Goal: Task Accomplishment & Management: Use online tool/utility

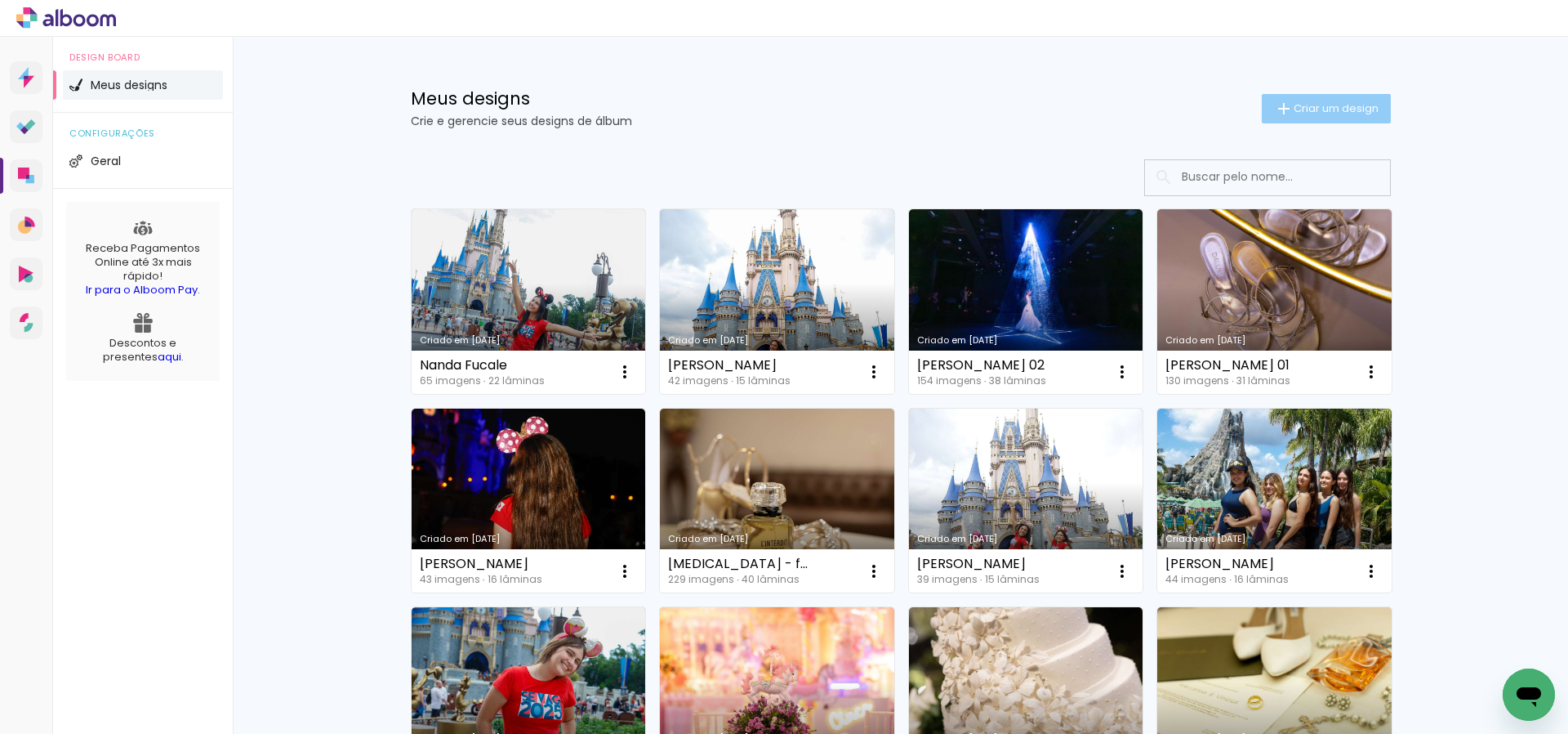
click at [1313, 111] on span "Criar um design" at bounding box center [1336, 109] width 85 height 11
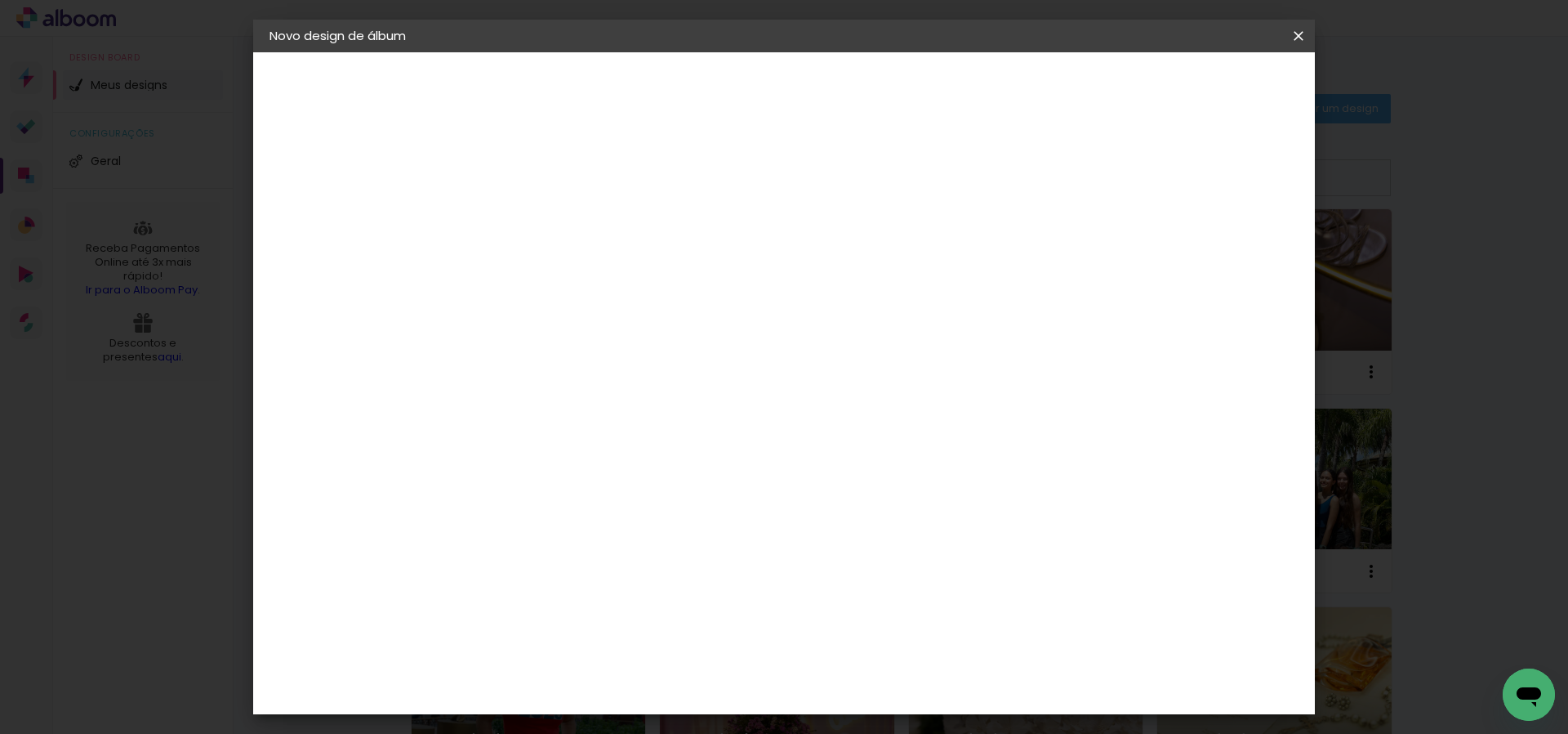
click at [537, 223] on input at bounding box center [537, 219] width 0 height 25
type input "Mayra - xv"
type paper-input "Mayra - xv"
click at [0, 0] on slot "Avançar" at bounding box center [0, 0] width 0 height 0
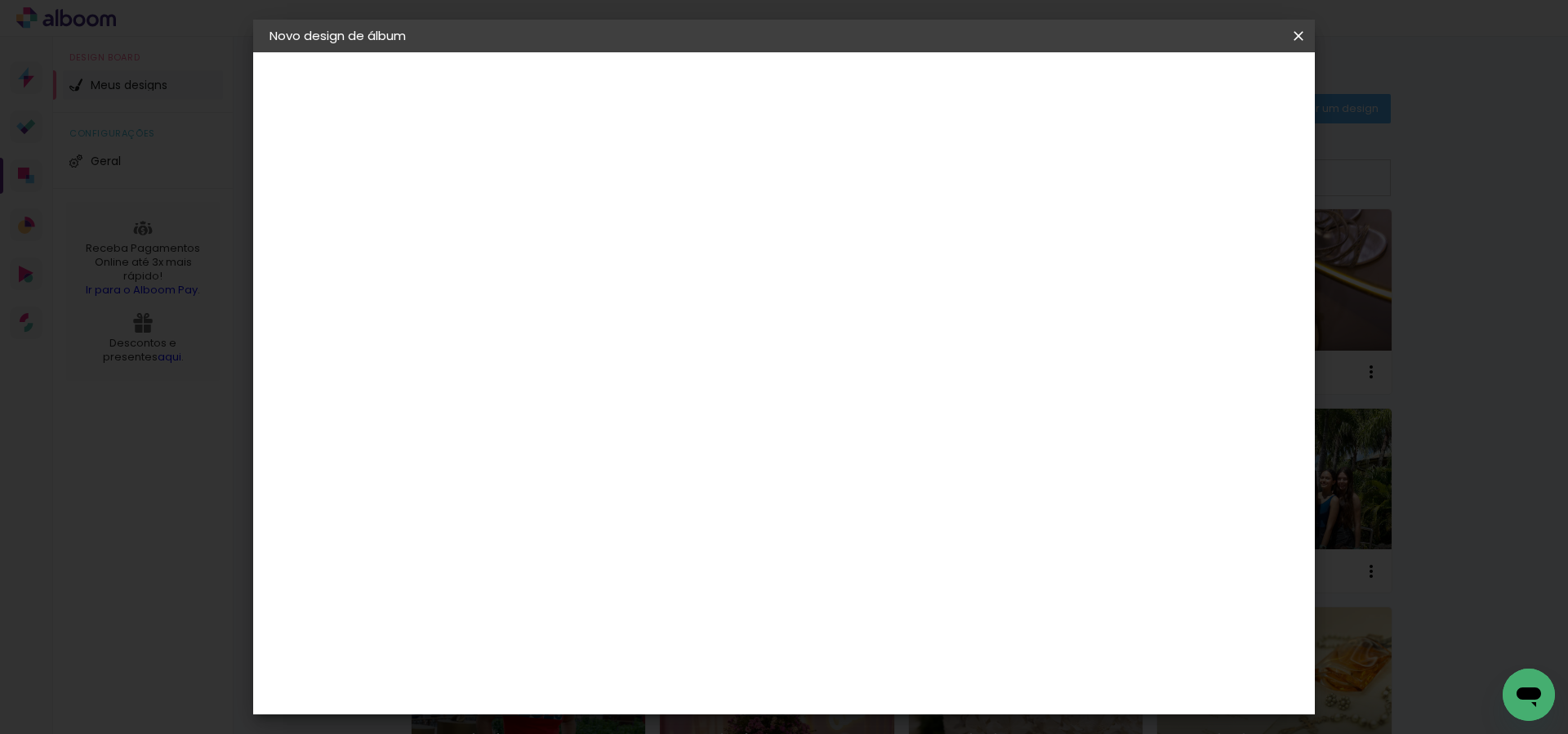
click at [642, 409] on paper-item "DreambooksPro" at bounding box center [578, 427] width 176 height 36
click at [0, 0] on slot "Avançar" at bounding box center [0, 0] width 0 height 0
click at [600, 272] on input "text" at bounding box center [569, 284] width 64 height 25
click at [905, 271] on paper-item "Álbum" at bounding box center [890, 271] width 327 height 33
type input "Álbum"
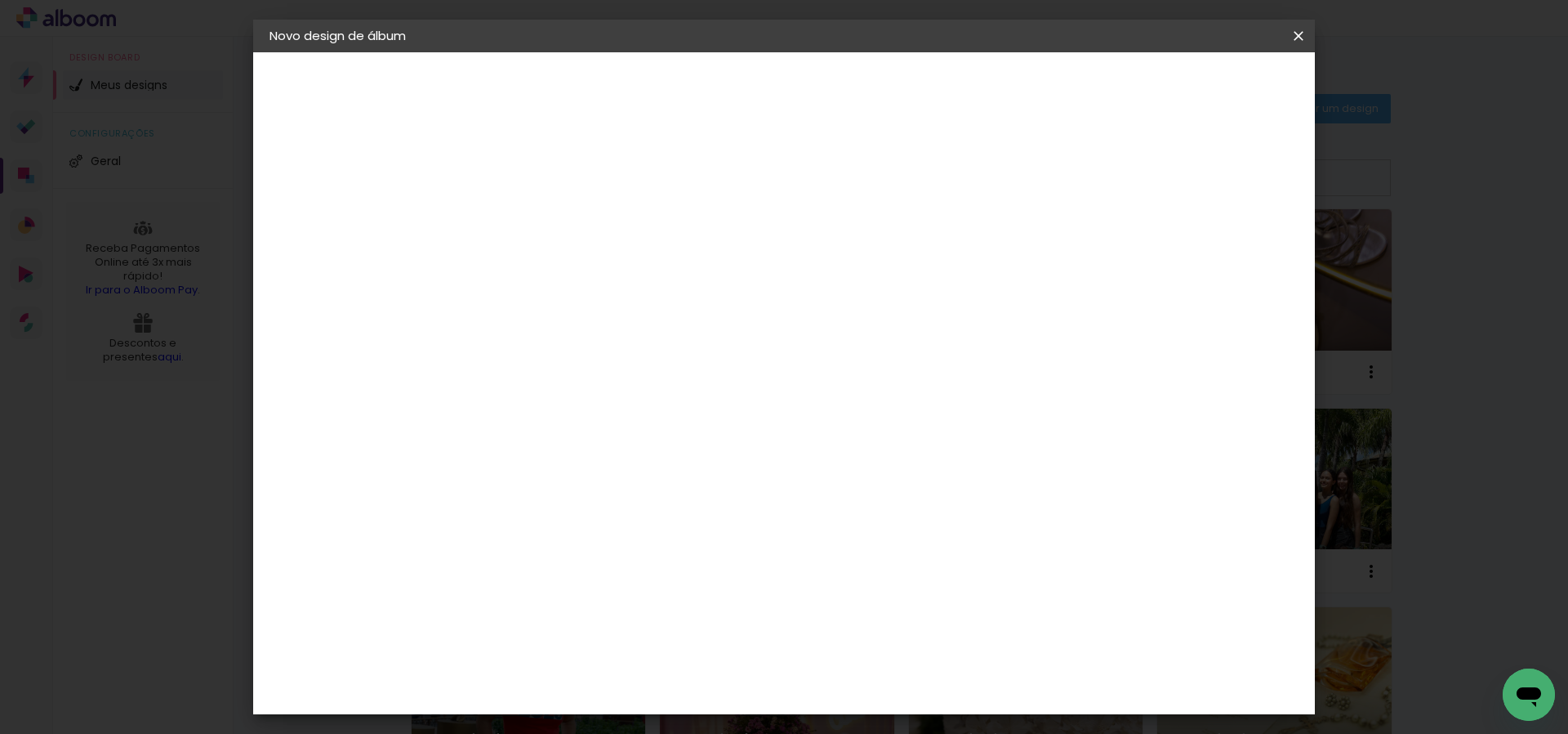
scroll to position [333, 0]
click at [646, 442] on span "30 × 30" at bounding box center [608, 459] width 76 height 34
click at [803, 98] on paper-button "Avançar" at bounding box center [763, 86] width 80 height 28
click at [1209, 91] on span "Iniciar design" at bounding box center [1171, 86] width 74 height 12
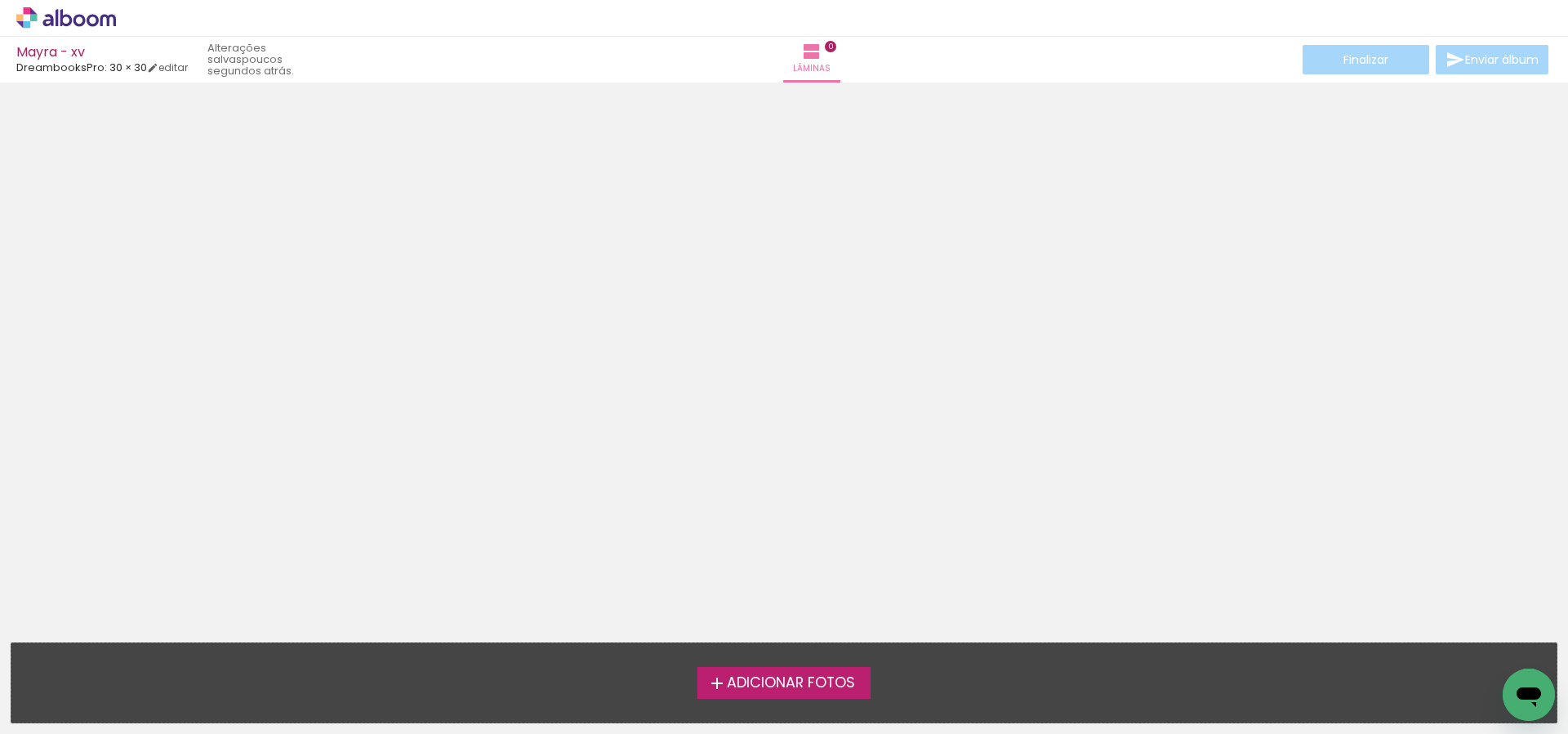
click at [776, 686] on span "Adicionar Fotos" at bounding box center [791, 683] width 128 height 15
click at [0, 0] on input "file" at bounding box center [0, 0] width 0 height 0
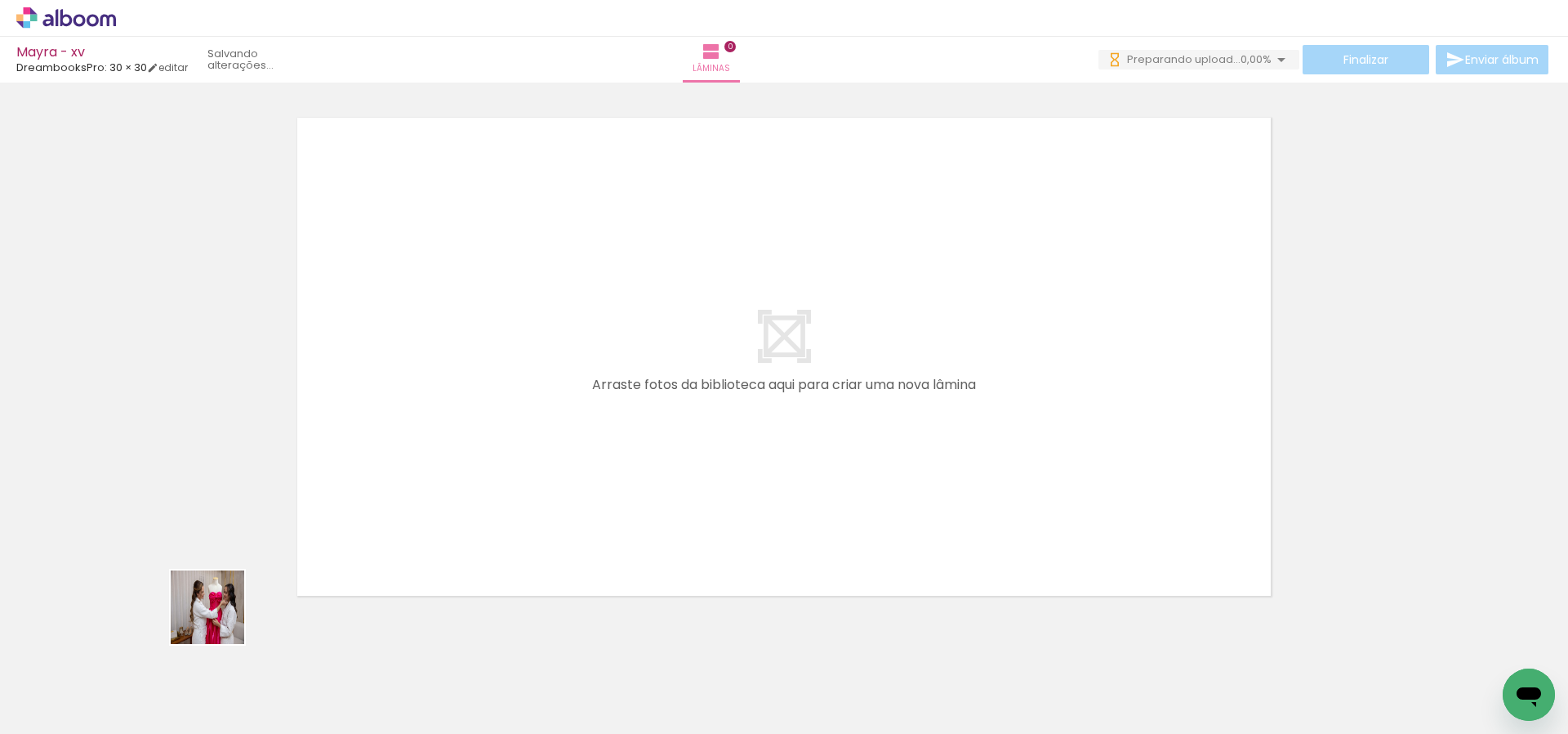
drag, startPoint x: 162, startPoint y: 689, endPoint x: 292, endPoint y: 588, distance: 164.6
click at [521, 394] on quentale-workspace at bounding box center [784, 367] width 1568 height 734
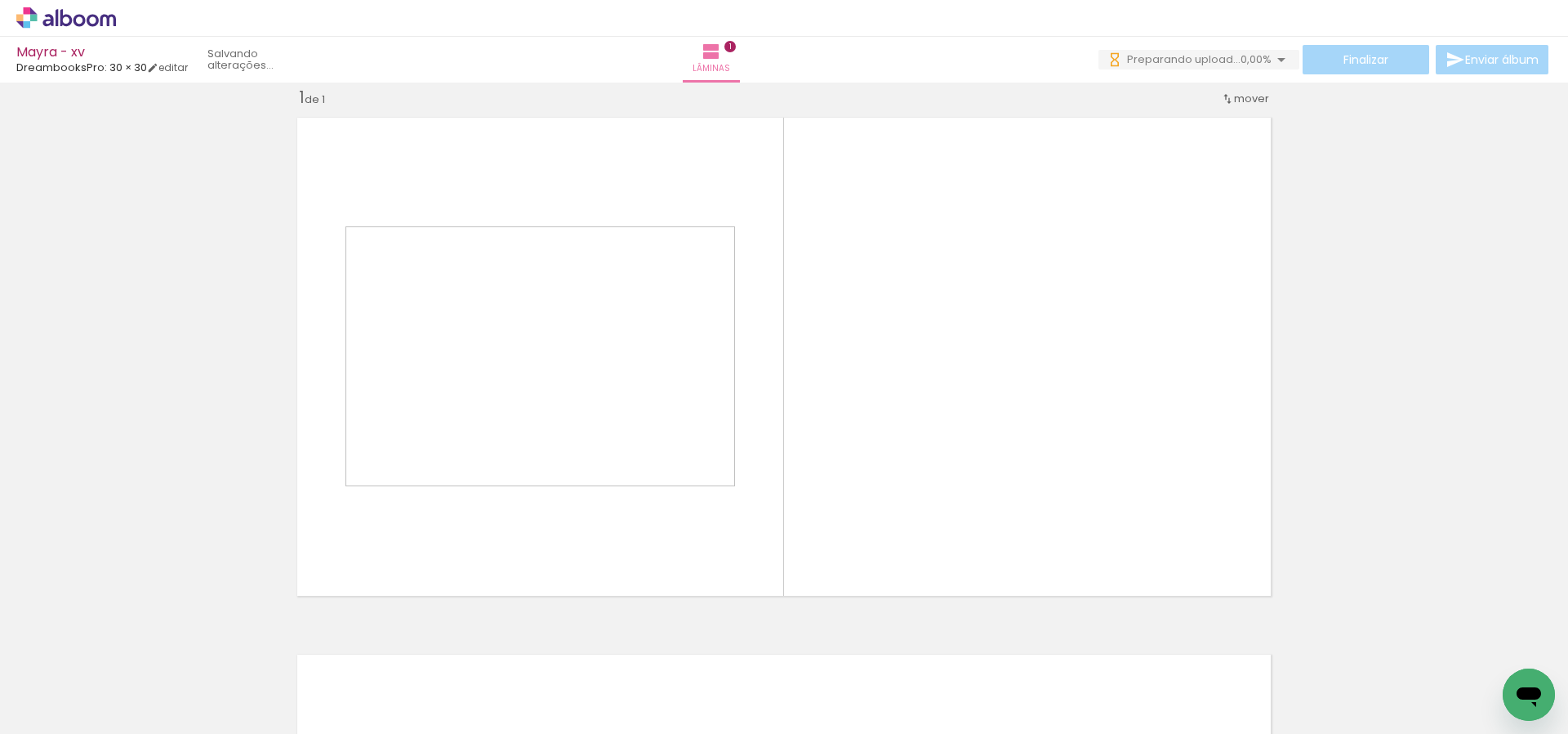
scroll to position [21, 0]
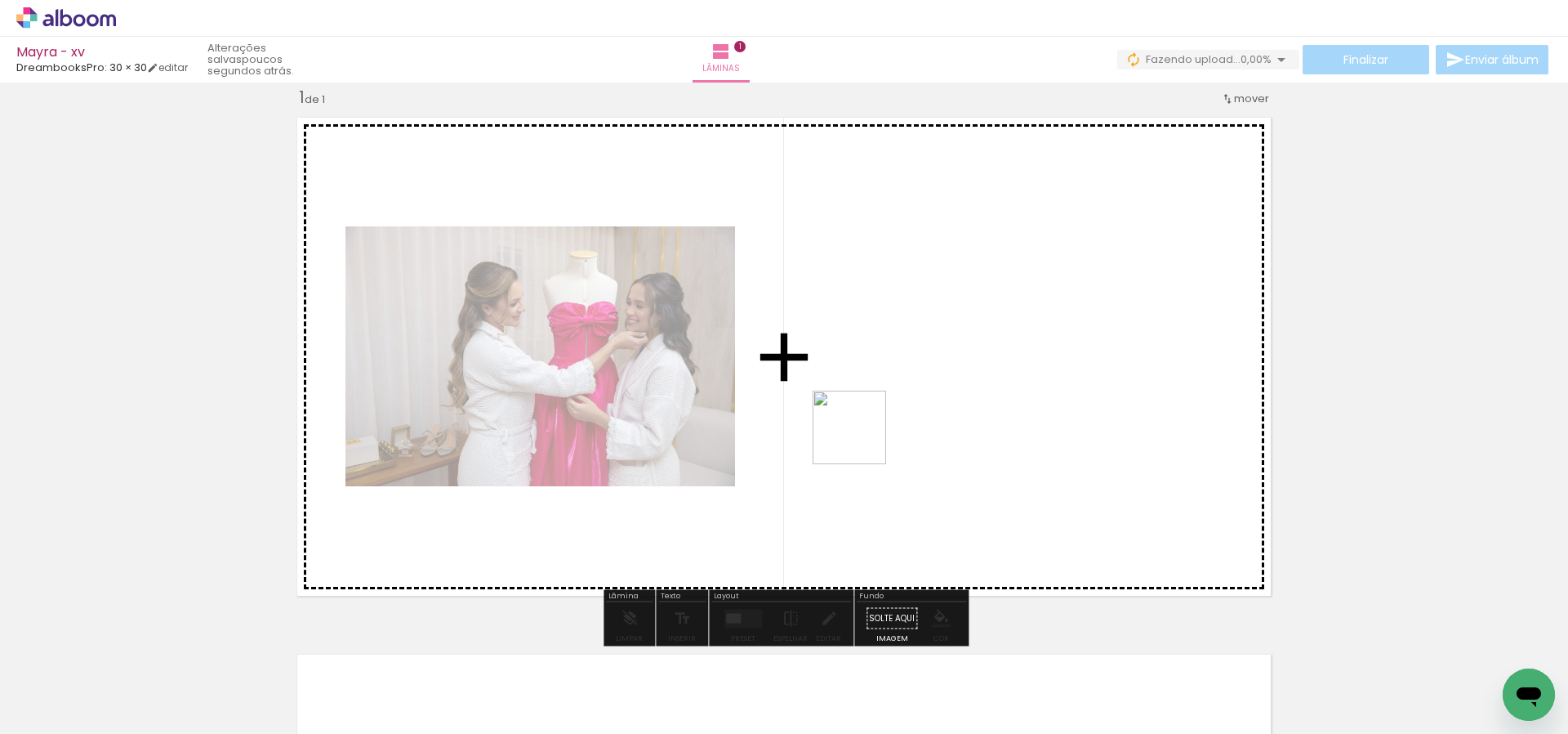
click at [862, 440] on quentale-workspace at bounding box center [784, 367] width 1568 height 734
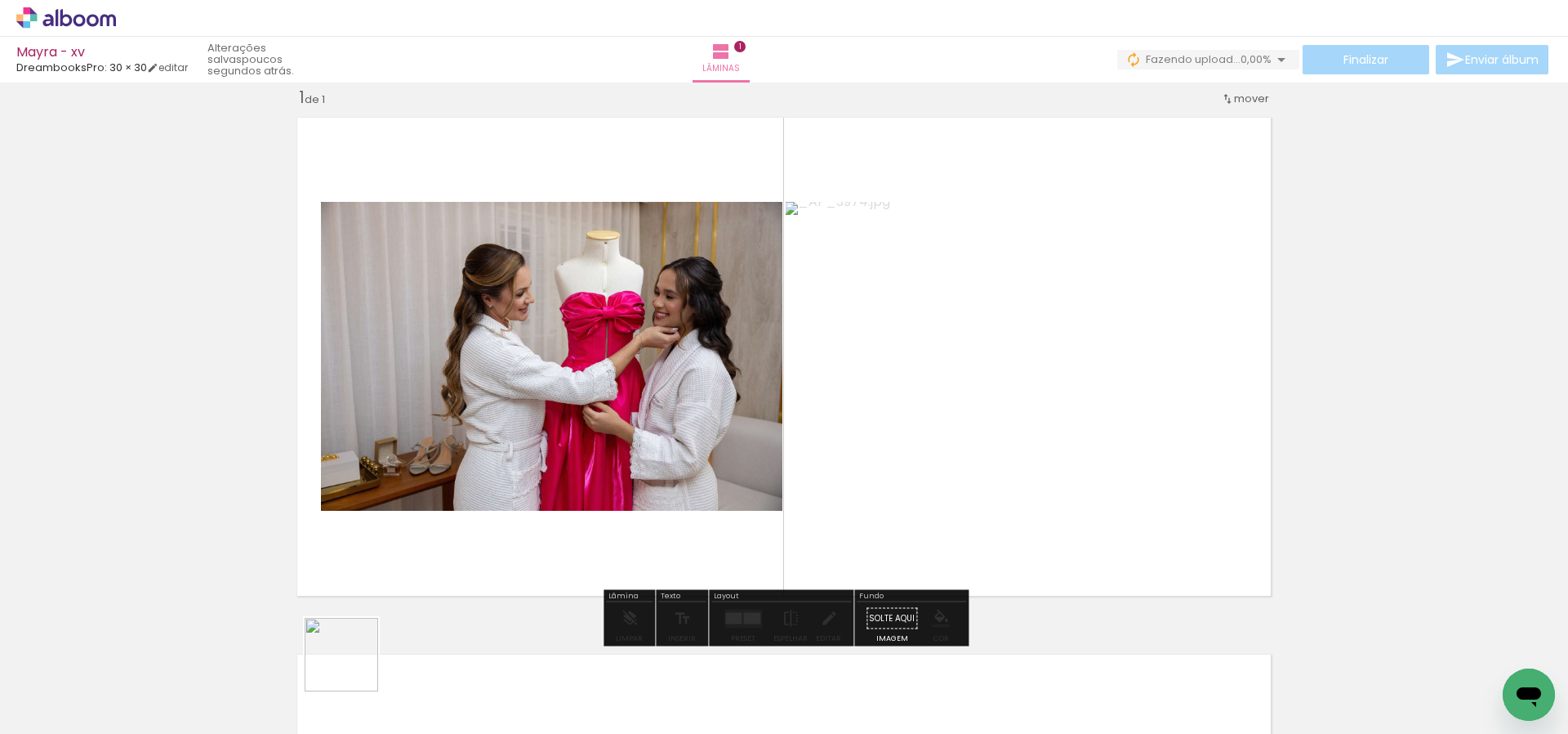
drag, startPoint x: 353, startPoint y: 666, endPoint x: 484, endPoint y: 557, distance: 170.4
click at [508, 450] on quentale-workspace at bounding box center [784, 367] width 1568 height 734
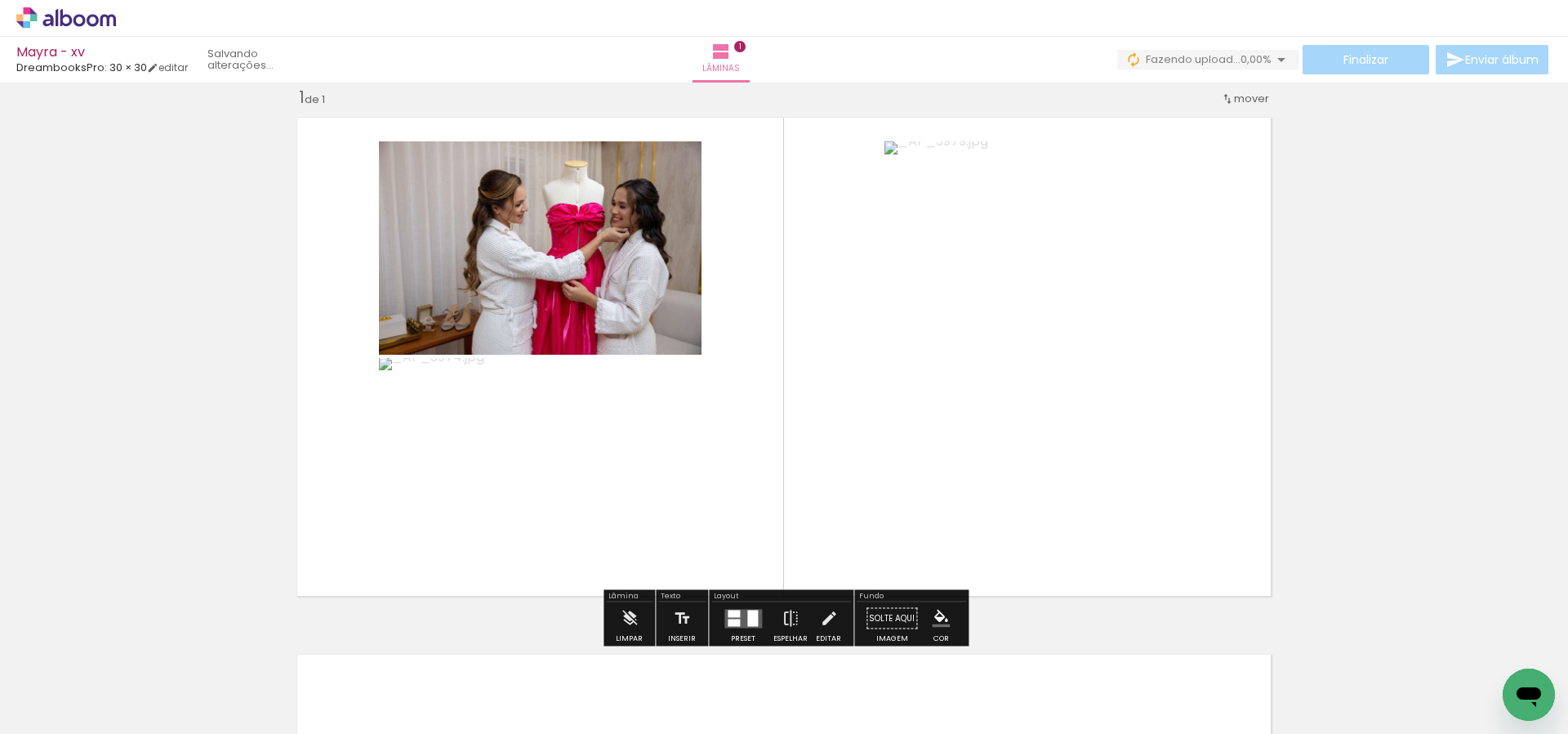
drag, startPoint x: 459, startPoint y: 681, endPoint x: 598, endPoint y: 547, distance: 193.1
click at [607, 429] on quentale-workspace at bounding box center [784, 367] width 1568 height 734
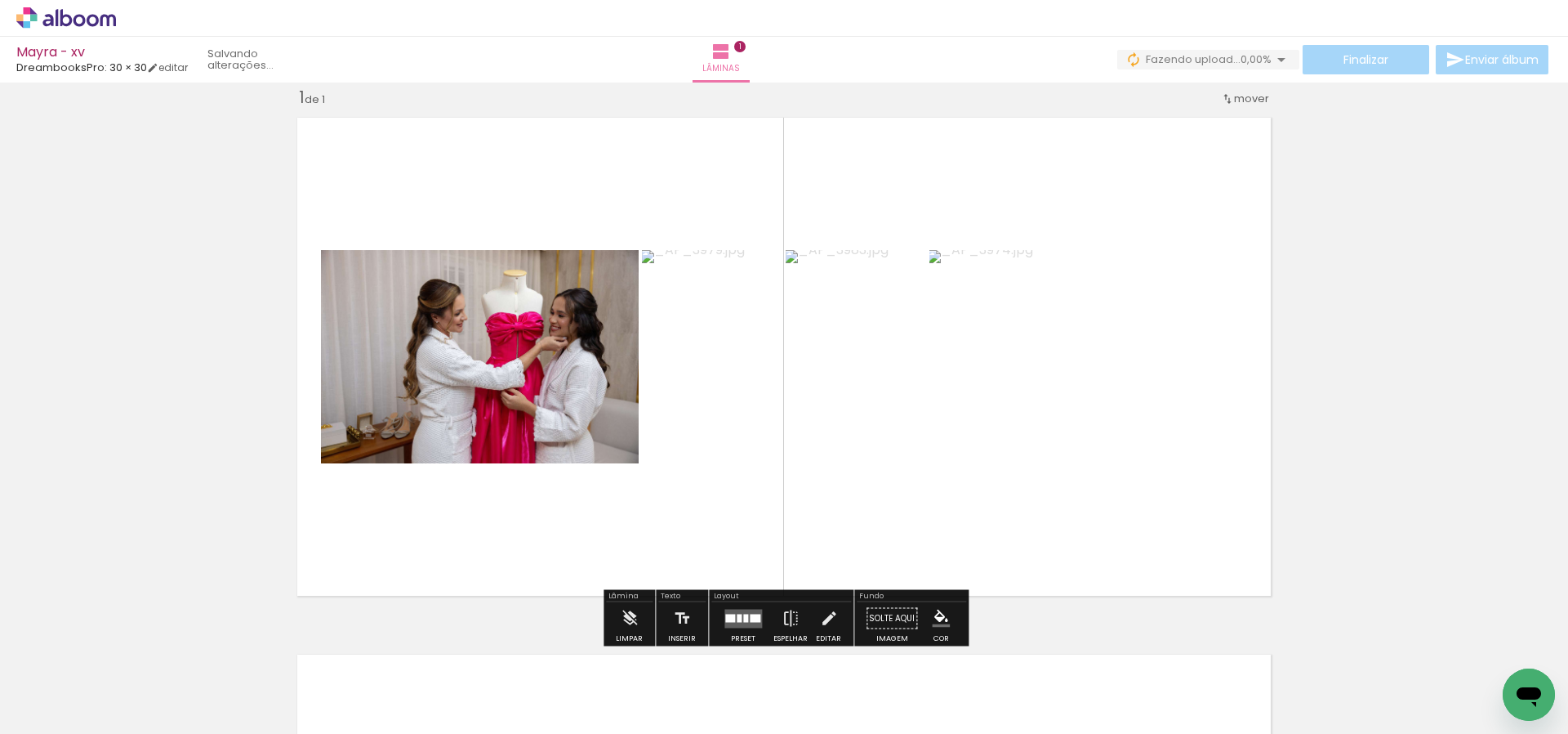
click at [743, 617] on div at bounding box center [746, 617] width 5 height 8
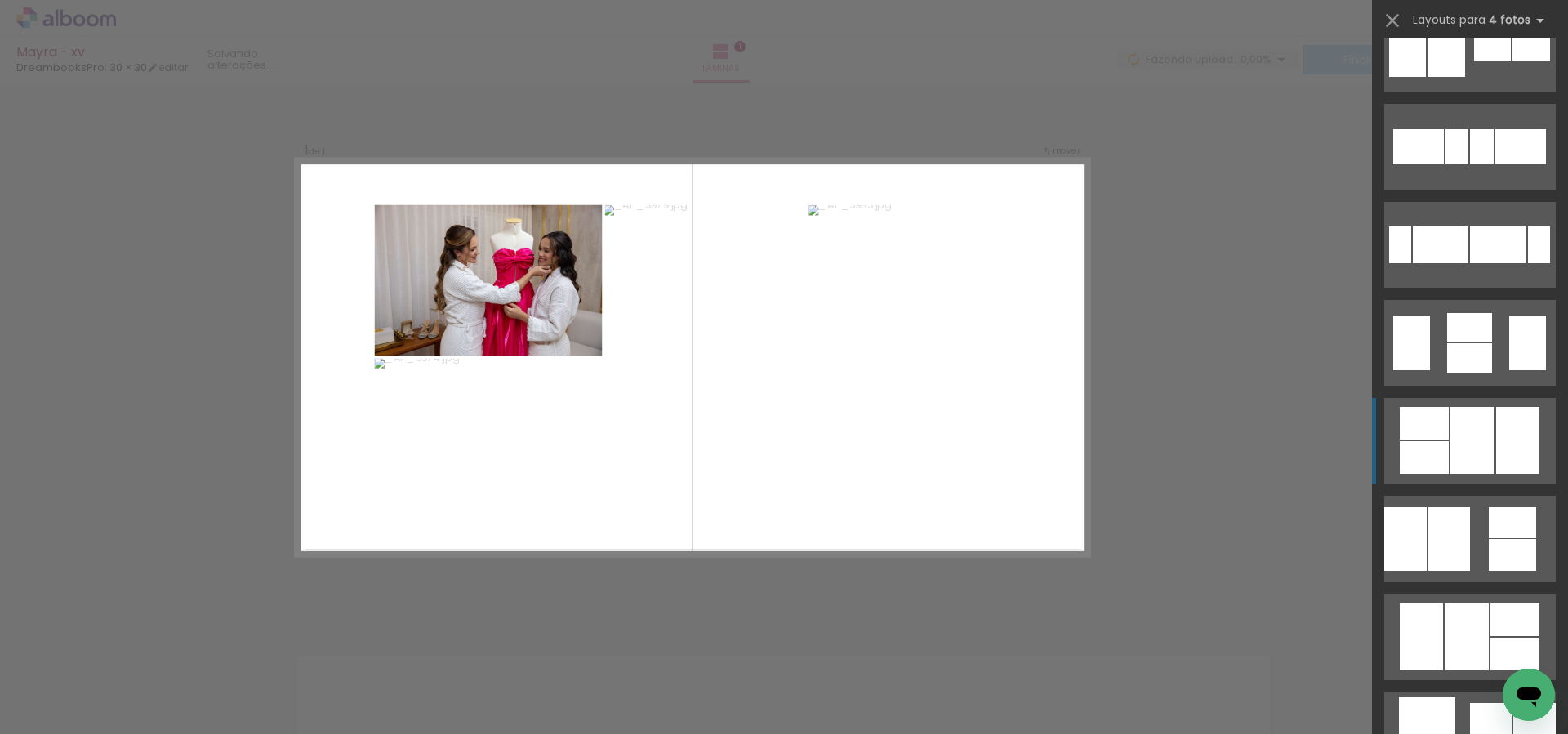
scroll to position [483, 0]
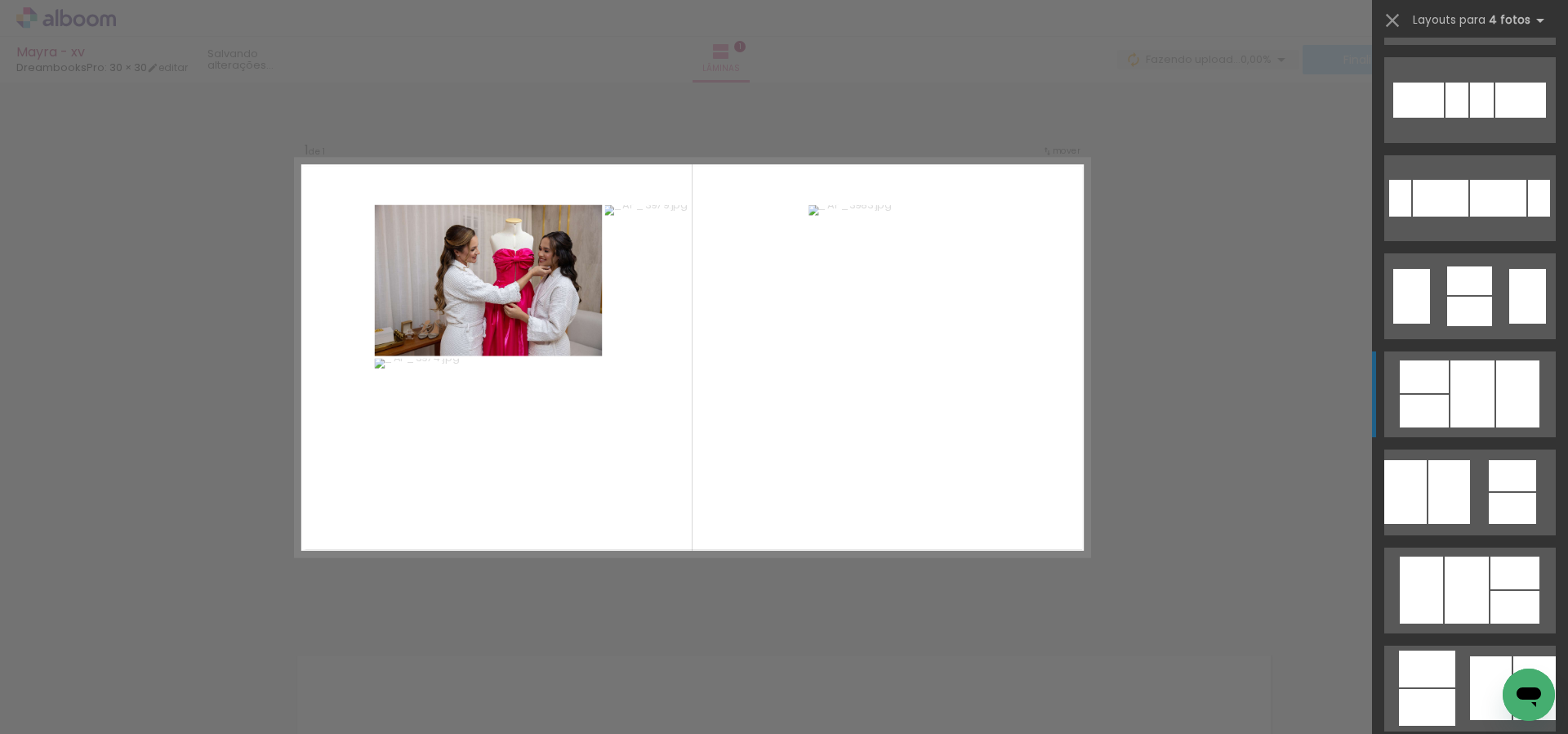
click at [1487, 371] on div at bounding box center [1473, 394] width 45 height 67
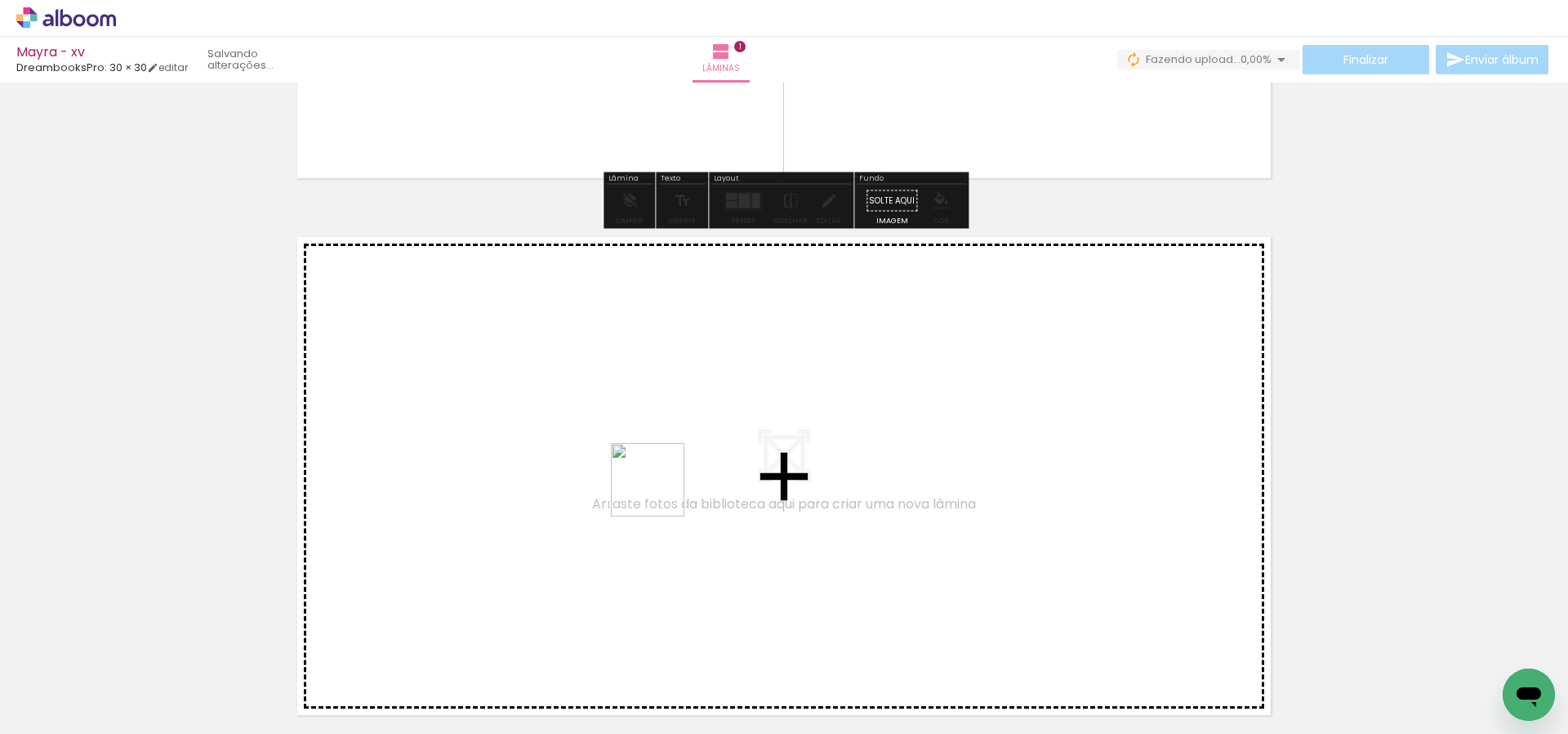
click at [667, 489] on quentale-workspace at bounding box center [784, 367] width 1568 height 734
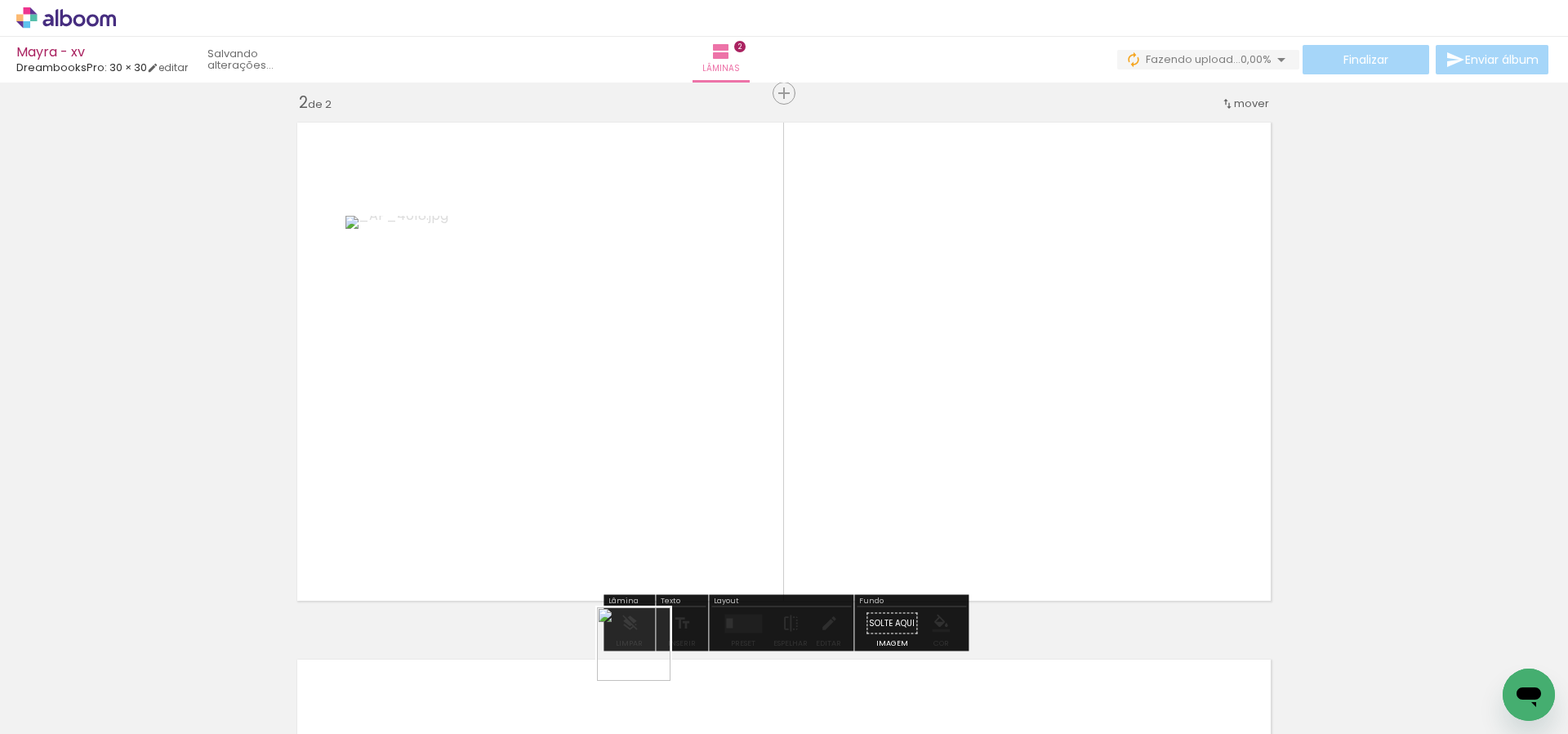
scroll to position [558, 0]
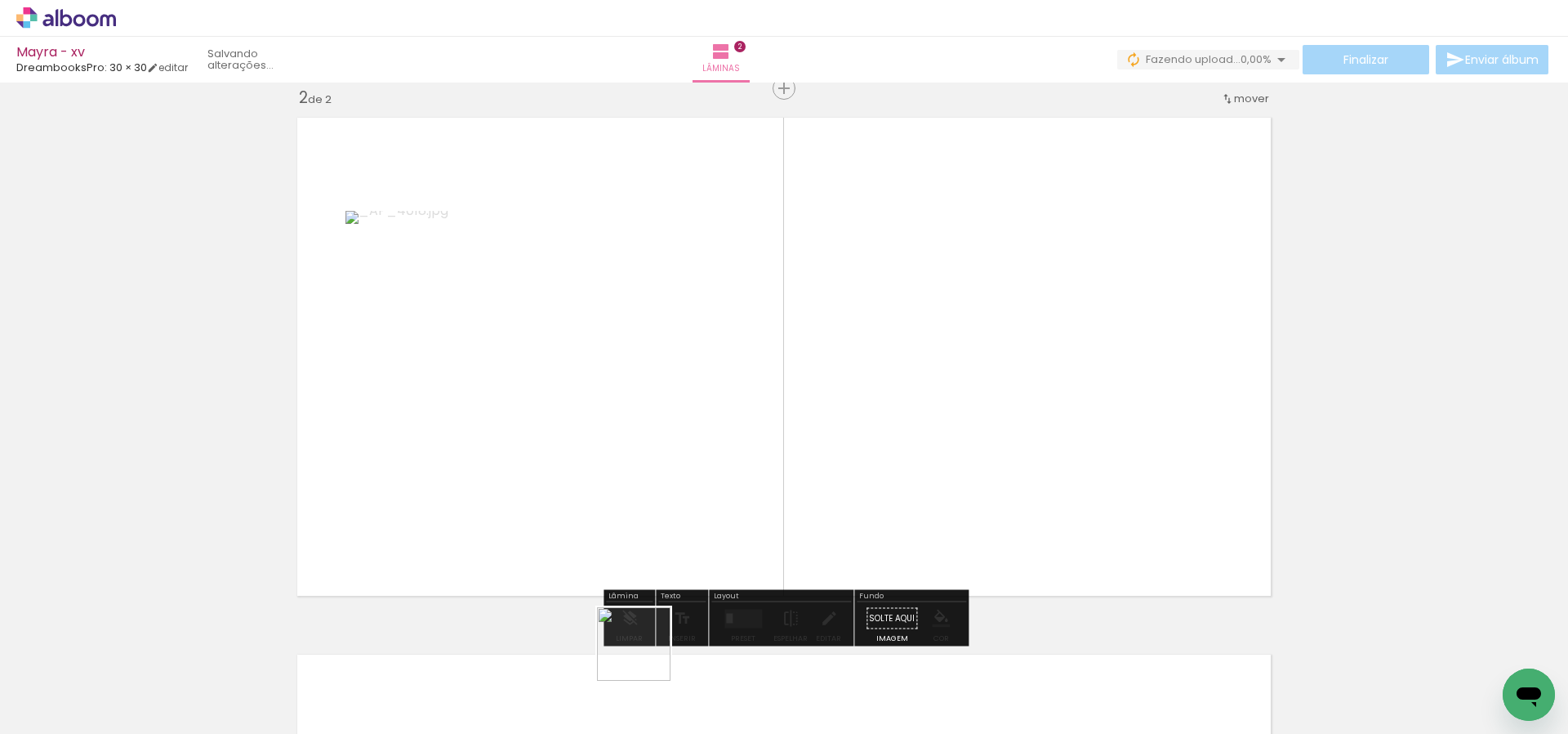
drag, startPoint x: 646, startPoint y: 657, endPoint x: 792, endPoint y: 410, distance: 286.9
click at [790, 412] on quentale-workspace at bounding box center [784, 367] width 1568 height 734
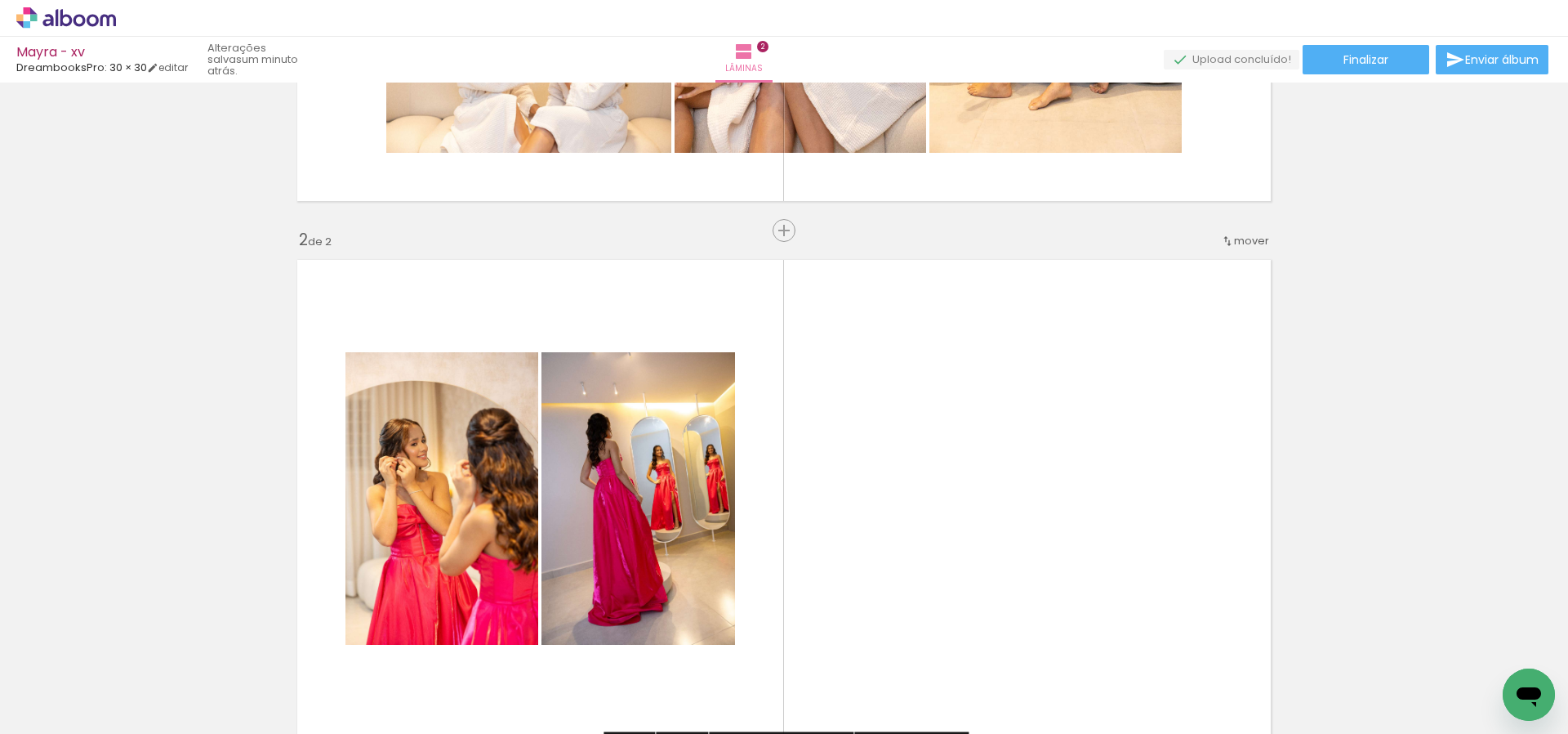
scroll to position [441, 0]
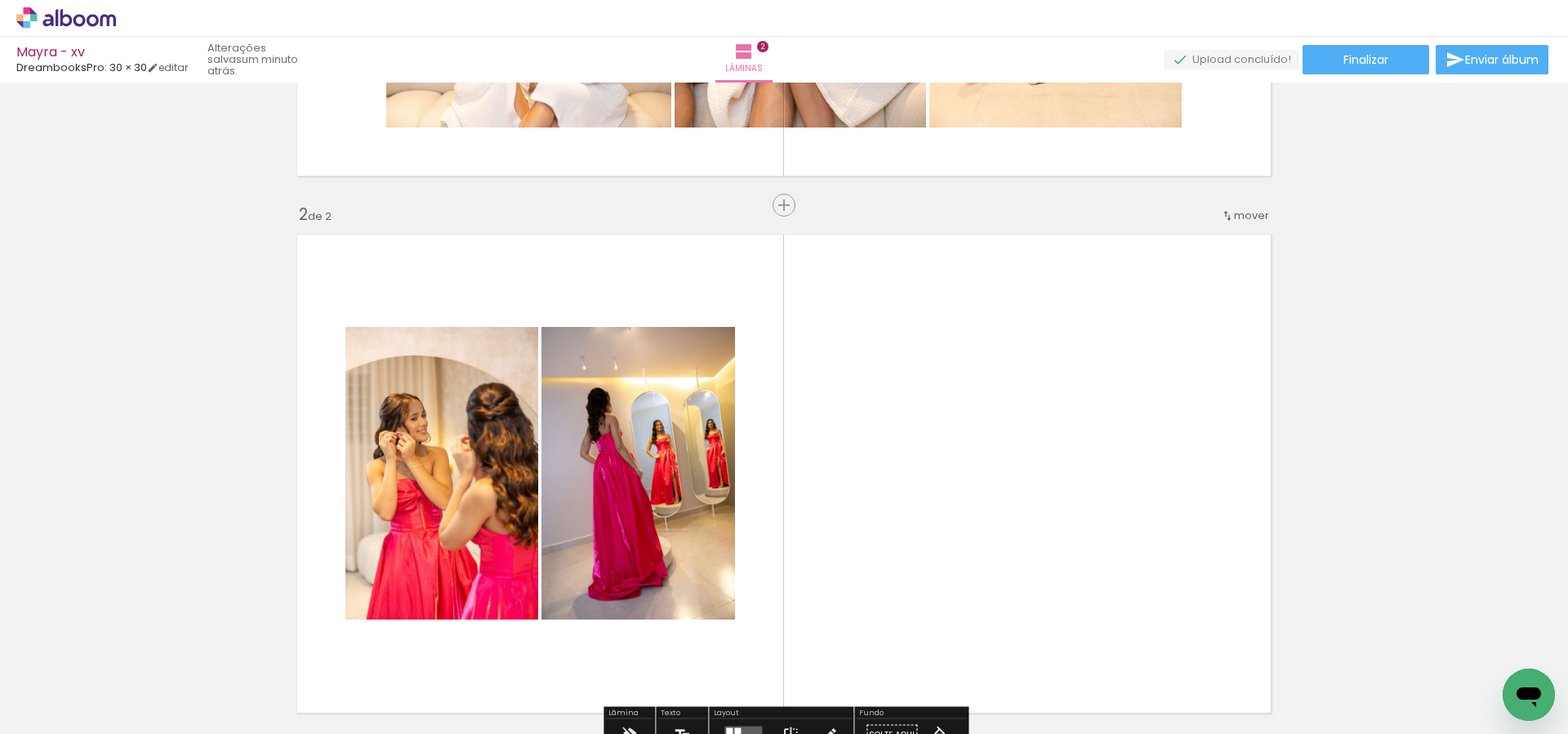
click at [69, 713] on span "Adicionar Fotos" at bounding box center [58, 712] width 49 height 18
click at [0, 0] on input "file" at bounding box center [0, 0] width 0 height 0
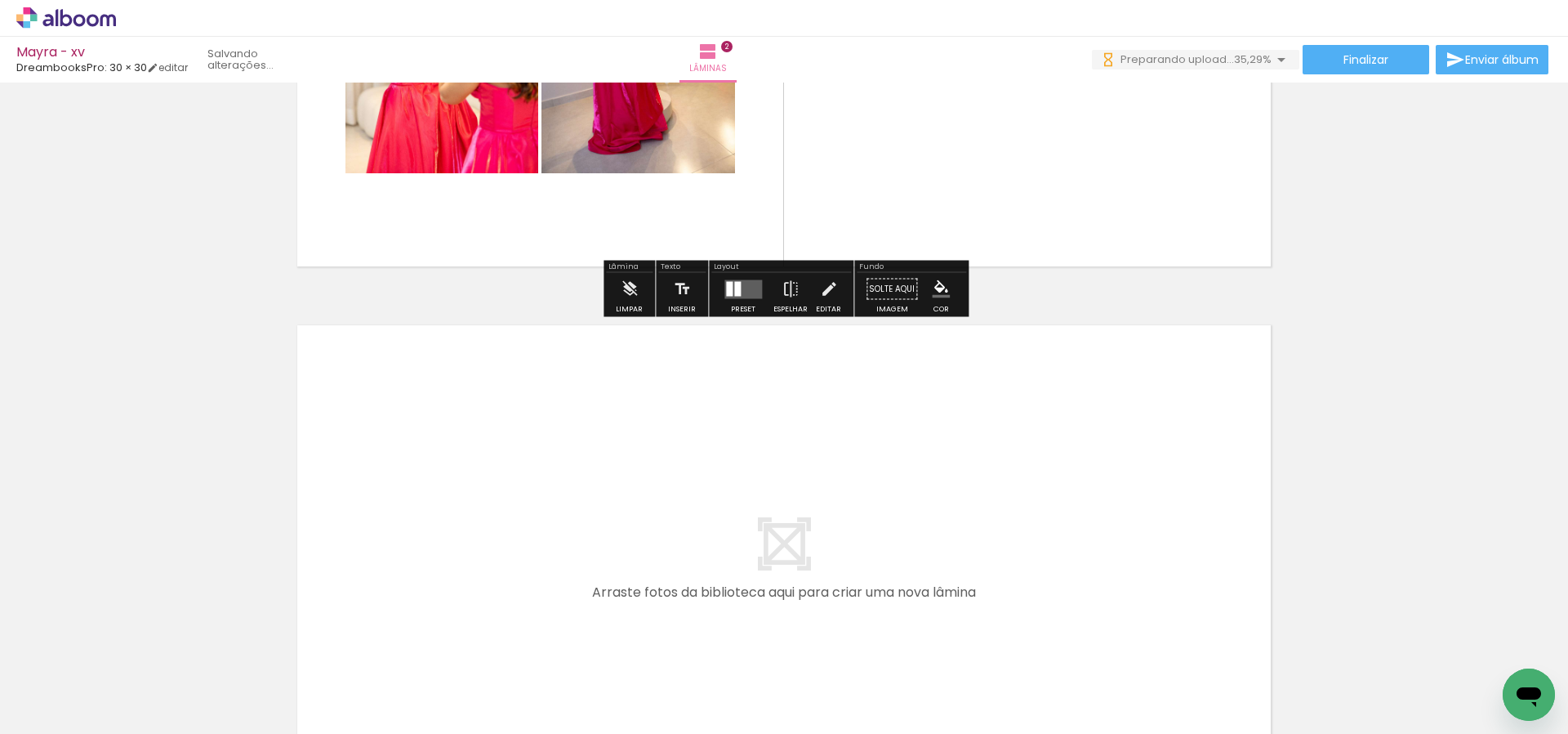
scroll to position [0, 217]
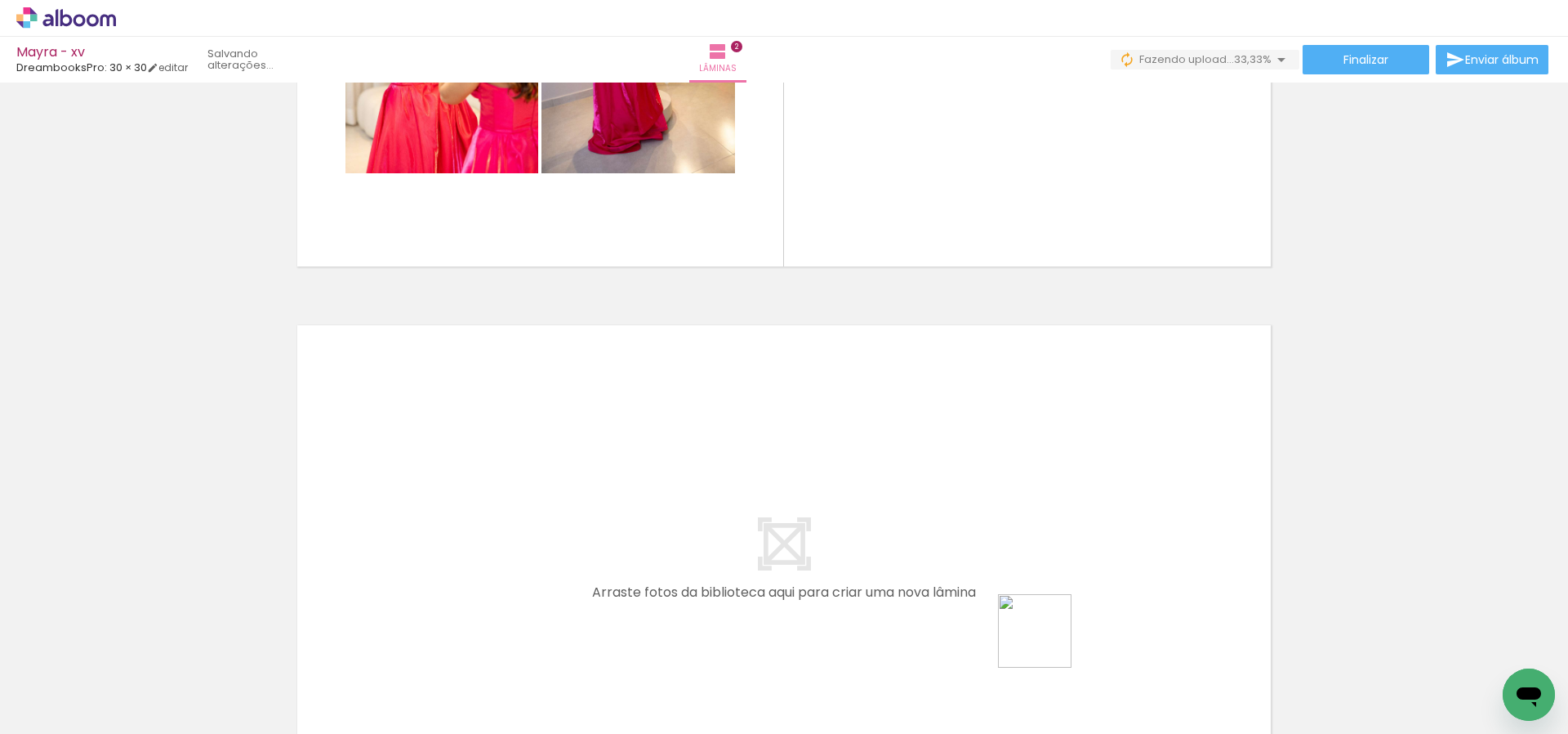
click at [1061, 507] on quentale-workspace at bounding box center [784, 367] width 1568 height 734
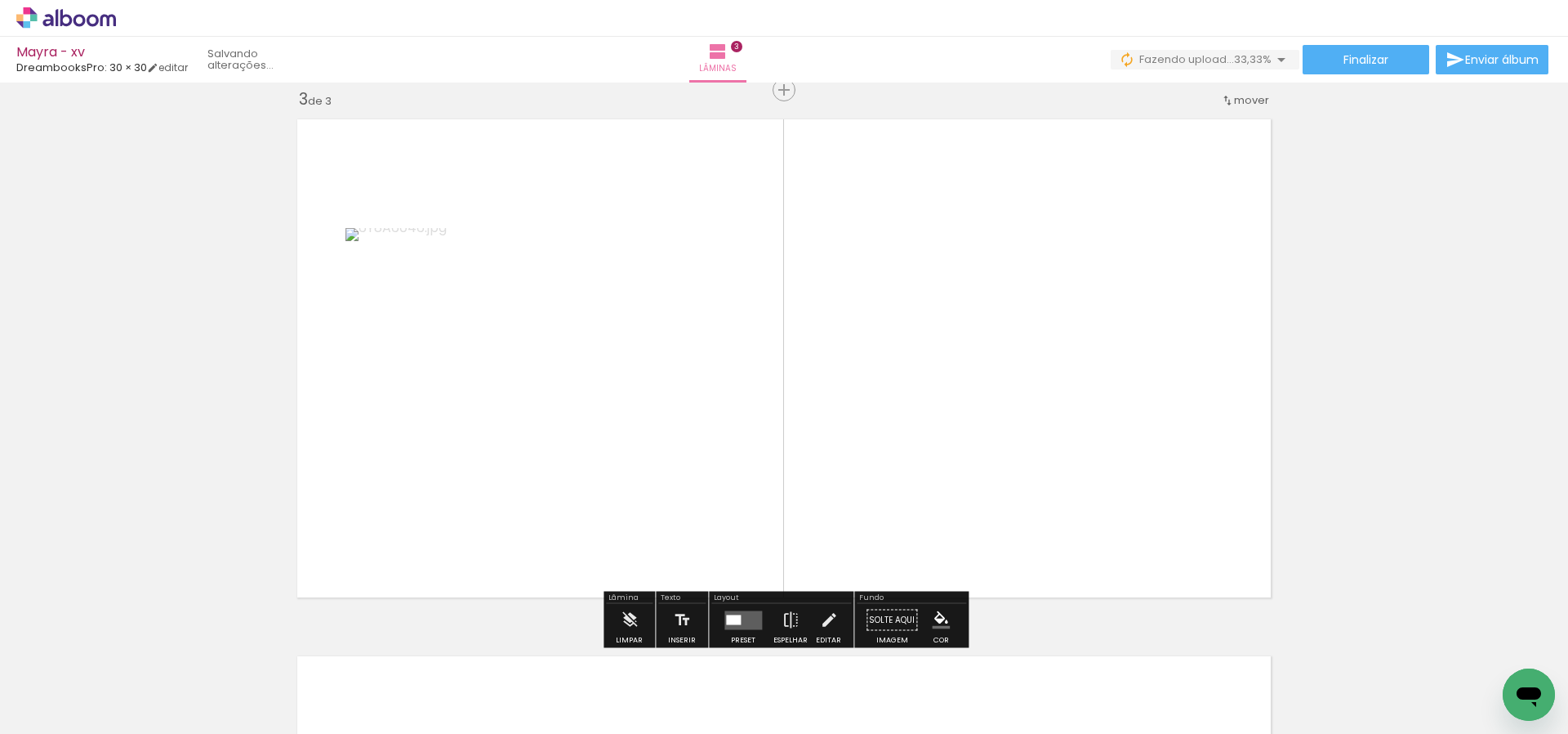
scroll to position [1095, 0]
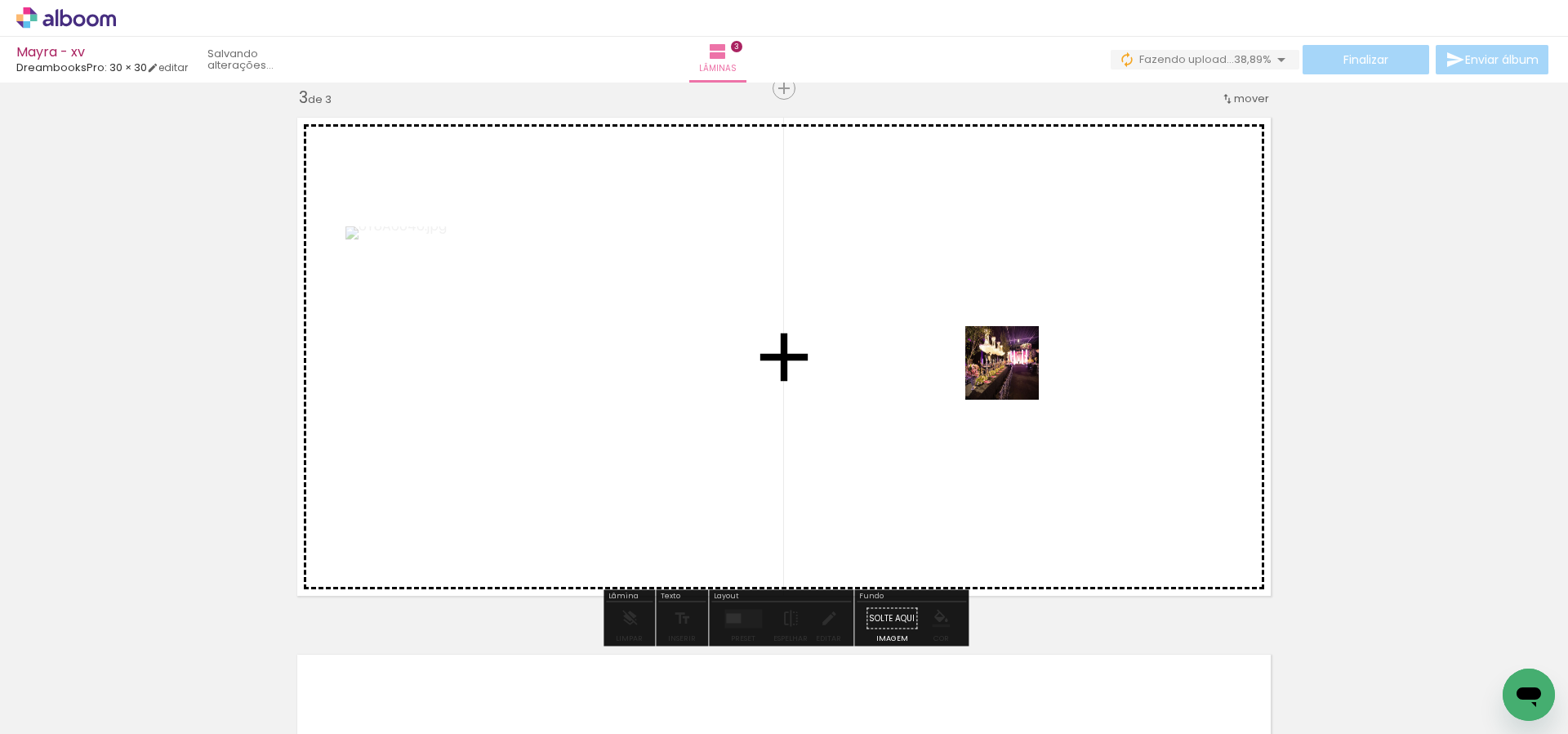
click at [1014, 376] on quentale-workspace at bounding box center [784, 367] width 1568 height 734
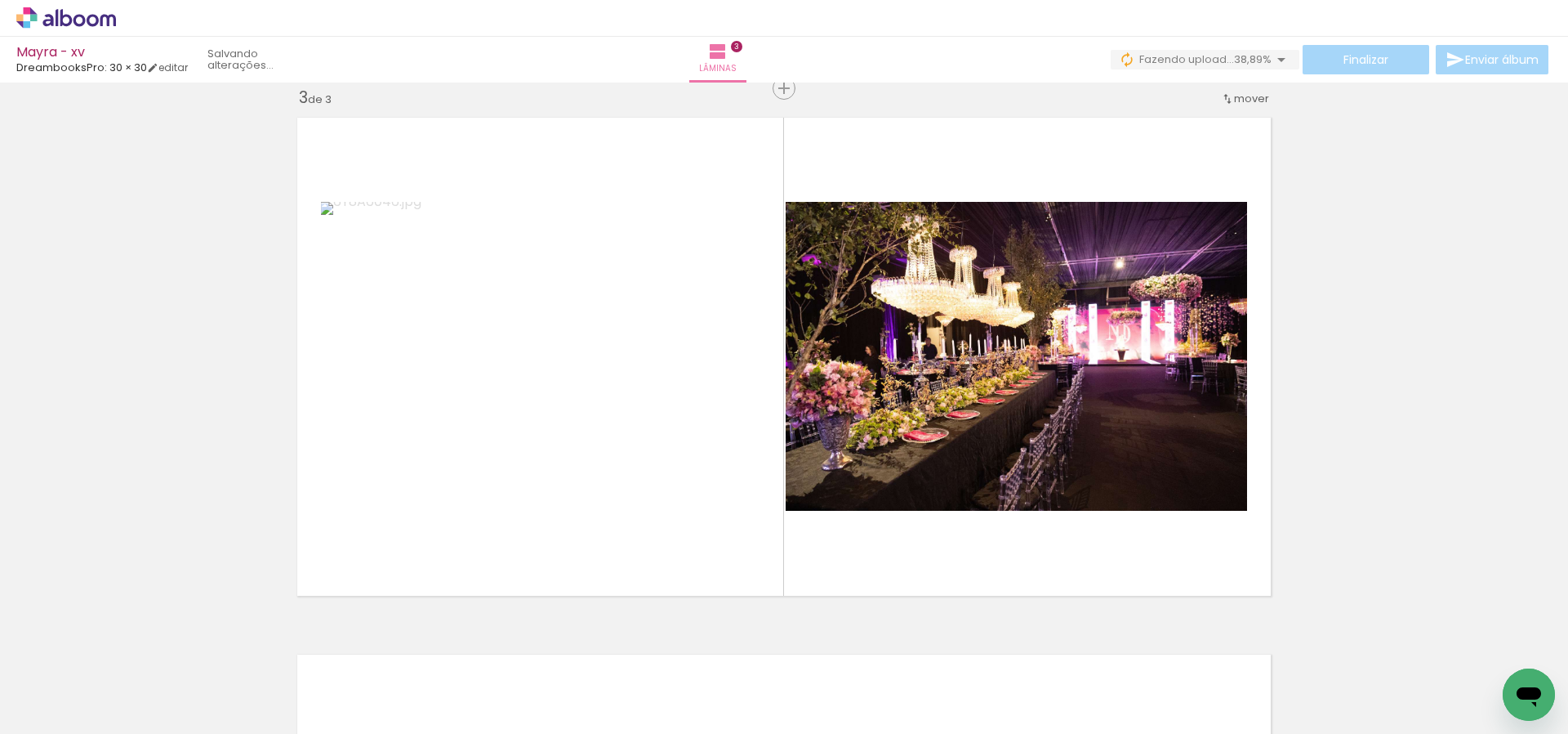
click at [688, 691] on div at bounding box center [678, 679] width 81 height 54
drag, startPoint x: 583, startPoint y: 691, endPoint x: 874, endPoint y: 406, distance: 407.3
click at [873, 404] on quentale-workspace at bounding box center [784, 367] width 1568 height 734
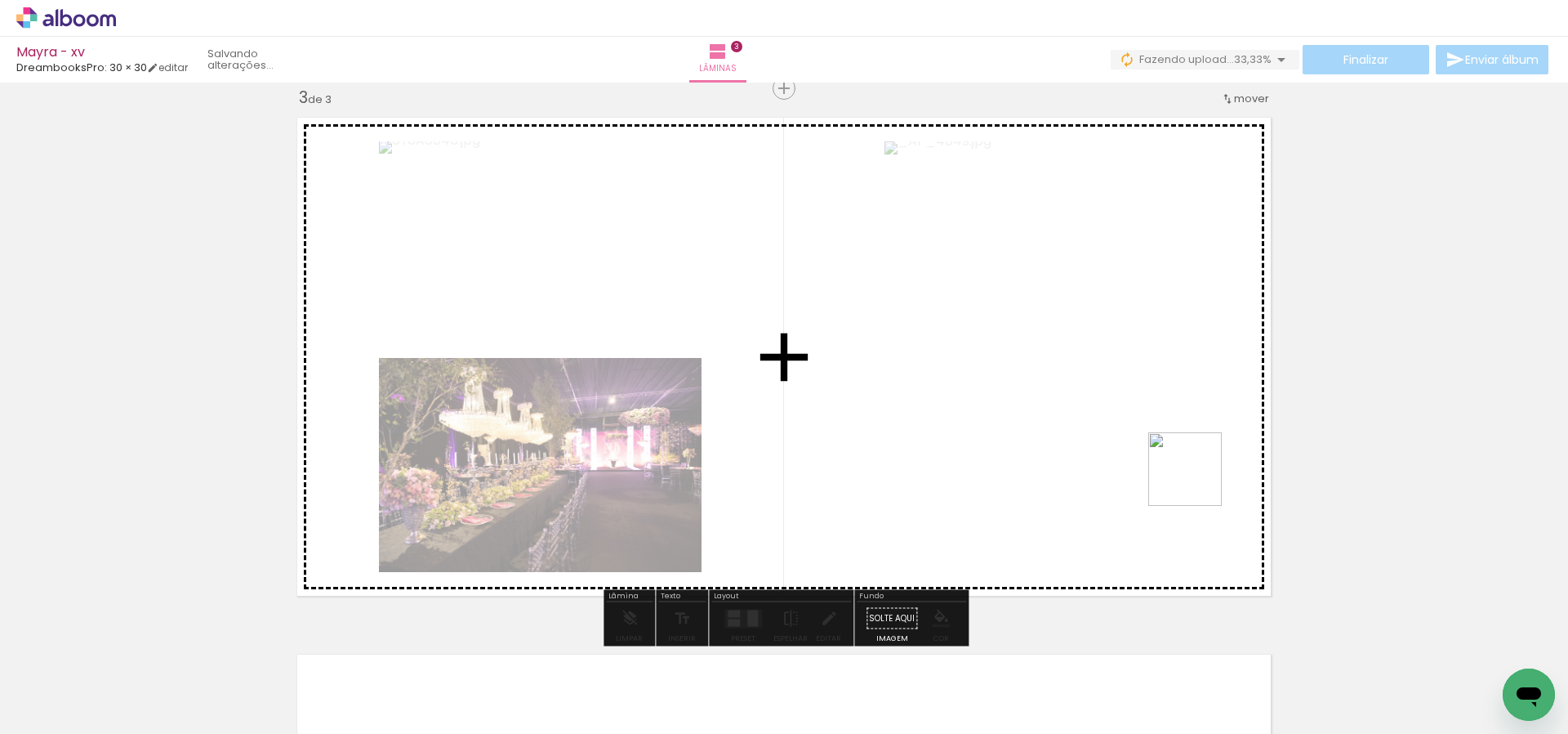
drag, startPoint x: 1198, startPoint y: 481, endPoint x: 1211, endPoint y: 436, distance: 46.8
click at [1209, 434] on quentale-workspace at bounding box center [784, 367] width 1568 height 734
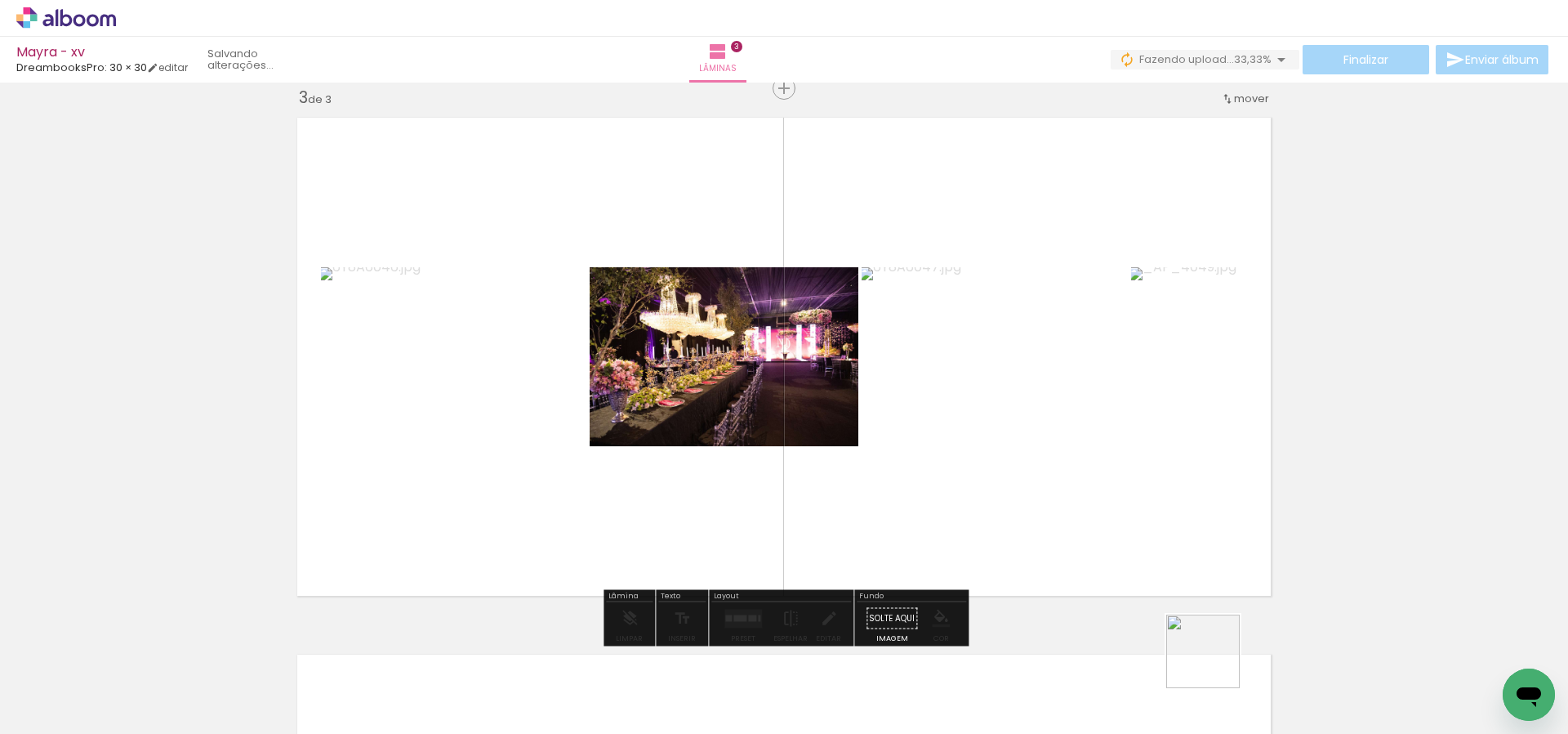
drag, startPoint x: 1215, startPoint y: 664, endPoint x: 1110, endPoint y: 433, distance: 253.7
click at [1110, 433] on quentale-workspace at bounding box center [784, 367] width 1568 height 734
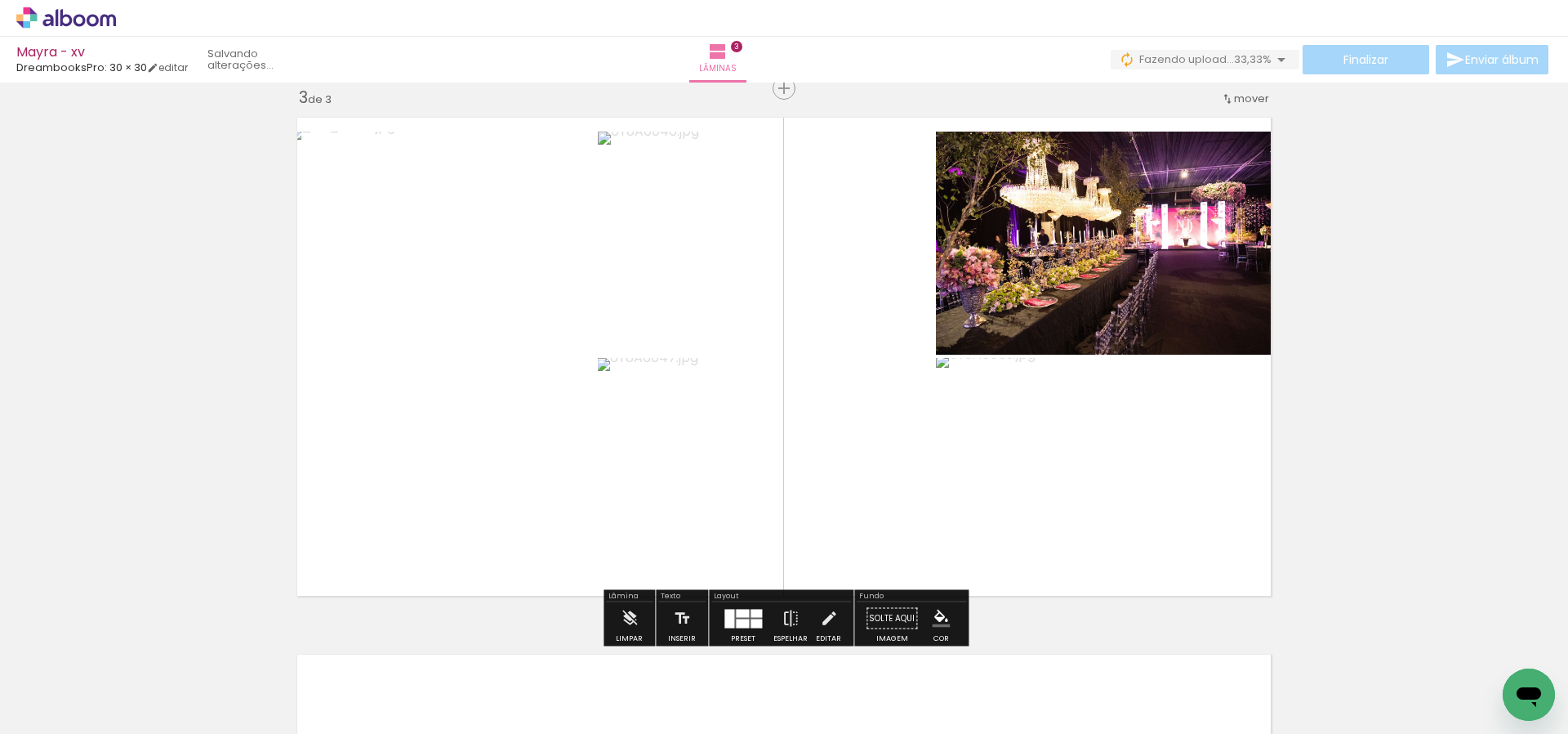
click at [737, 615] on div at bounding box center [742, 612] width 13 height 8
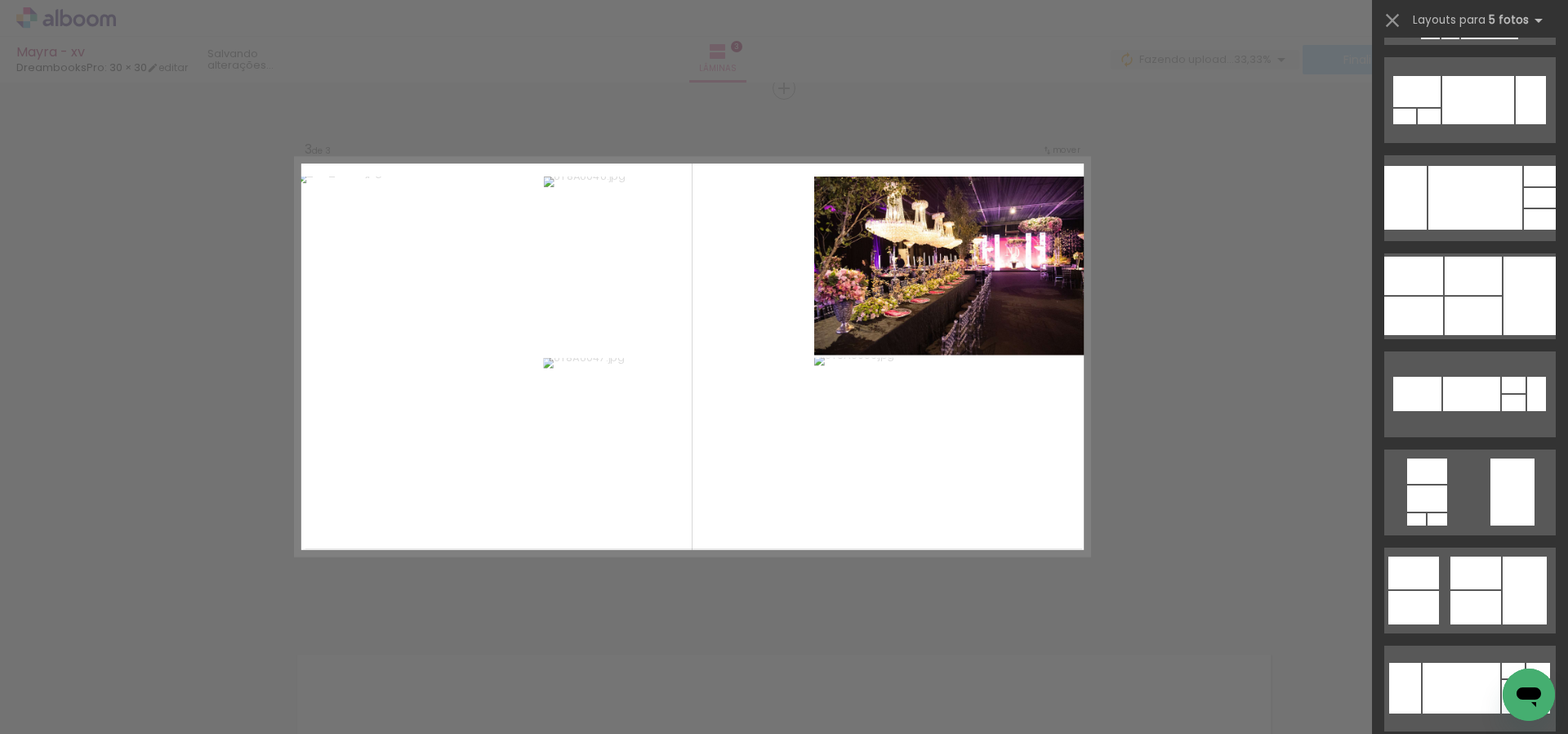
scroll to position [0, 0]
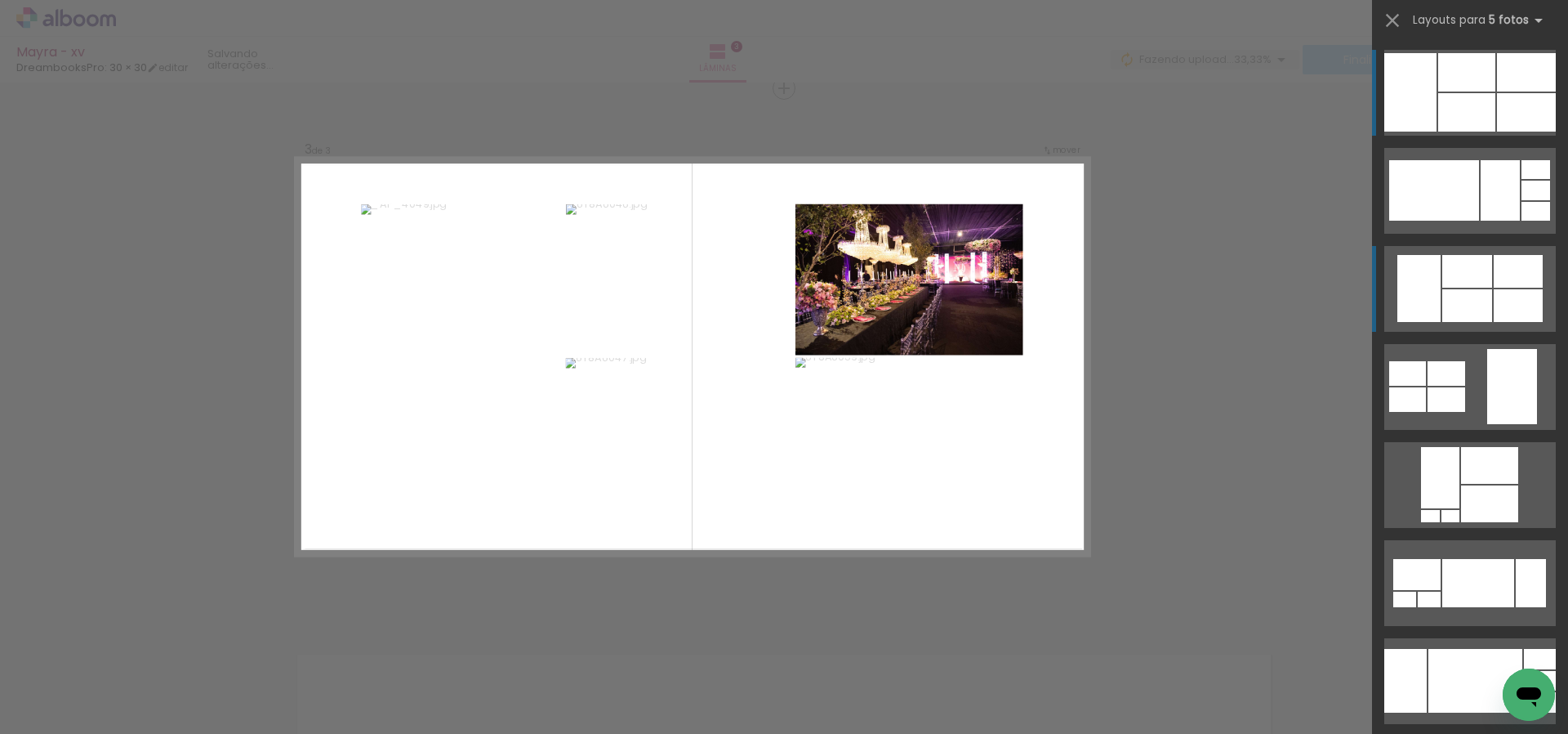
click at [1450, 291] on div at bounding box center [1467, 306] width 50 height 33
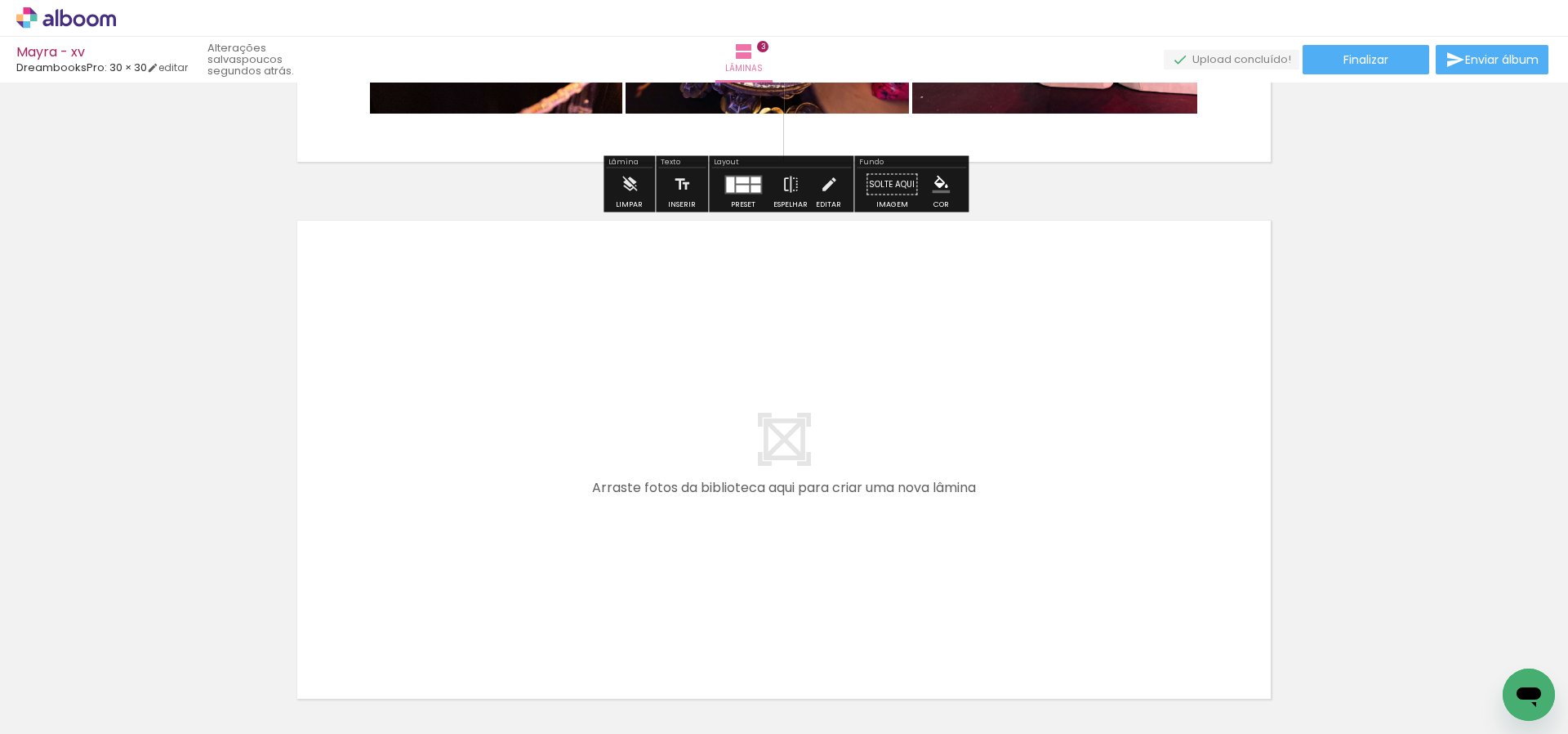
scroll to position [1531, 0]
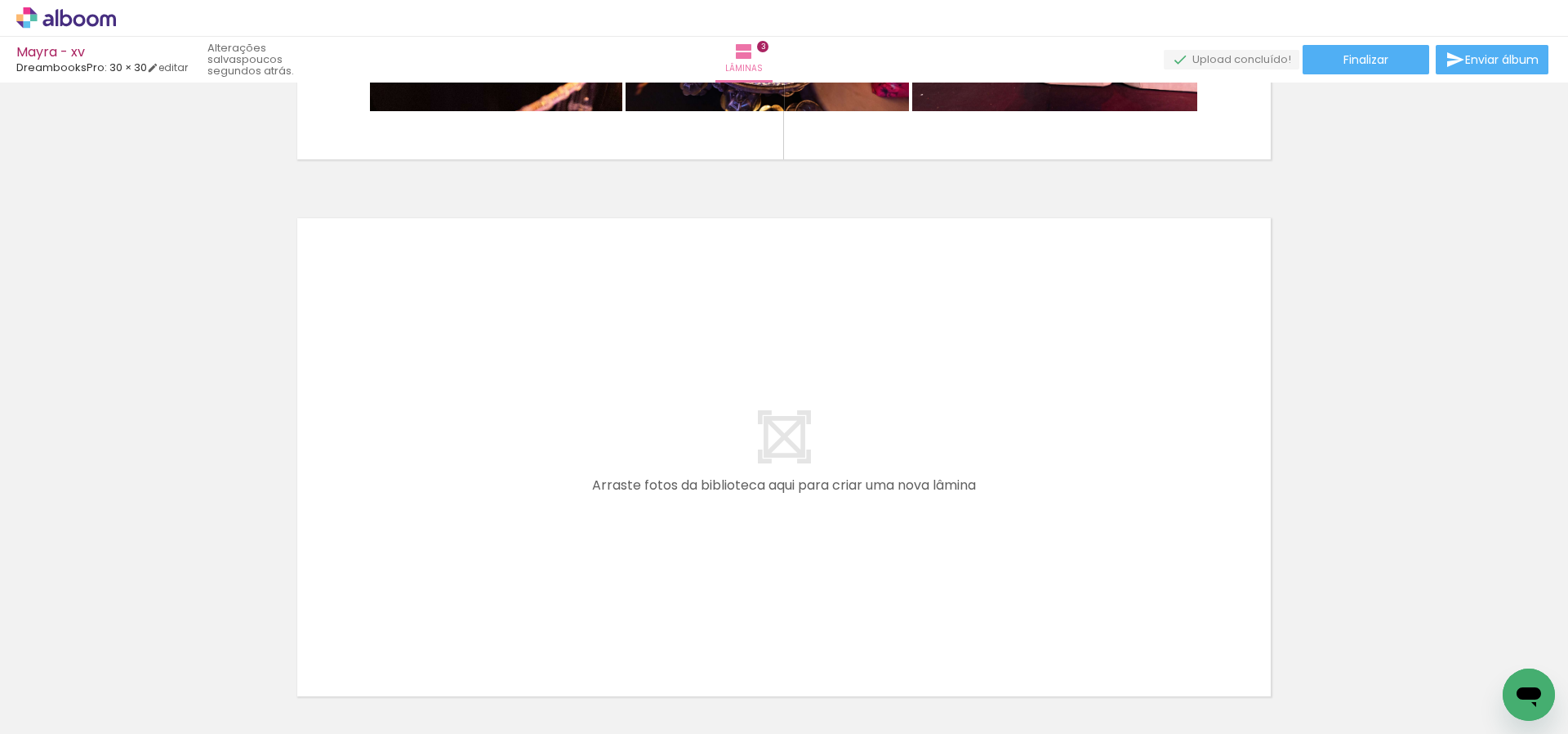
drag, startPoint x: 692, startPoint y: 646, endPoint x: 776, endPoint y: 632, distance: 85.2
click at [745, 529] on quentale-workspace at bounding box center [784, 367] width 1568 height 734
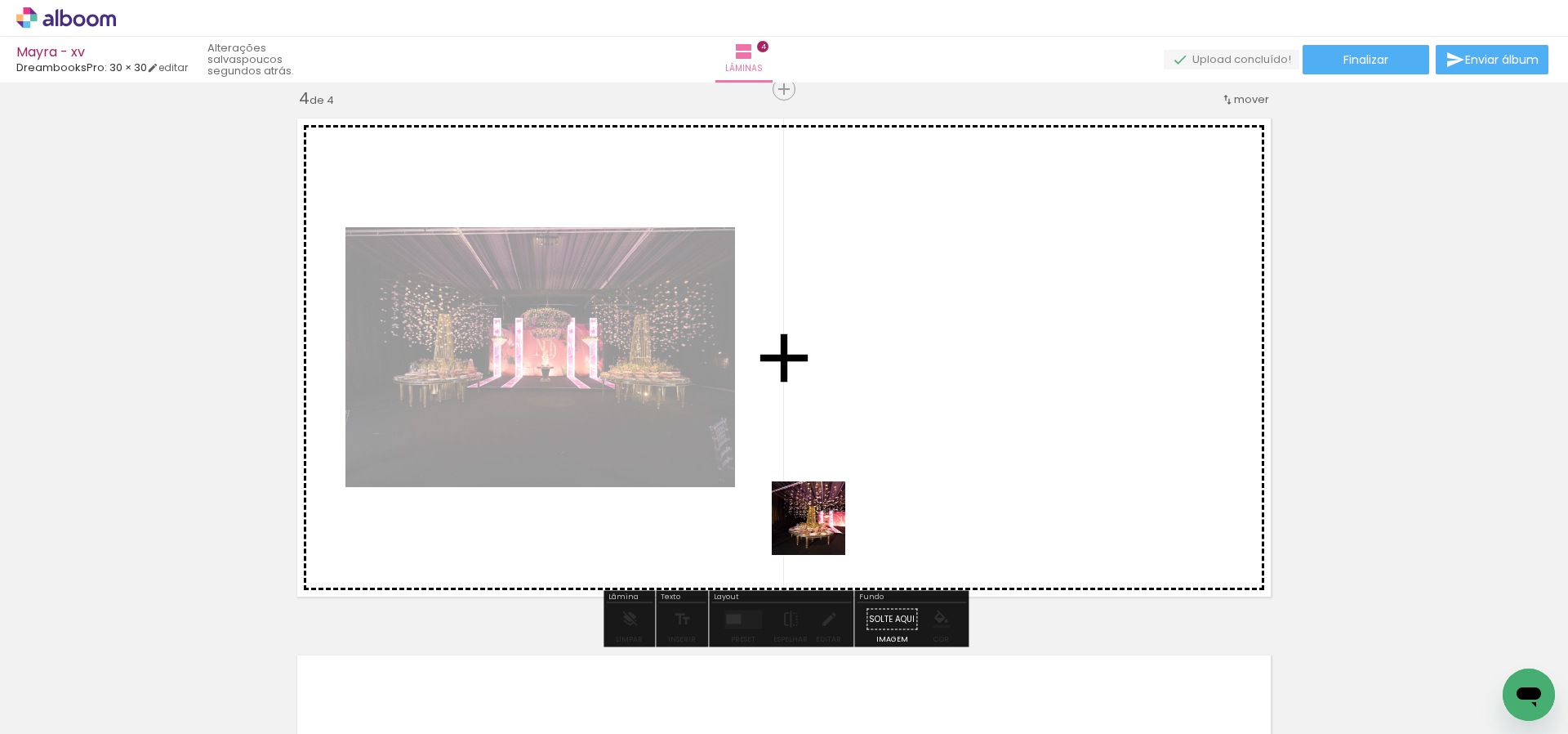
scroll to position [1632, 0]
drag, startPoint x: 821, startPoint y: 530, endPoint x: 908, endPoint y: 409, distance: 149.0
click at [903, 415] on quentale-workspace at bounding box center [784, 367] width 1568 height 734
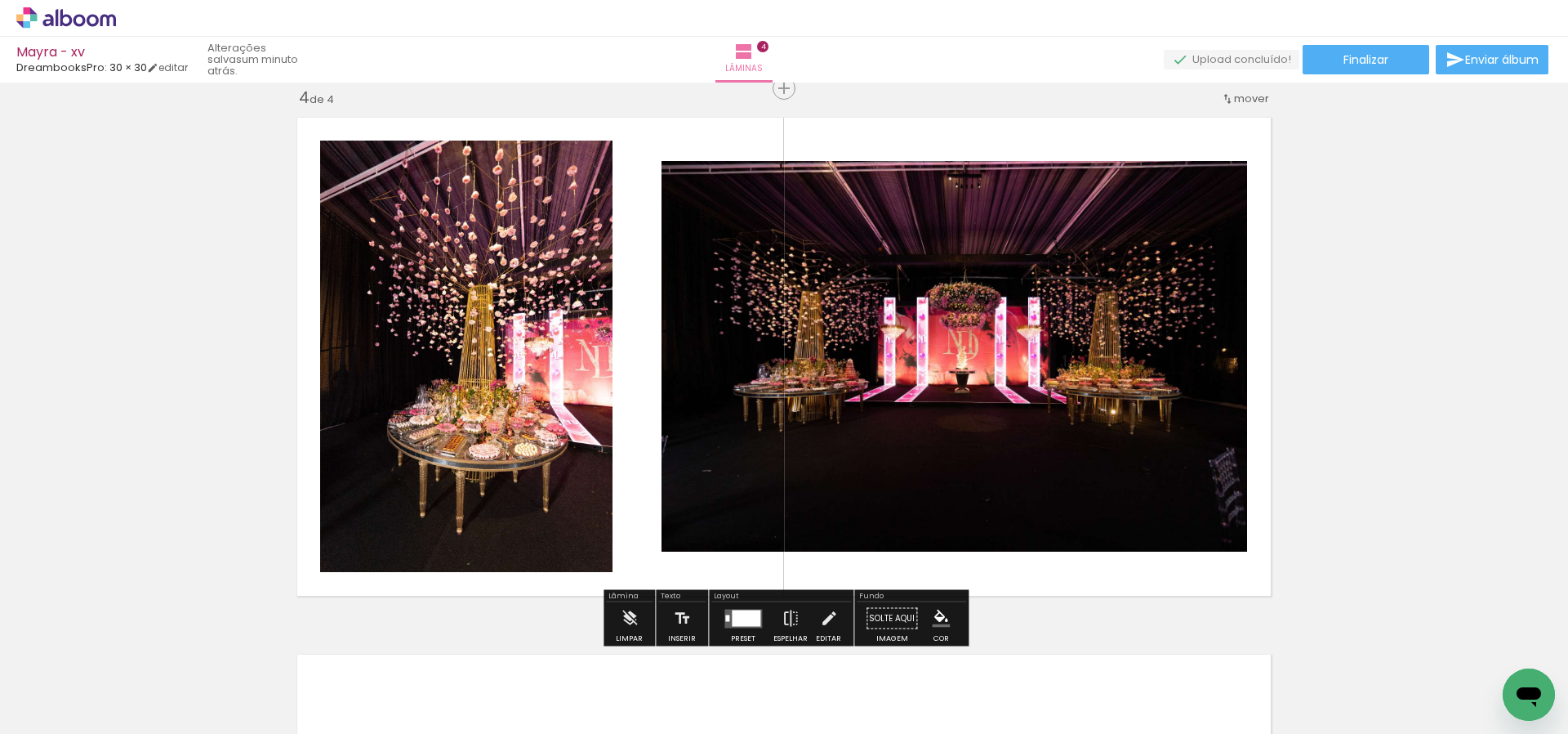
drag, startPoint x: 881, startPoint y: 670, endPoint x: 916, endPoint y: 483, distance: 190.2
click at [916, 483] on quentale-workspace at bounding box center [784, 367] width 1568 height 734
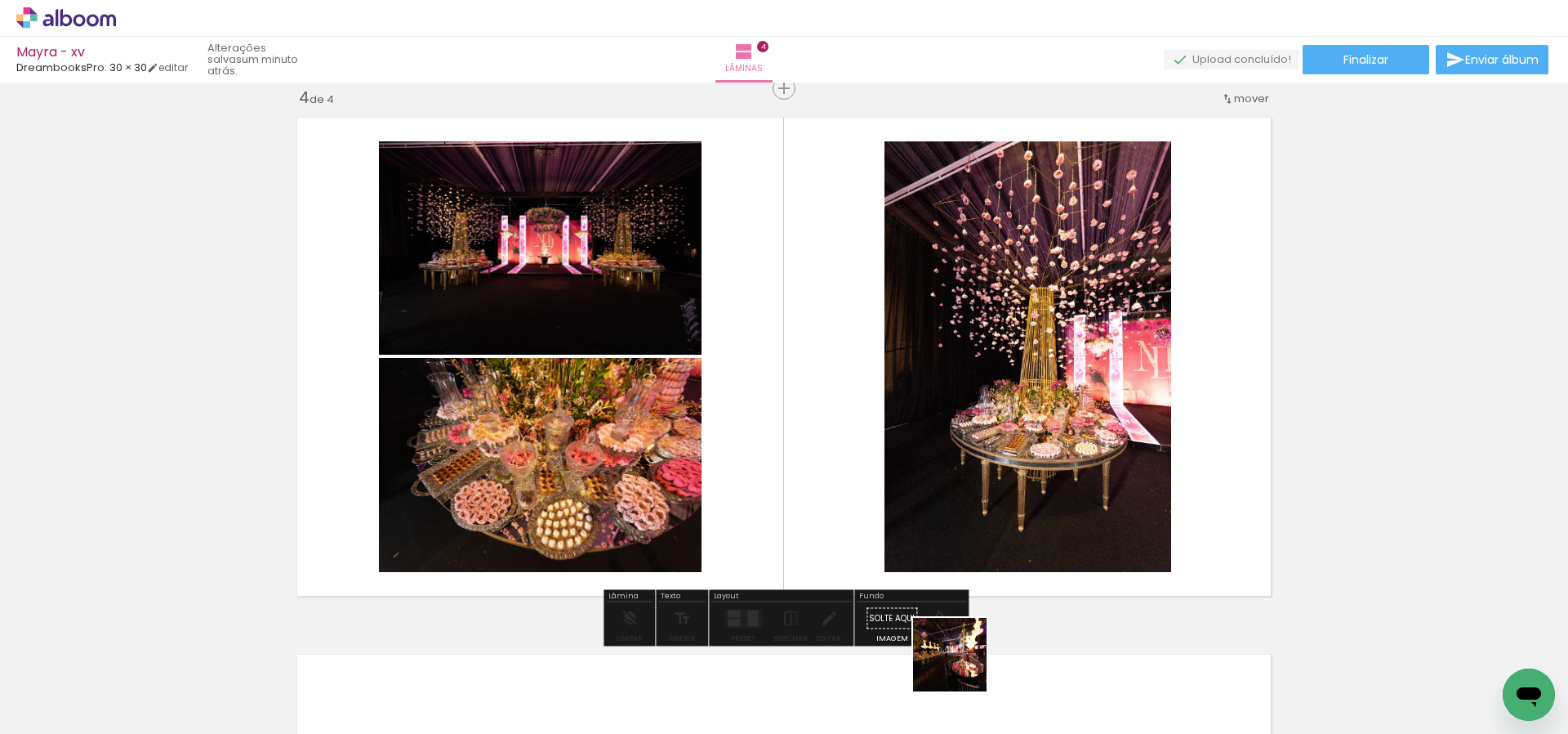
drag, startPoint x: 963, startPoint y: 666, endPoint x: 1074, endPoint y: 583, distance: 138.6
click at [995, 528] on quentale-workspace at bounding box center [784, 367] width 1568 height 734
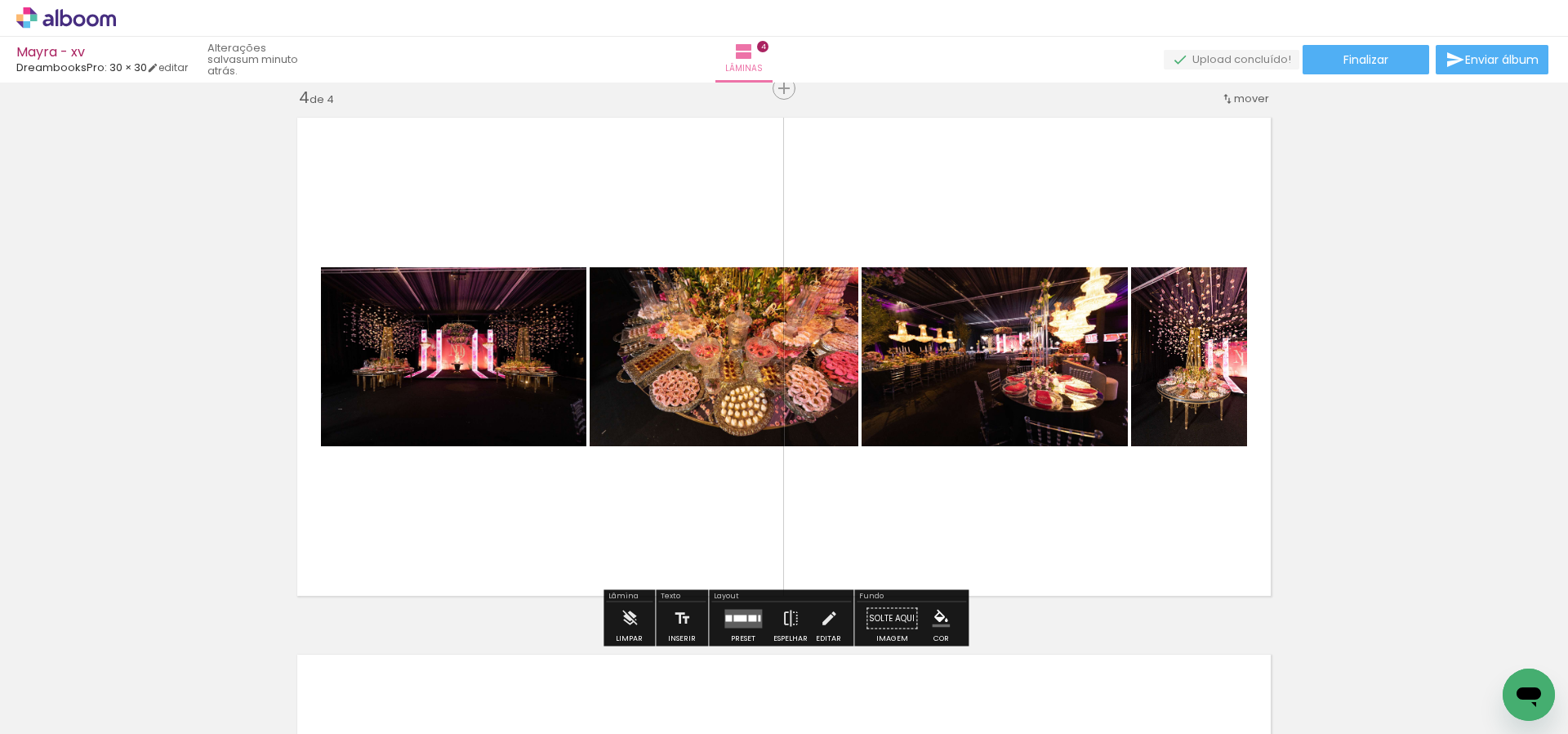
click at [1124, 460] on quentale-workspace at bounding box center [784, 367] width 1568 height 734
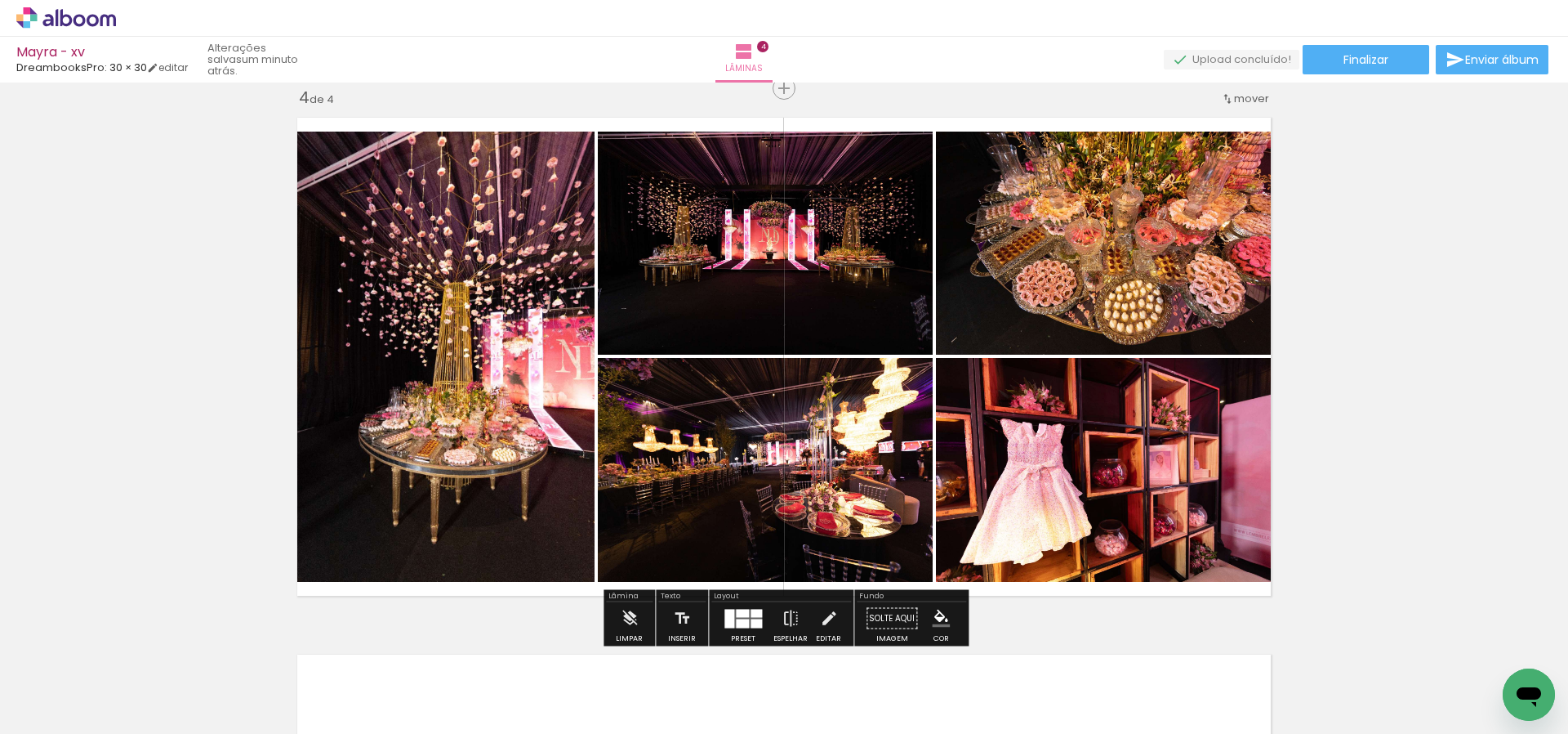
scroll to position [1635, 0]
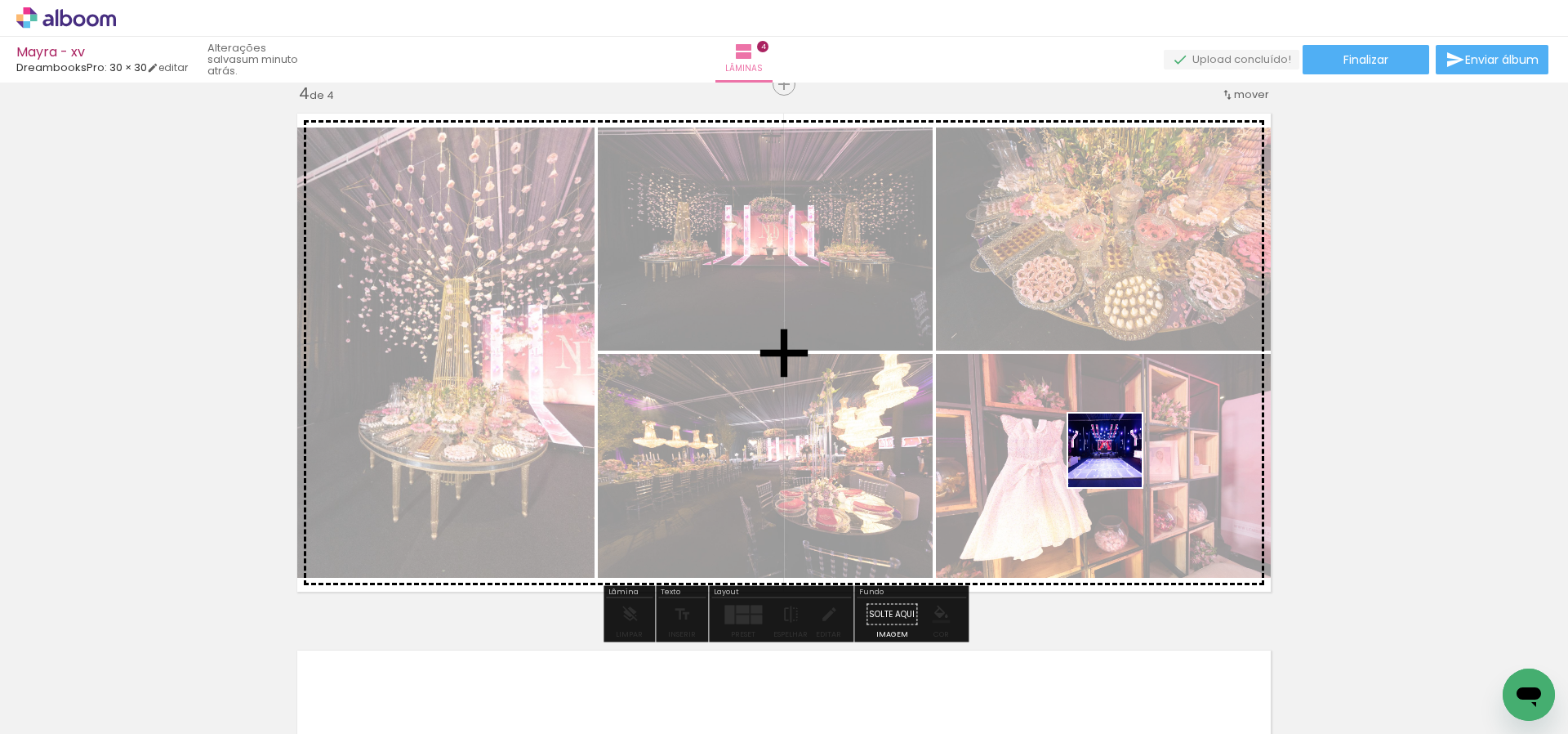
drag, startPoint x: 1153, startPoint y: 495, endPoint x: 1280, endPoint y: 513, distance: 128.3
click at [1061, 390] on quentale-workspace at bounding box center [784, 367] width 1568 height 734
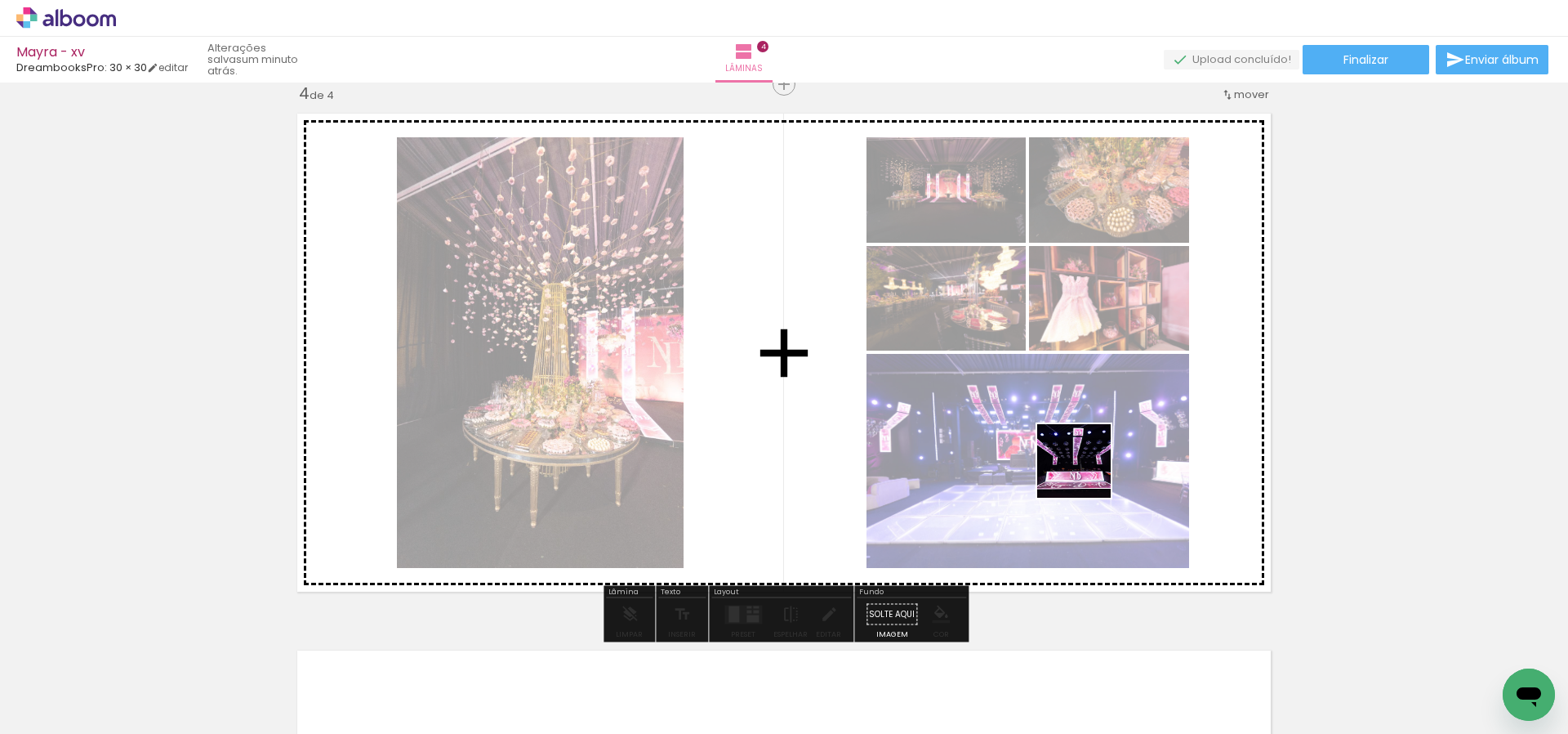
drag, startPoint x: 1513, startPoint y: 660, endPoint x: 1056, endPoint y: 454, distance: 501.3
click at [1056, 454] on quentale-workspace at bounding box center [784, 367] width 1568 height 734
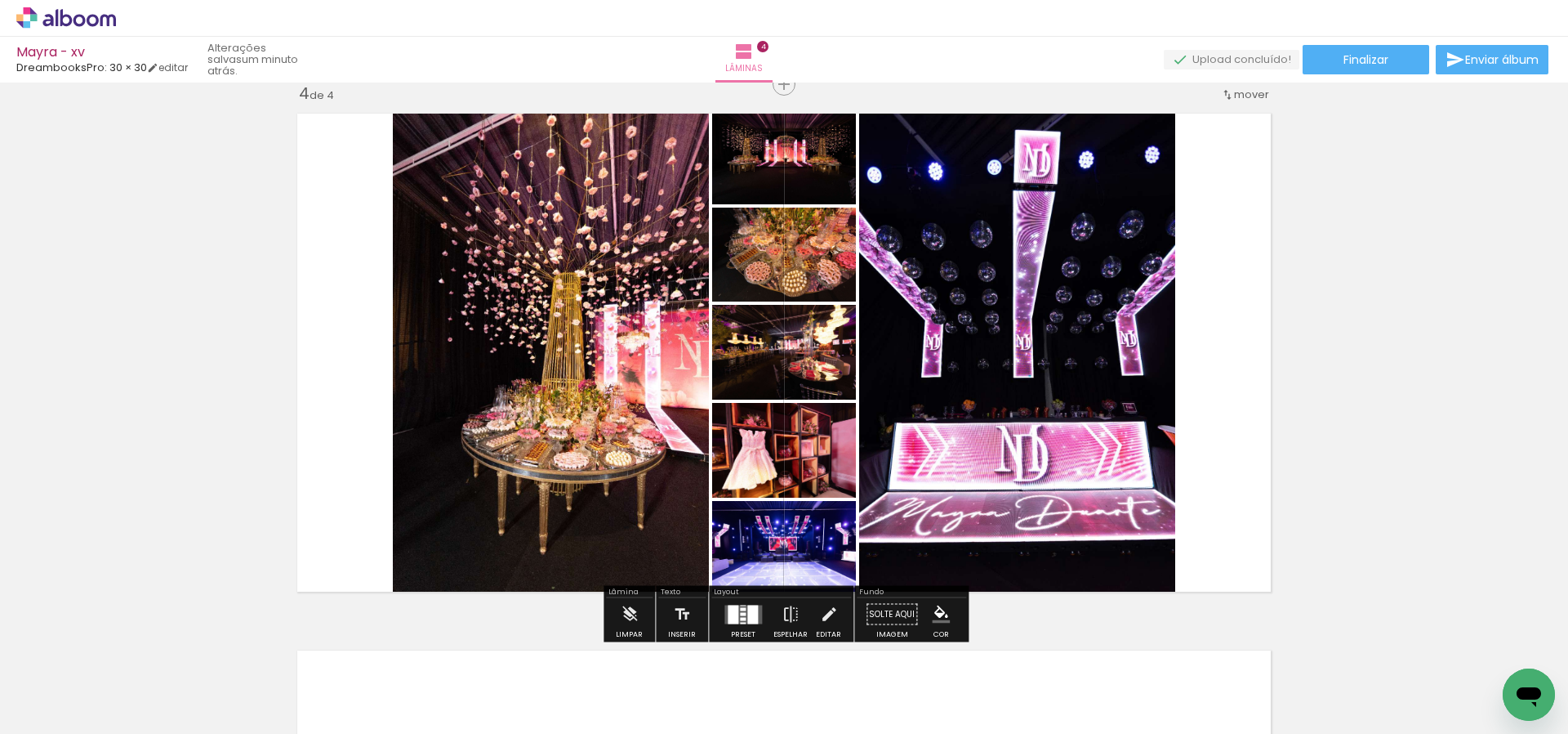
click at [748, 611] on div at bounding box center [752, 614] width 11 height 19
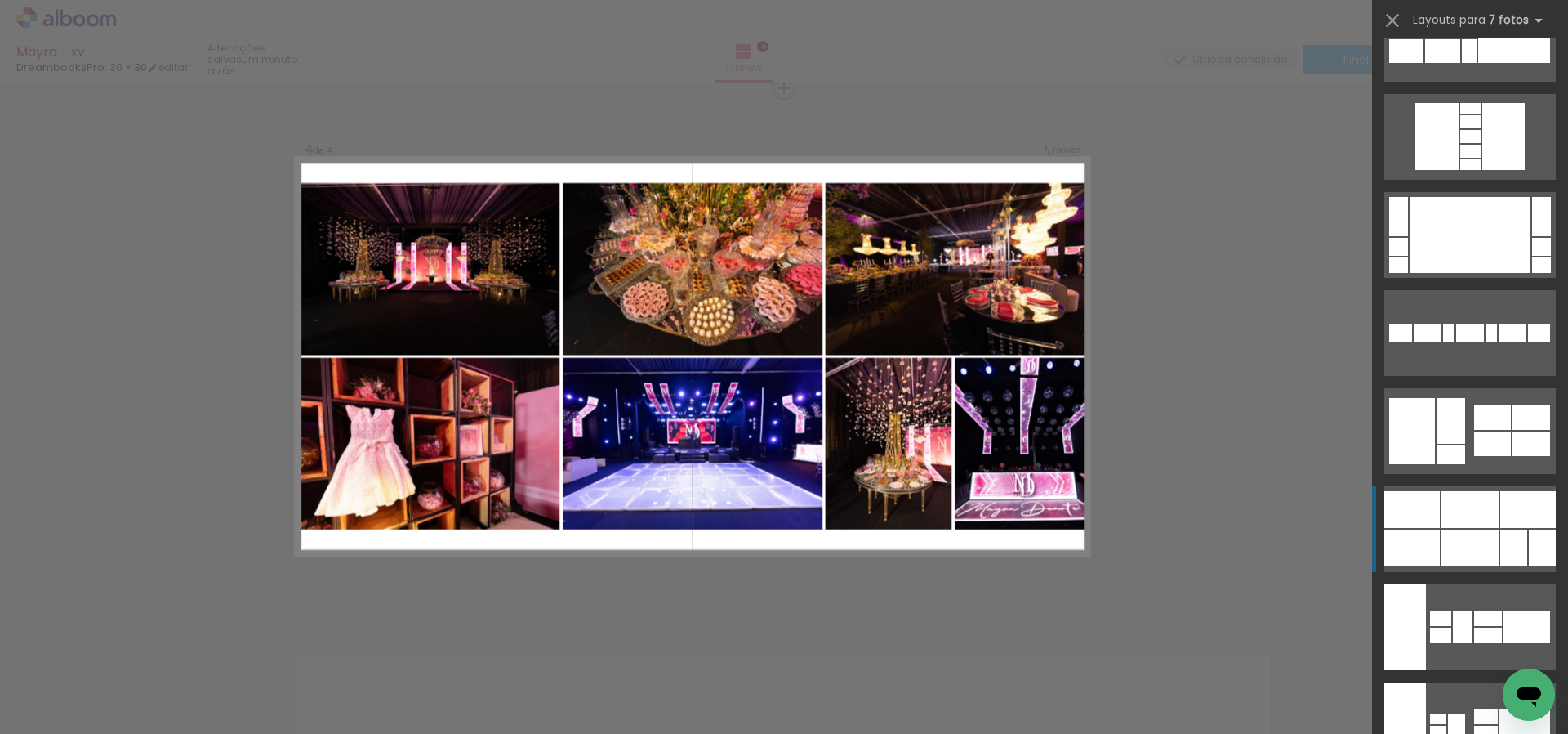
scroll to position [1144, 0]
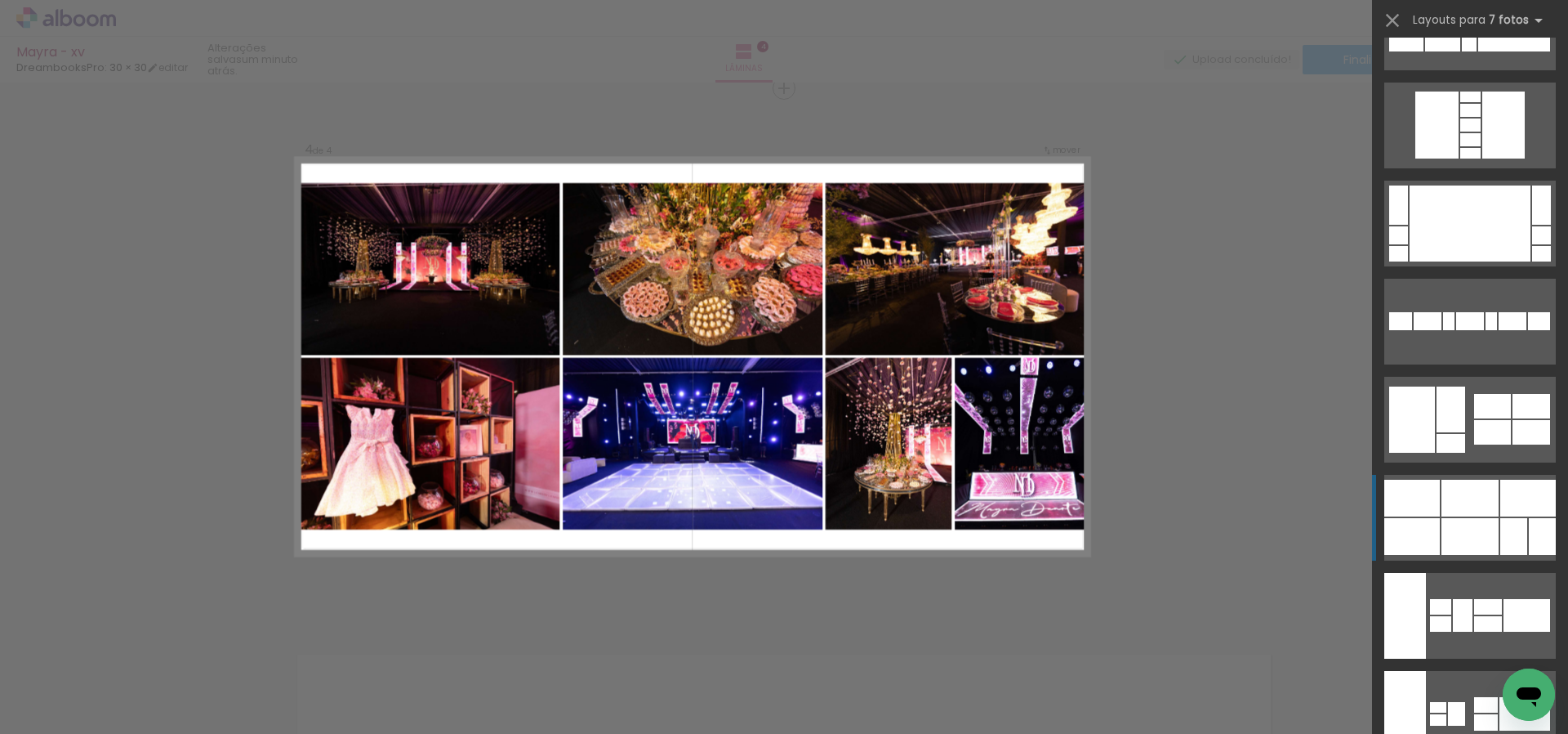
click at [1485, 517] on quentale-layouter at bounding box center [1470, 518] width 172 height 86
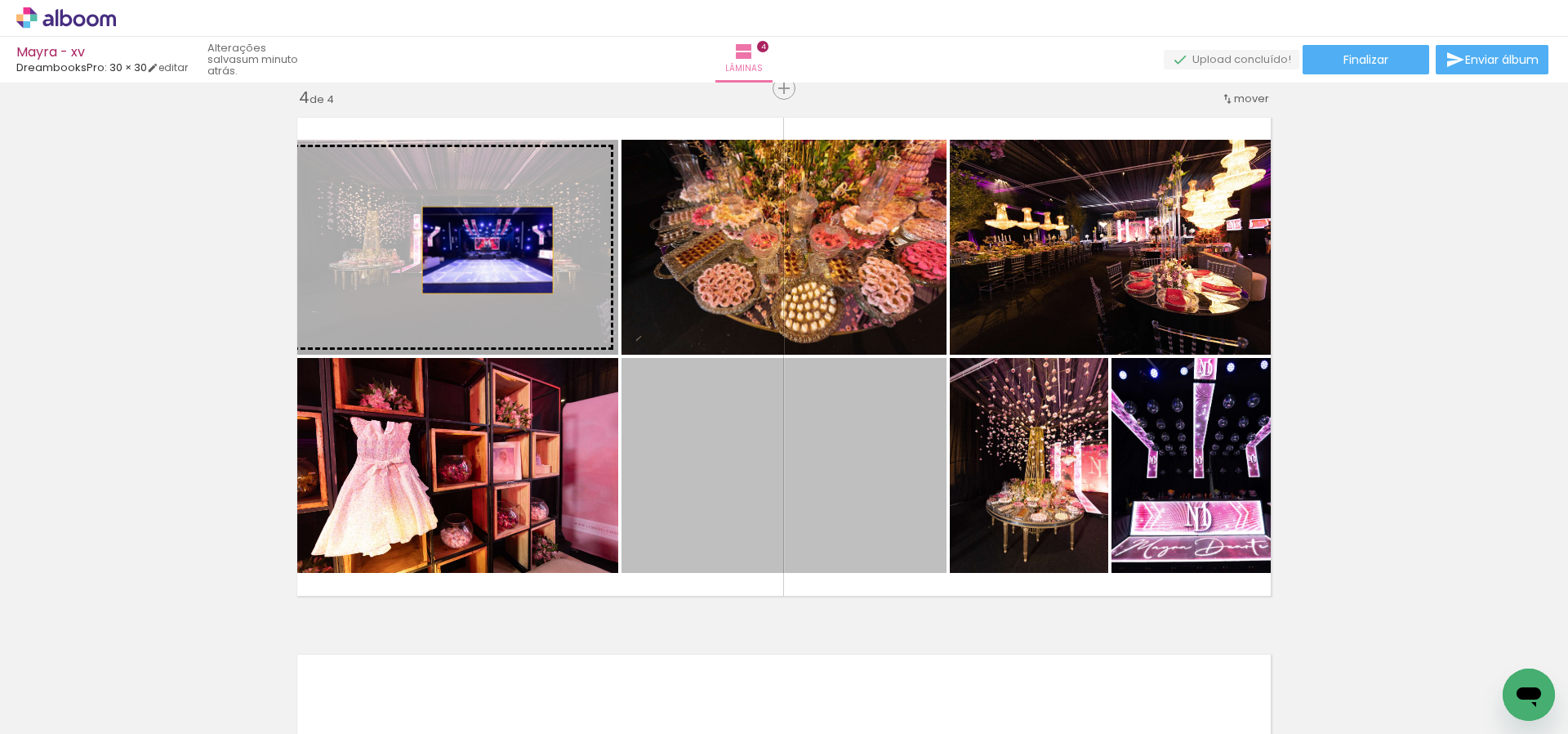
drag, startPoint x: 826, startPoint y: 471, endPoint x: 485, endPoint y: 254, distance: 404.2
click at [0, 0] on slot at bounding box center [0, 0] width 0 height 0
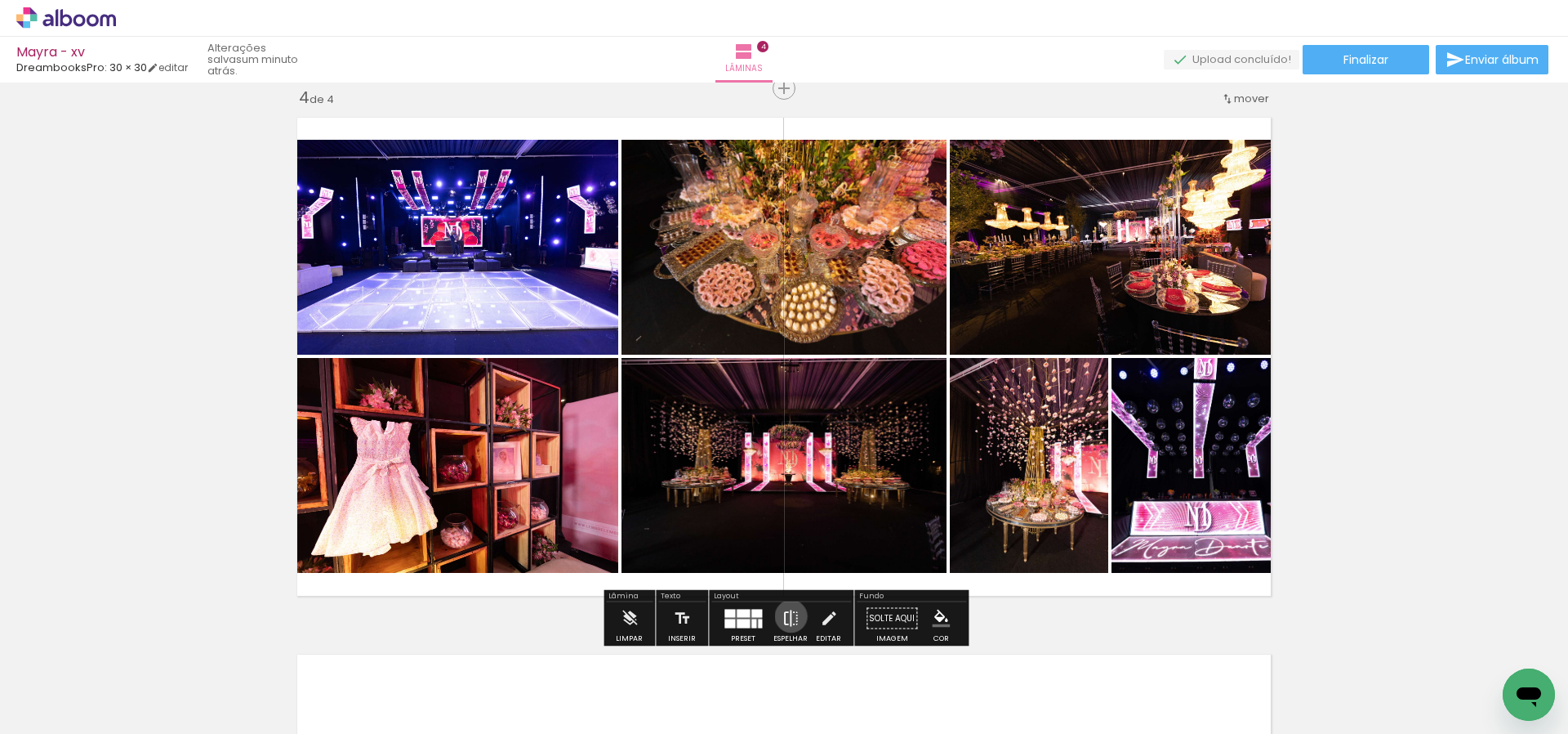
drag, startPoint x: 787, startPoint y: 616, endPoint x: 777, endPoint y: 618, distance: 10.2
click at [782, 617] on iron-icon at bounding box center [791, 618] width 18 height 33
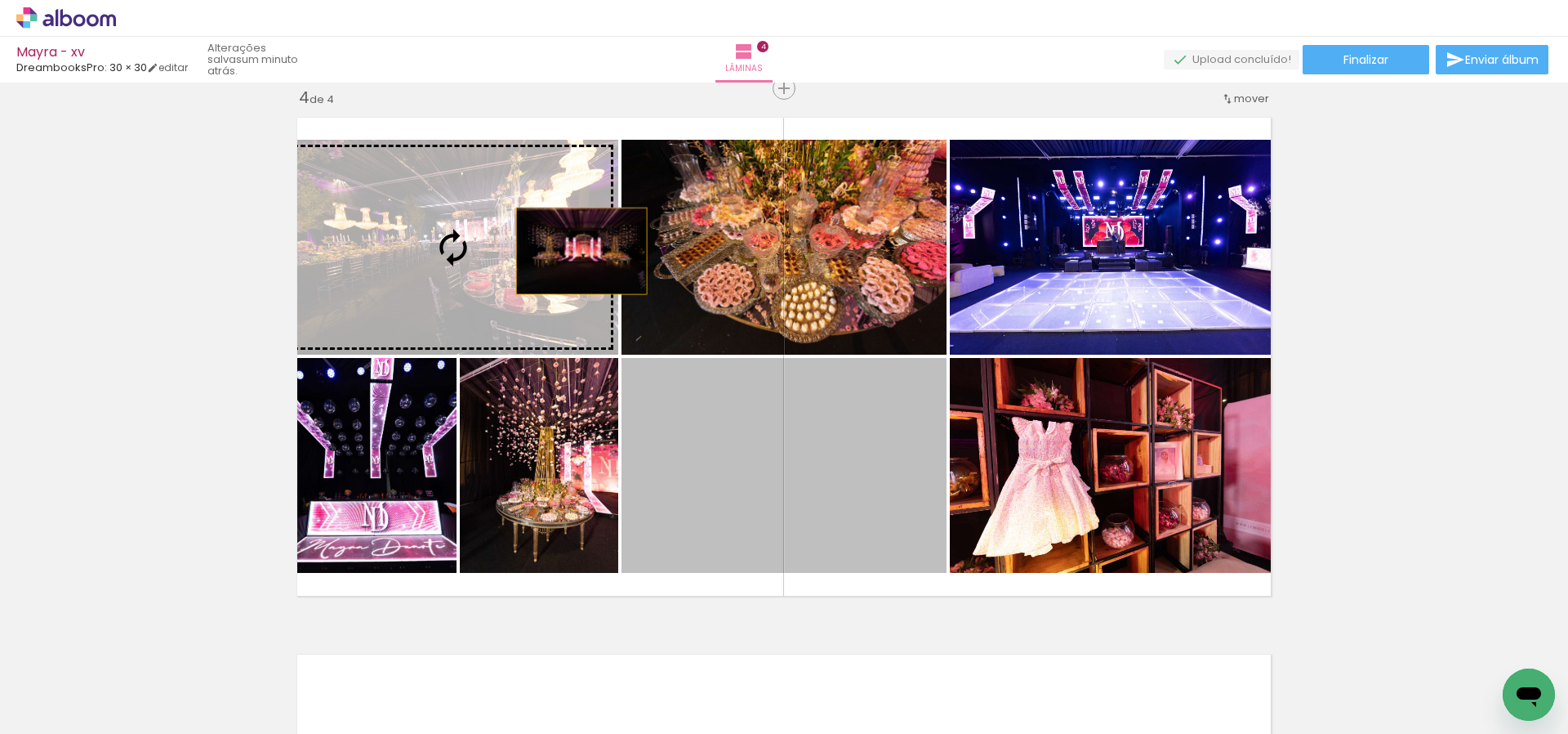
drag, startPoint x: 692, startPoint y: 353, endPoint x: 573, endPoint y: 237, distance: 166.2
click at [0, 0] on slot at bounding box center [0, 0] width 0 height 0
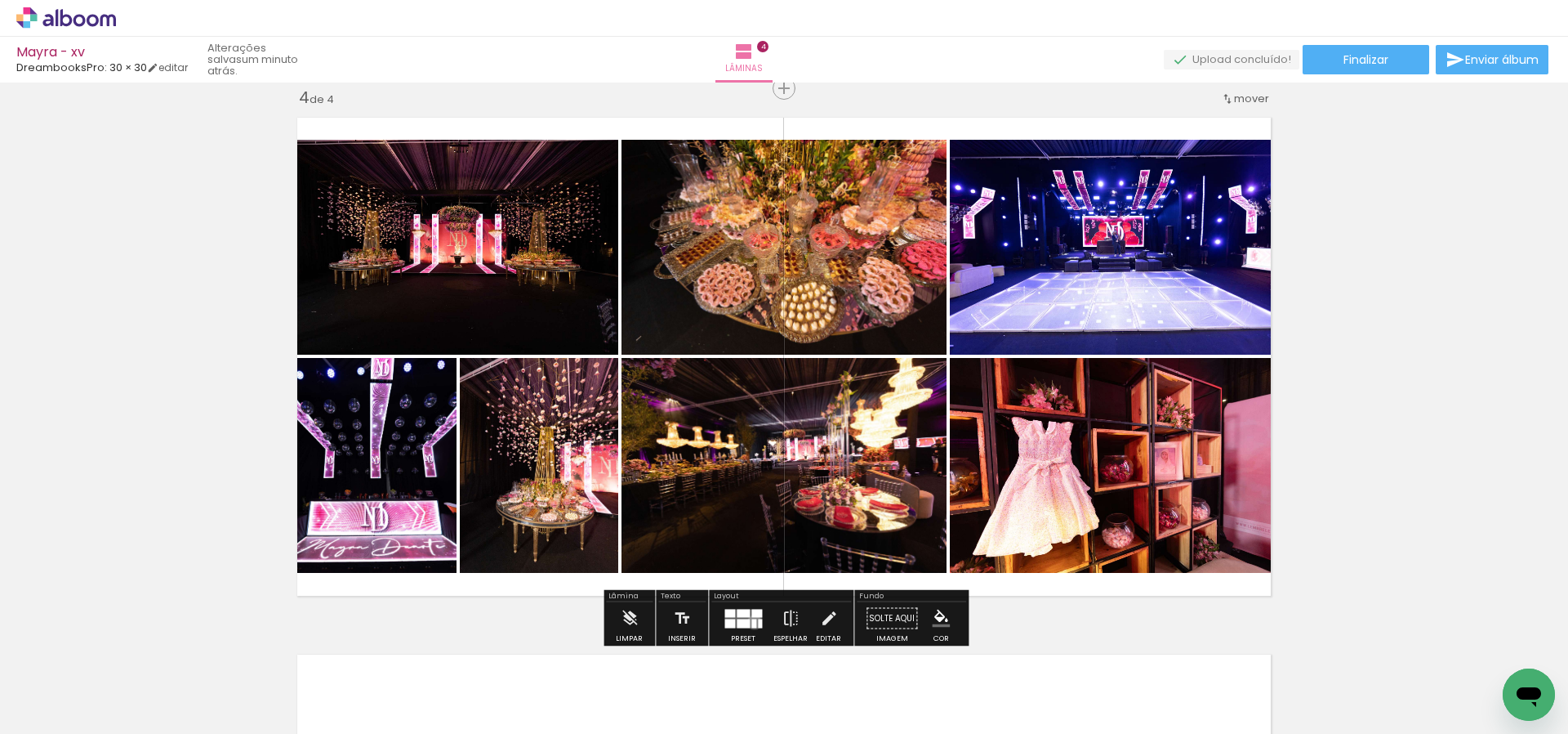
click at [752, 622] on div at bounding box center [754, 623] width 5 height 9
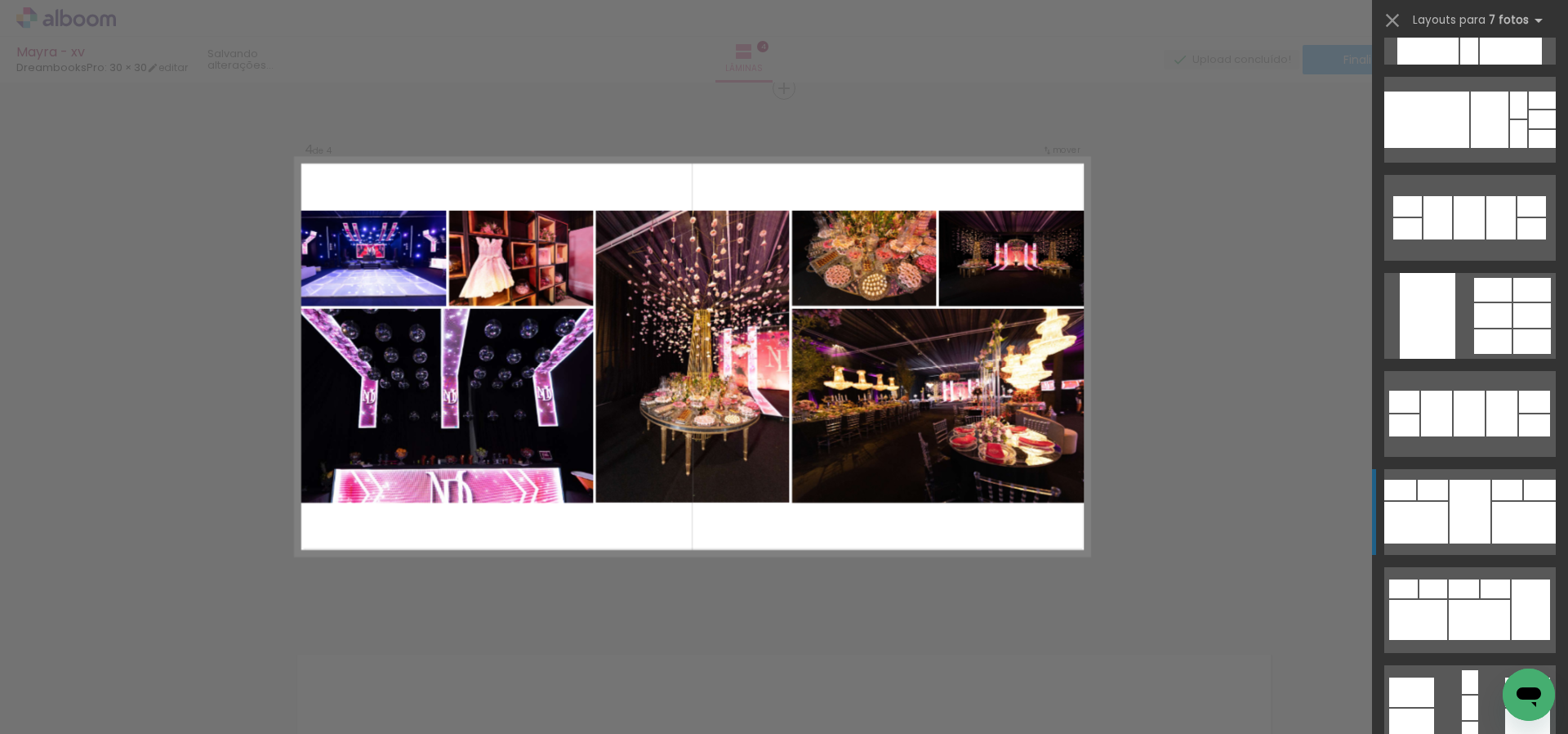
scroll to position [2320, 0]
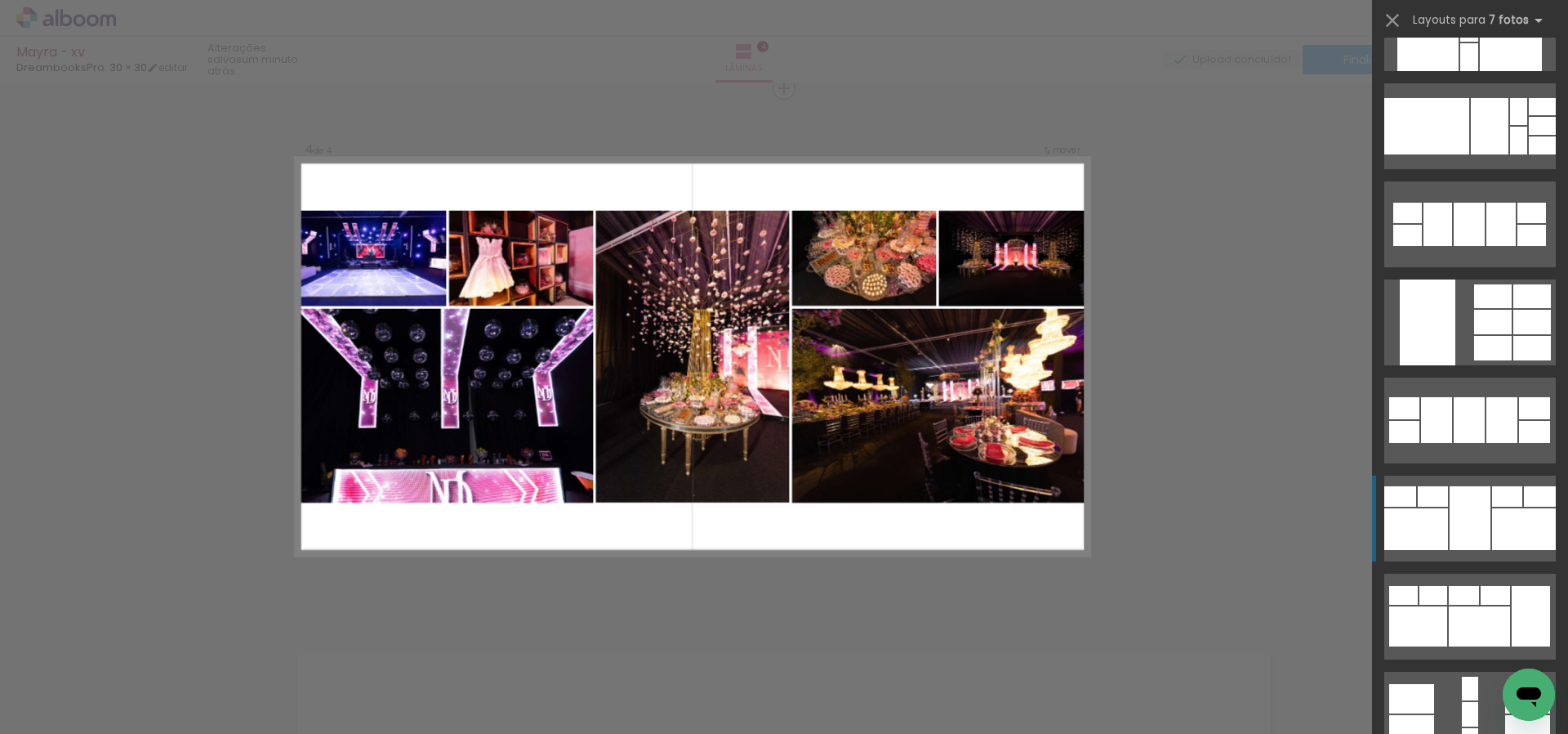
click at [1480, 517] on div at bounding box center [1470, 518] width 41 height 64
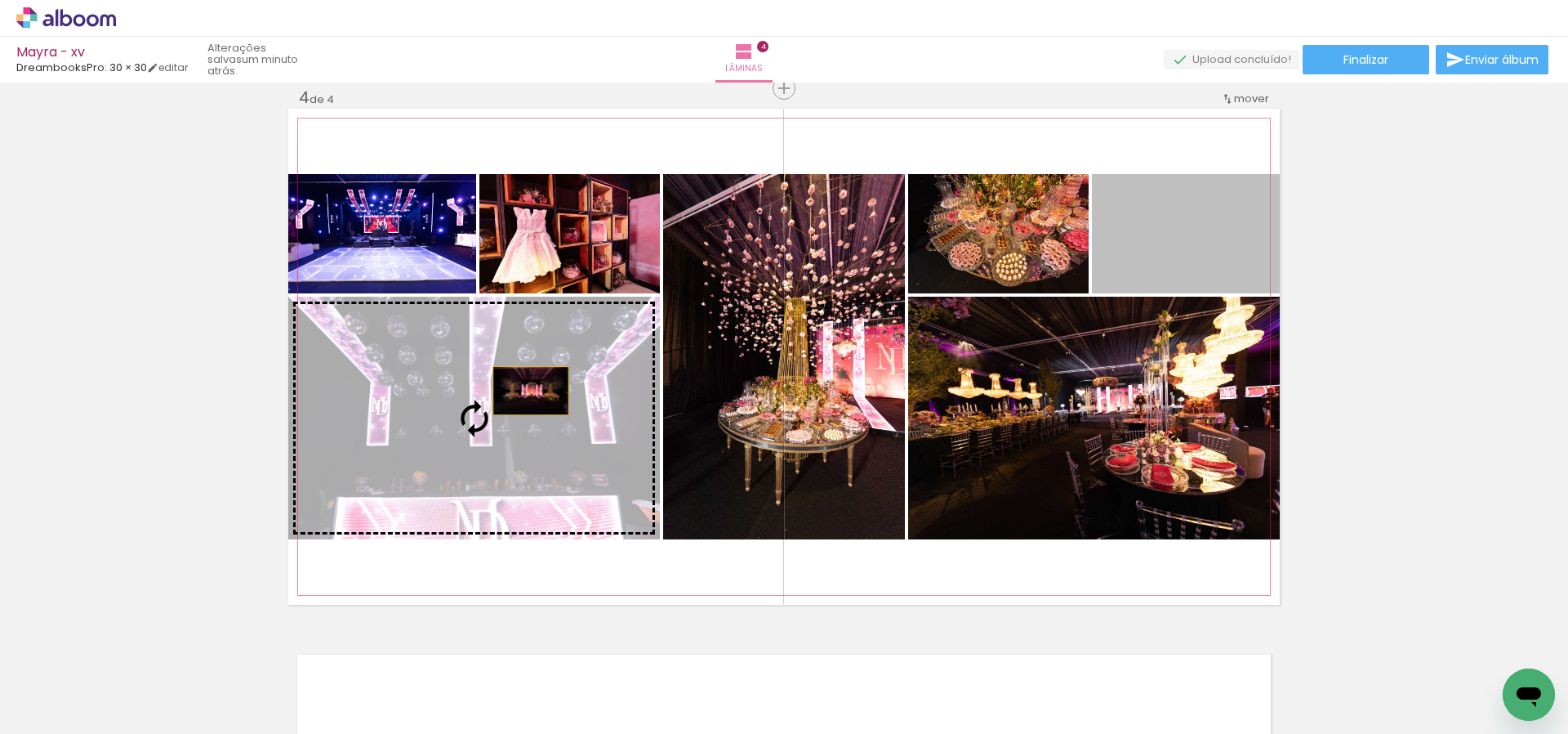
drag, startPoint x: 1200, startPoint y: 248, endPoint x: 526, endPoint y: 391, distance: 689.0
click at [0, 0] on slot at bounding box center [0, 0] width 0 height 0
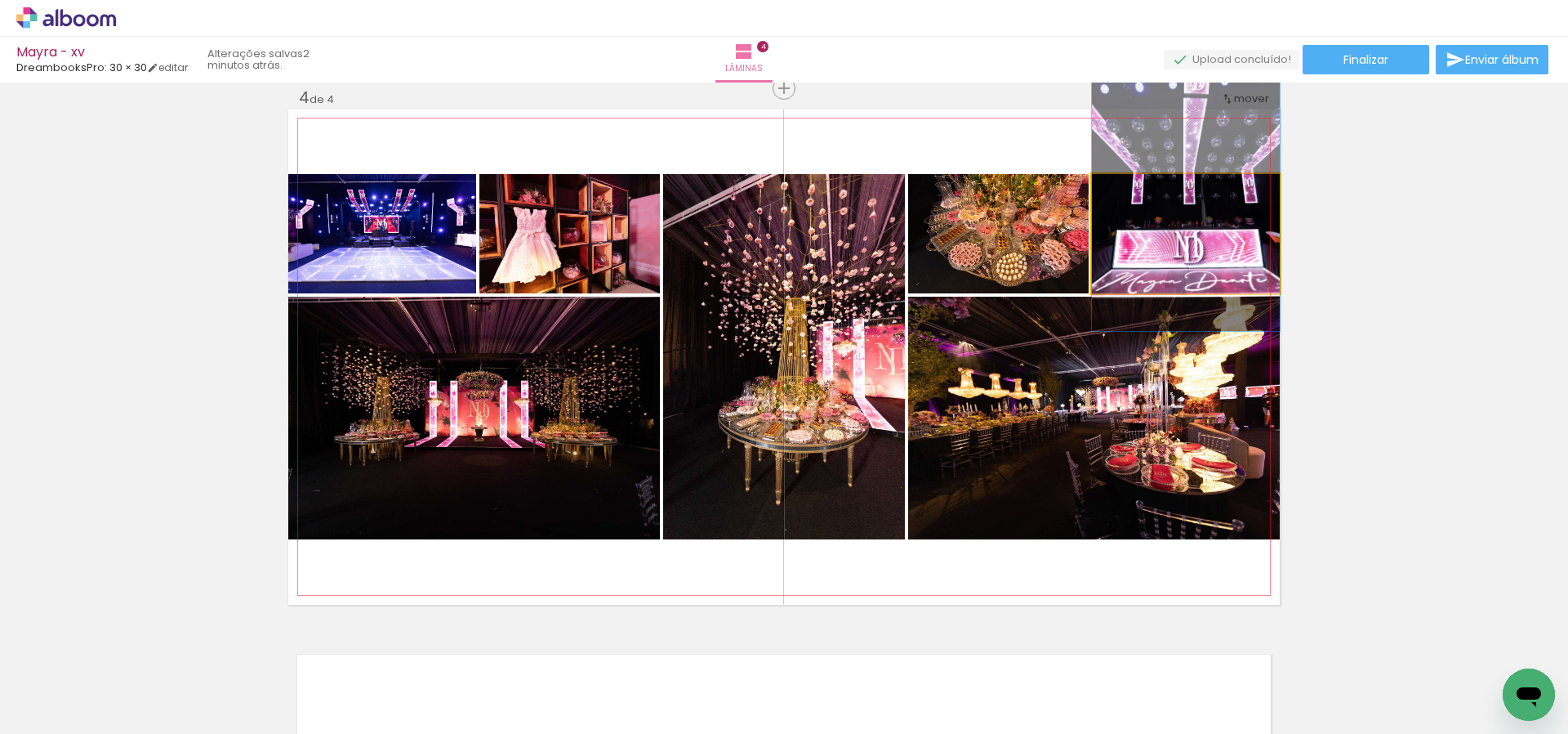
drag, startPoint x: 1217, startPoint y: 265, endPoint x: 1213, endPoint y: 222, distance: 43.2
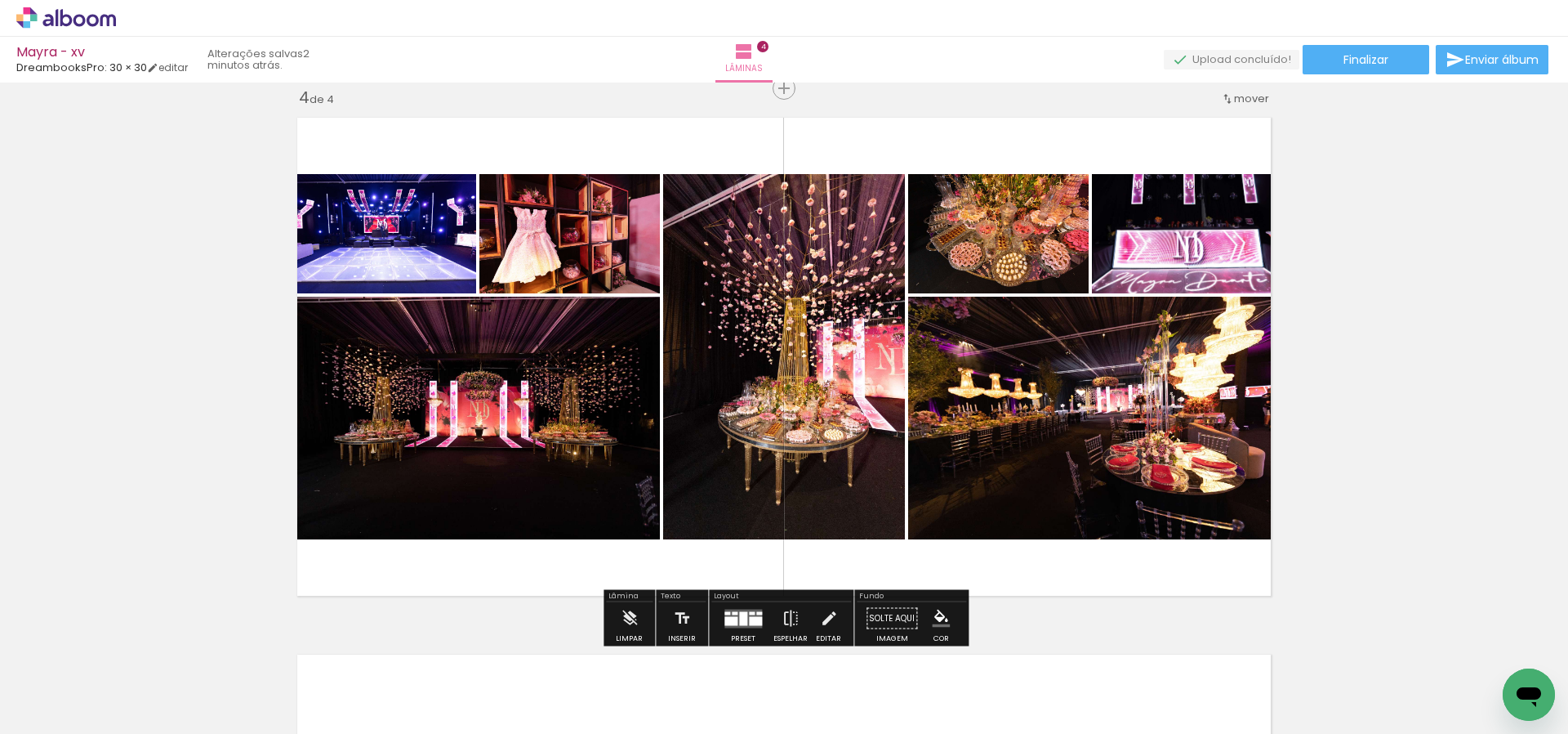
click at [749, 621] on div at bounding box center [755, 621] width 13 height 9
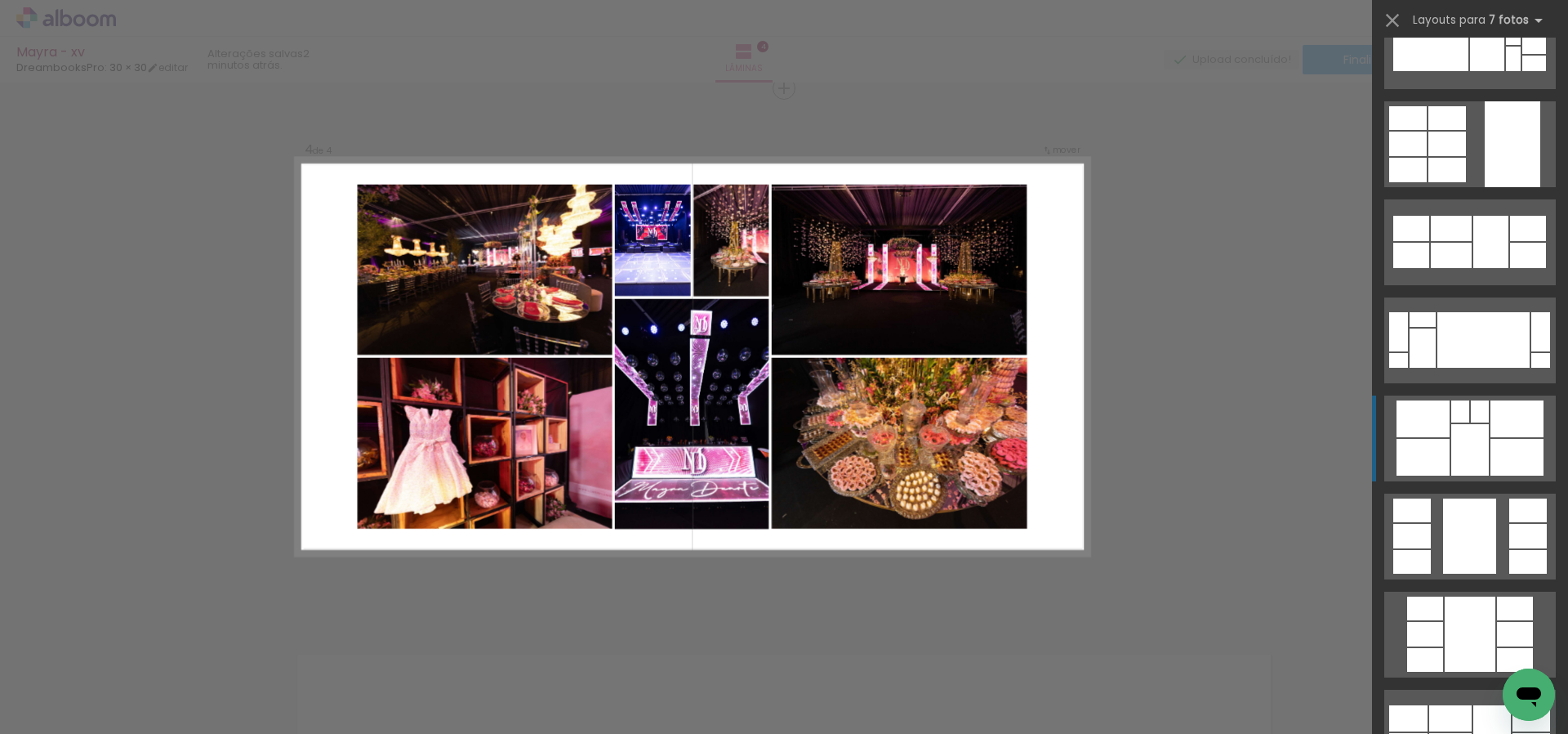
scroll to position [3283, 0]
click at [1475, 458] on div at bounding box center [1470, 449] width 37 height 52
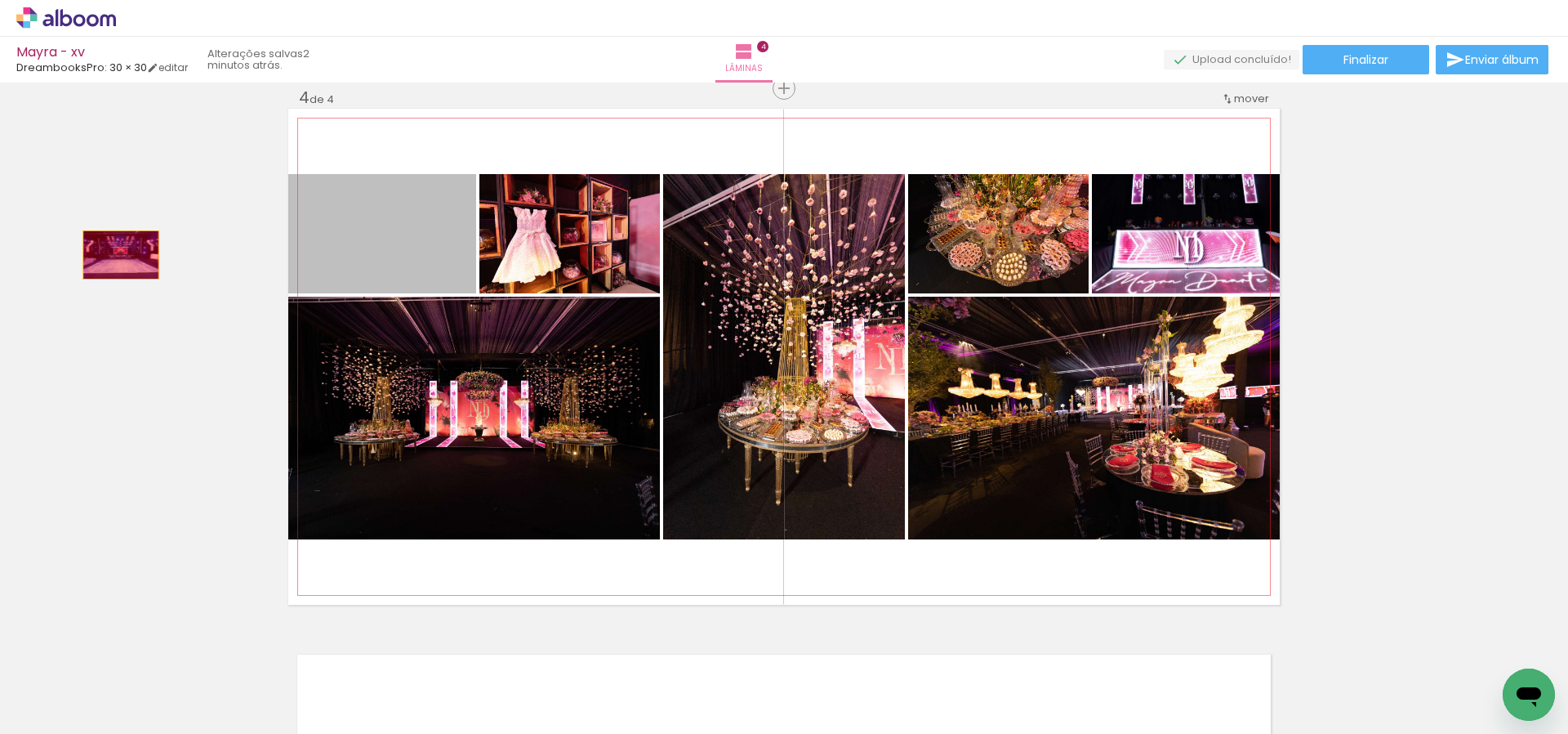
drag, startPoint x: 398, startPoint y: 261, endPoint x: 334, endPoint y: 266, distance: 64.2
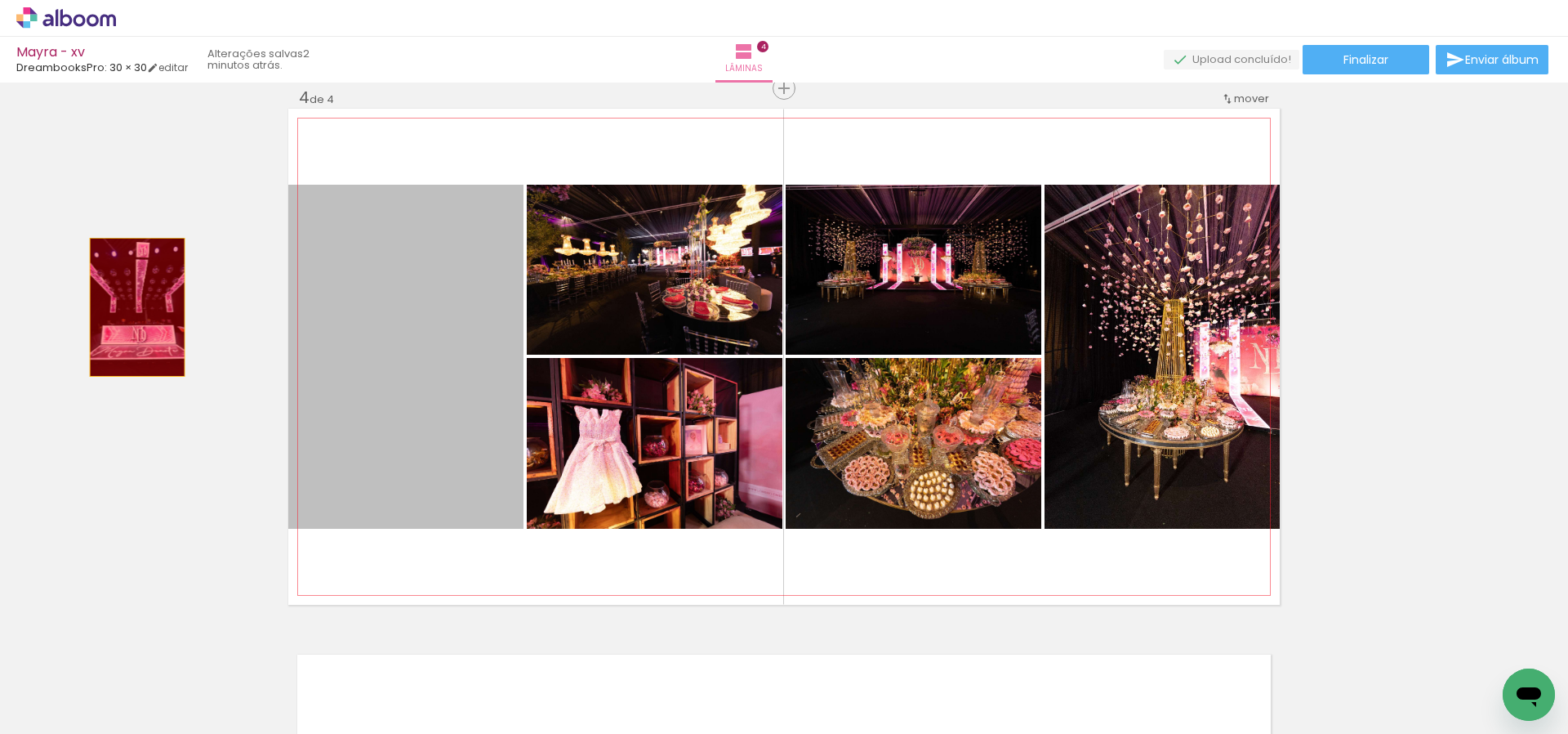
drag, startPoint x: 410, startPoint y: 321, endPoint x: 137, endPoint y: 307, distance: 273.4
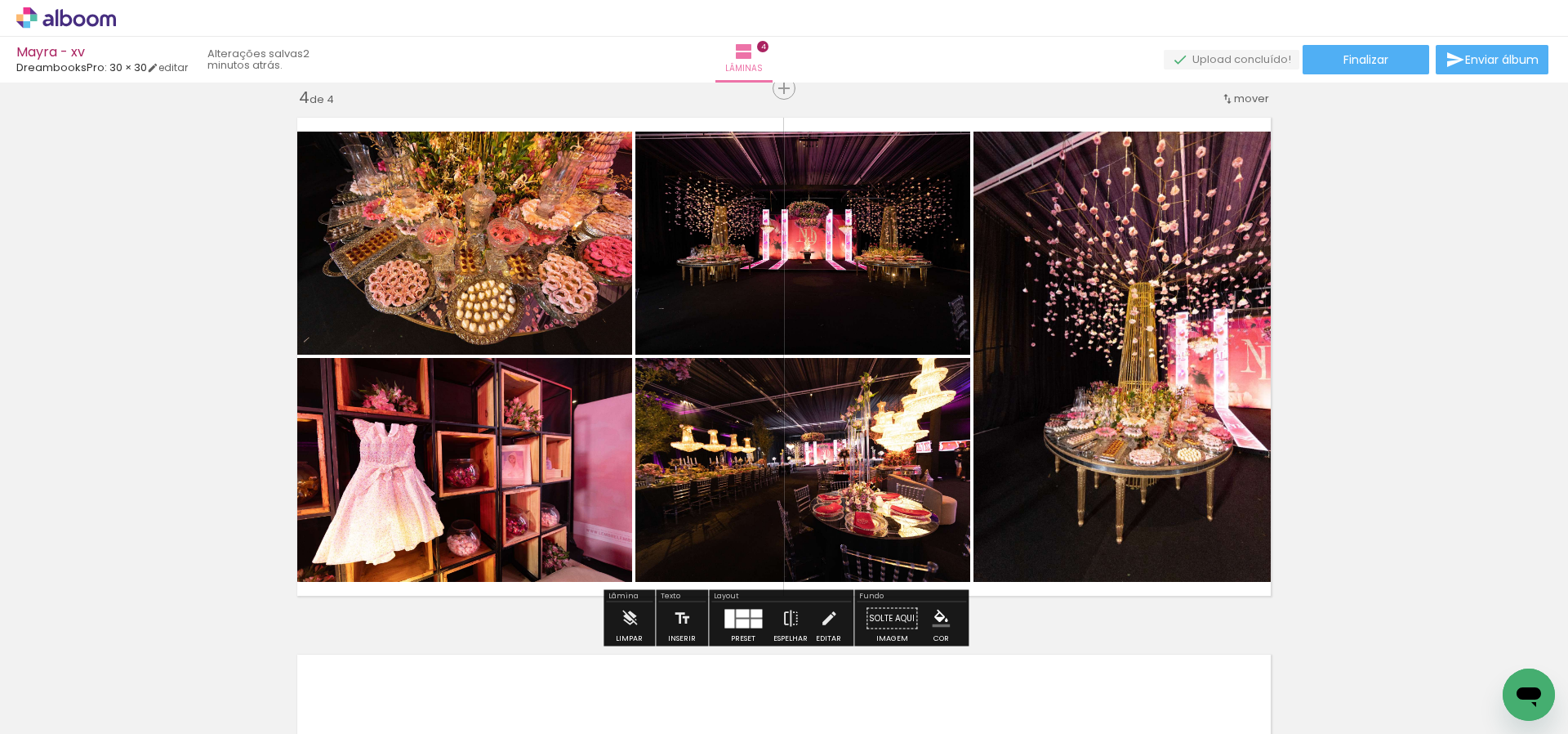
click at [740, 618] on div at bounding box center [742, 623] width 13 height 9
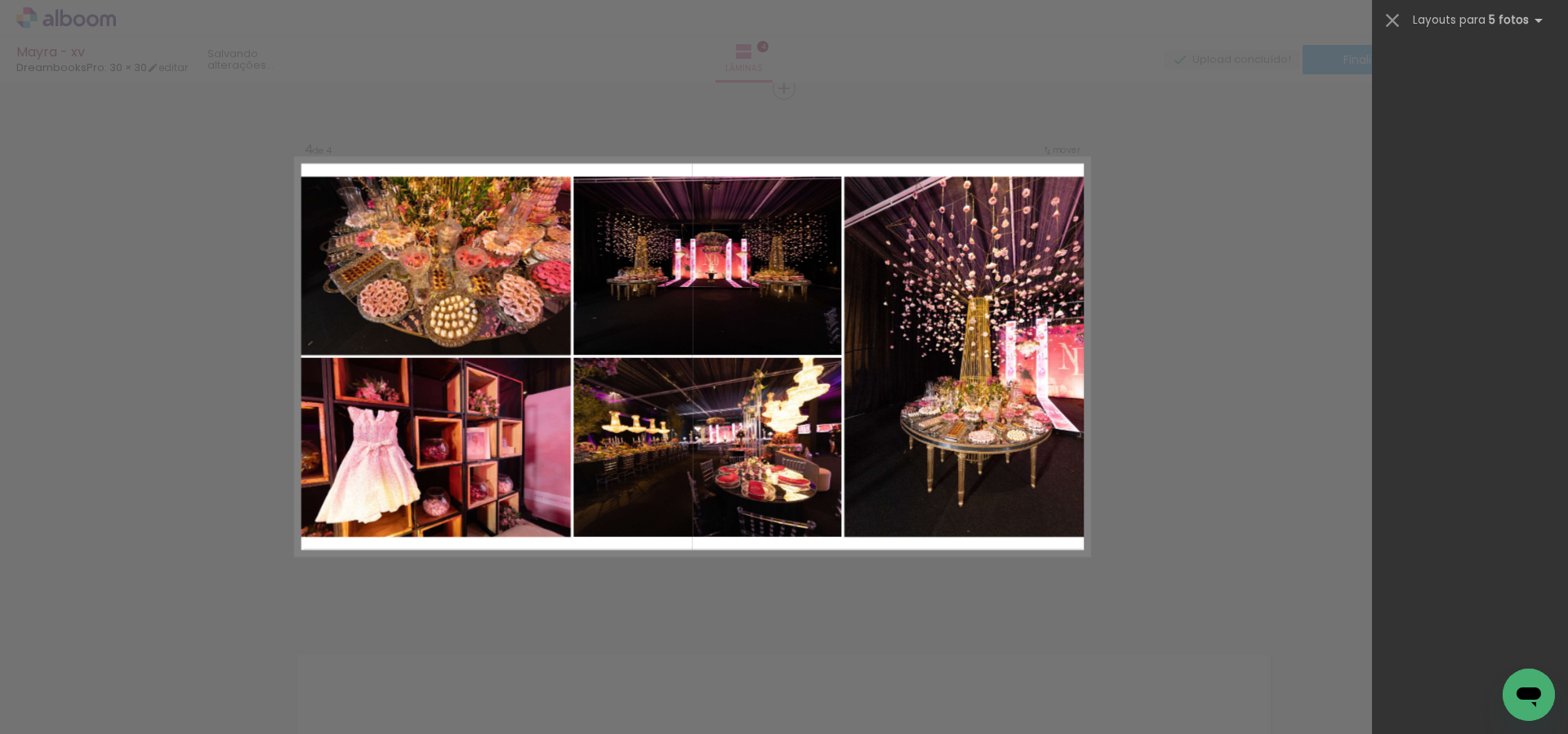
scroll to position [0, 0]
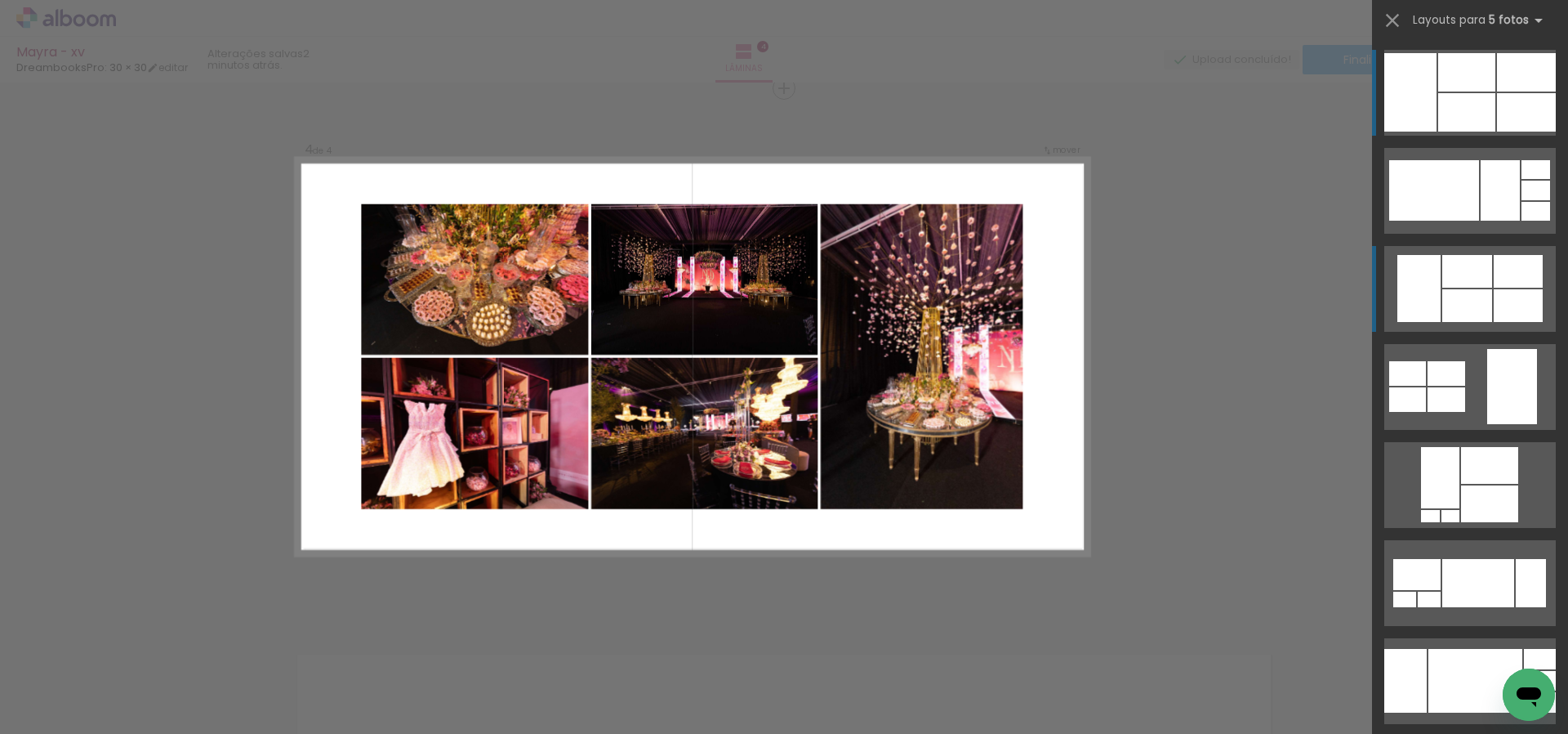
click at [1483, 307] on div at bounding box center [1467, 306] width 50 height 33
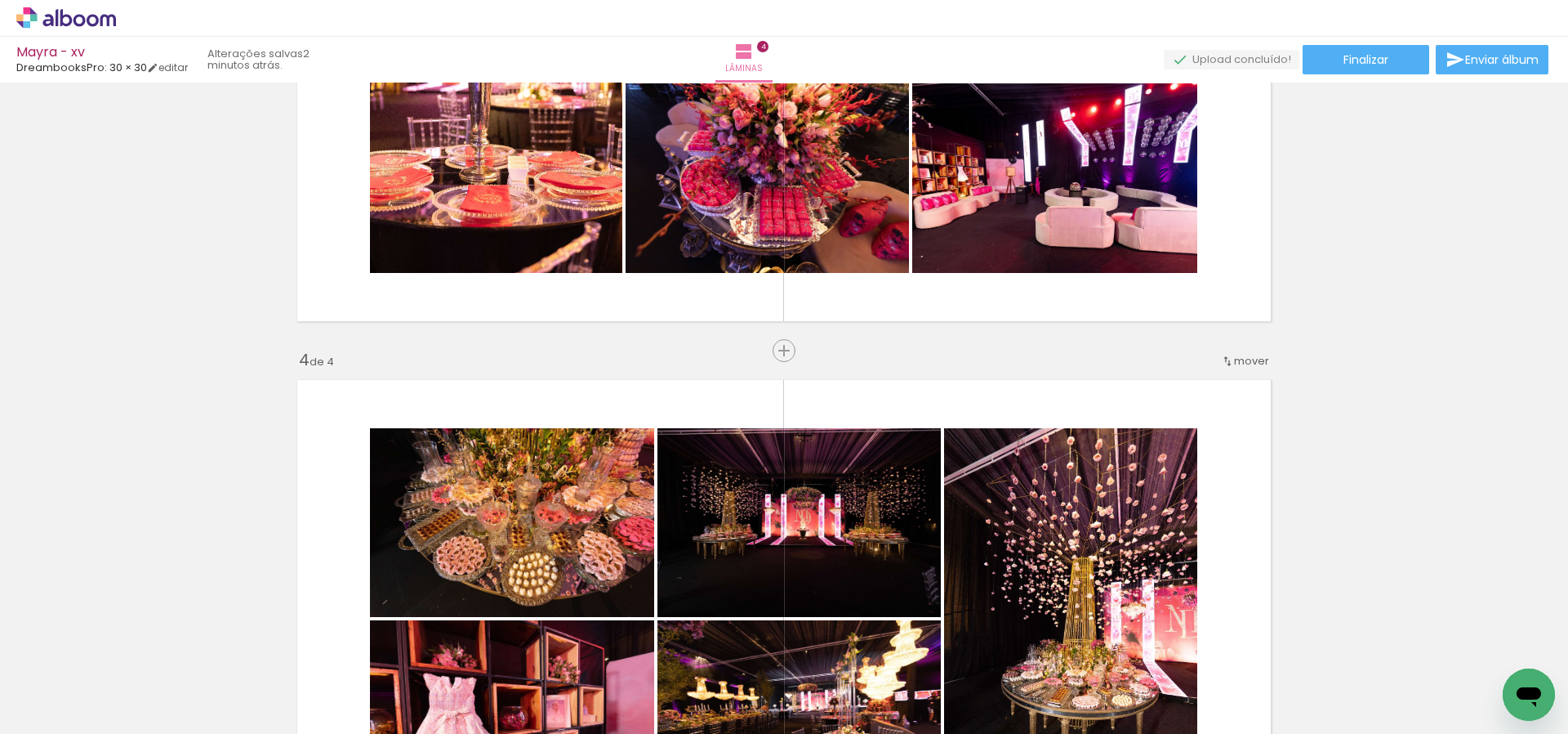
scroll to position [1356, 0]
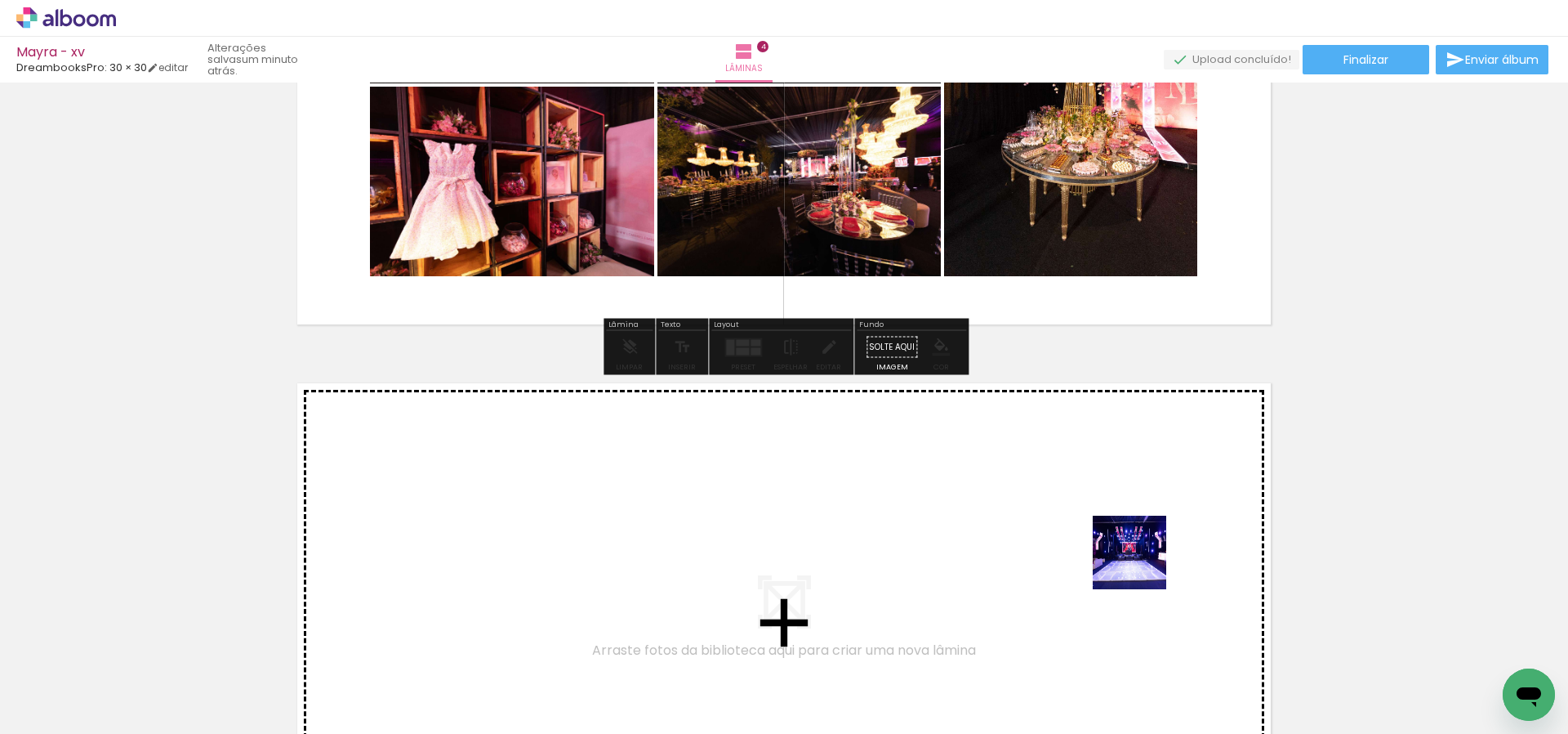
drag, startPoint x: 1382, startPoint y: 672, endPoint x: 1053, endPoint y: 526, distance: 359.9
click at [1053, 526] on quentale-workspace at bounding box center [784, 367] width 1568 height 734
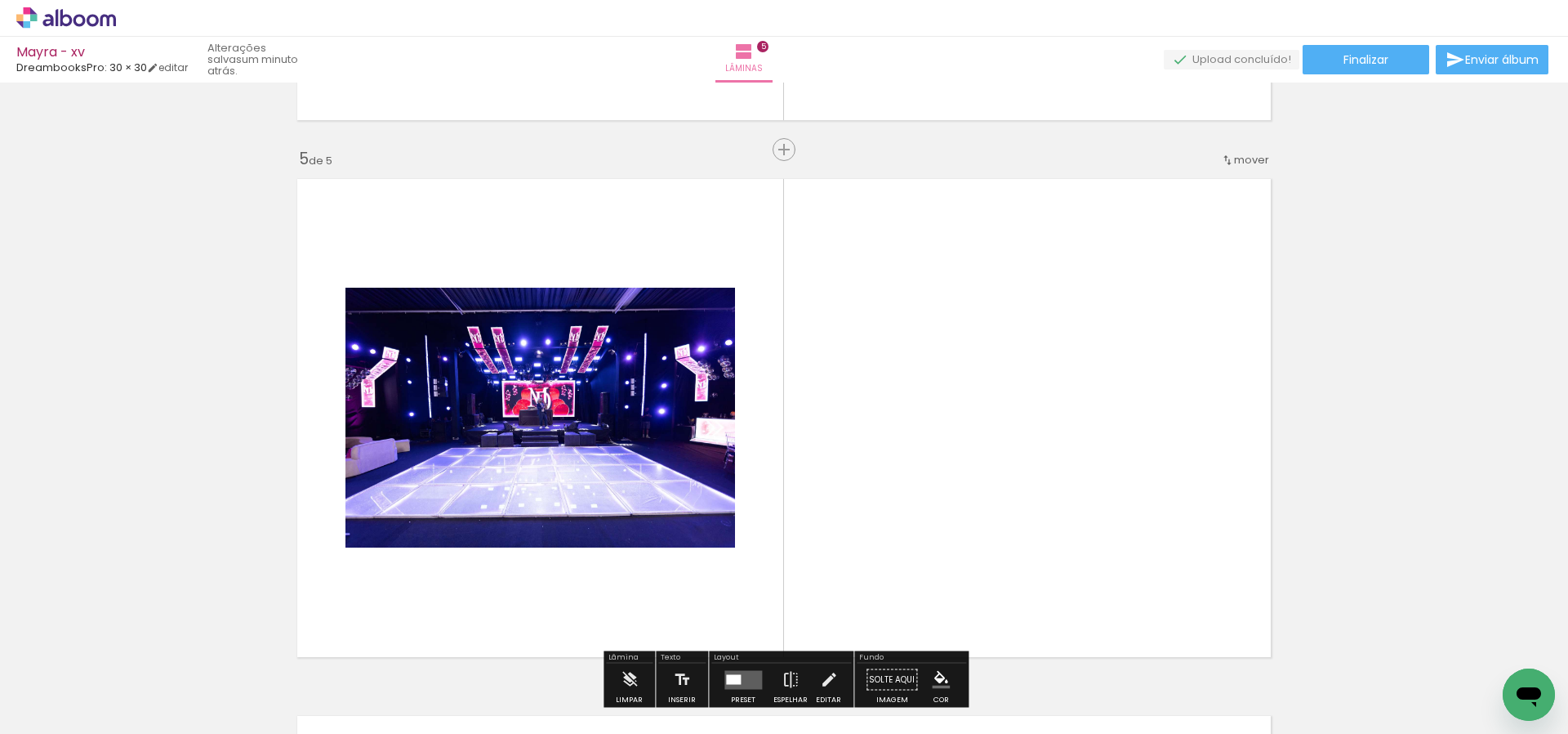
scroll to position [2168, 0]
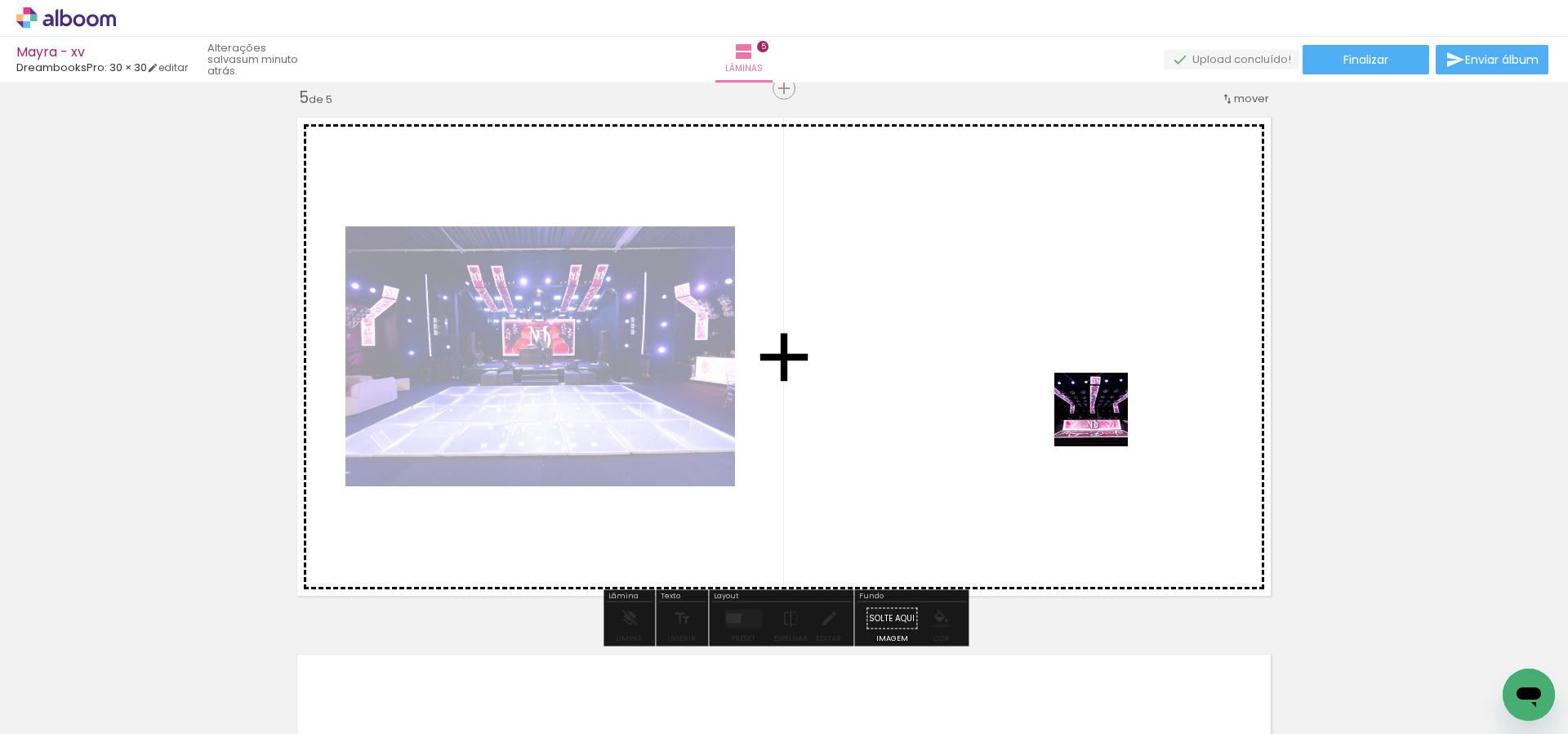
drag, startPoint x: 1494, startPoint y: 660, endPoint x: 1101, endPoint y: 420, distance: 460.5
click at [1101, 420] on quentale-workspace at bounding box center [784, 367] width 1568 height 734
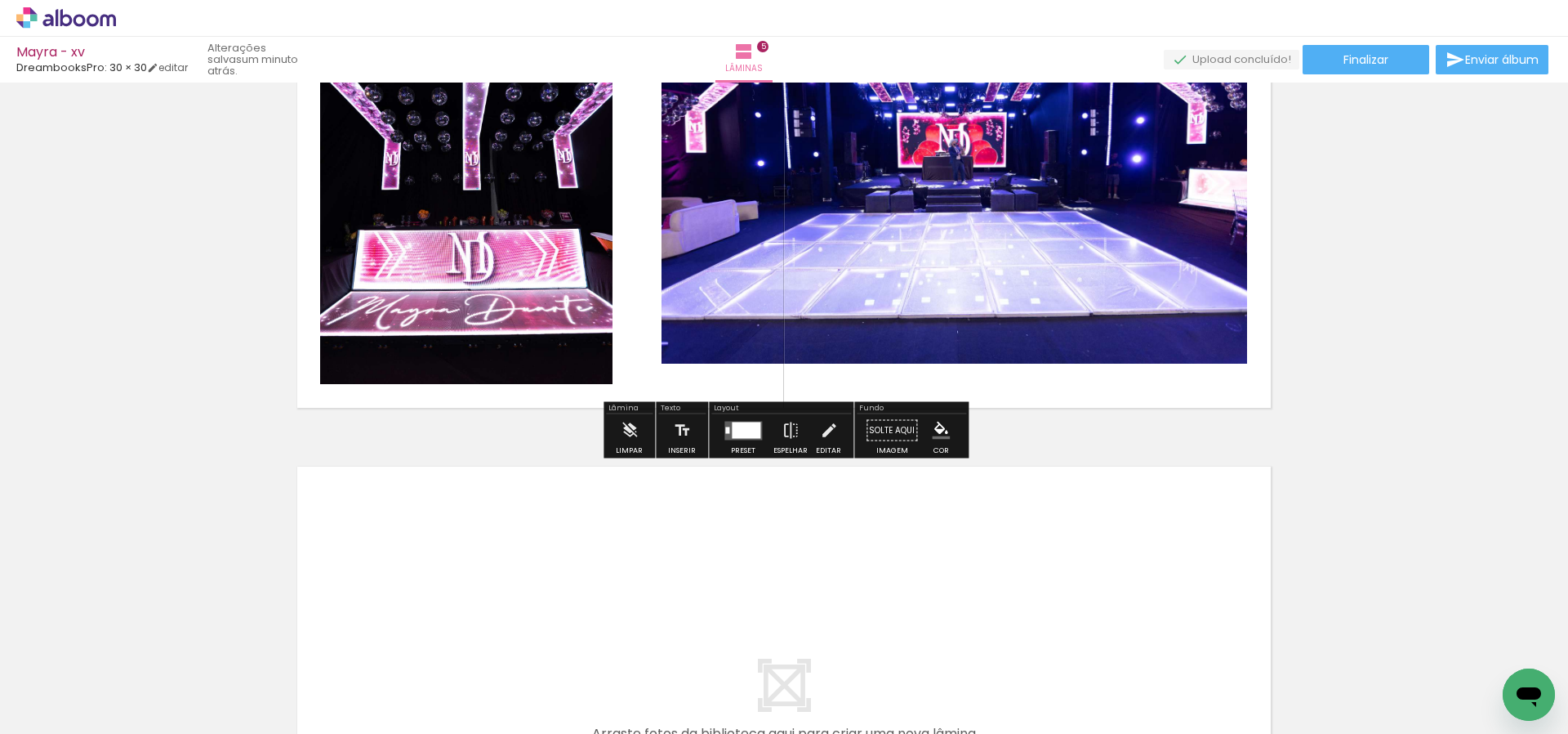
scroll to position [2357, 0]
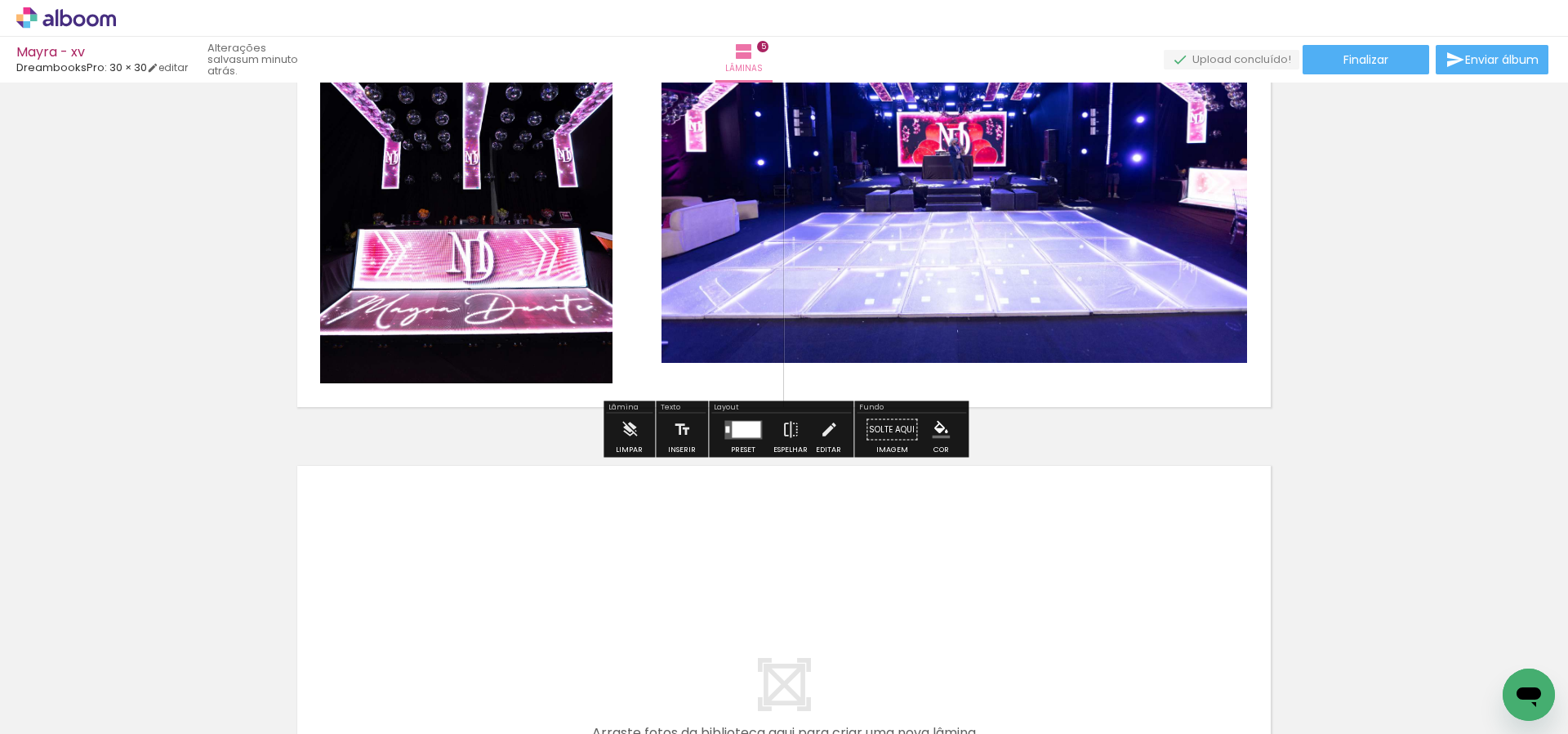
click at [72, 716] on span "Adicionar Fotos" at bounding box center [58, 712] width 49 height 18
click at [0, 0] on input "file" at bounding box center [0, 0] width 0 height 0
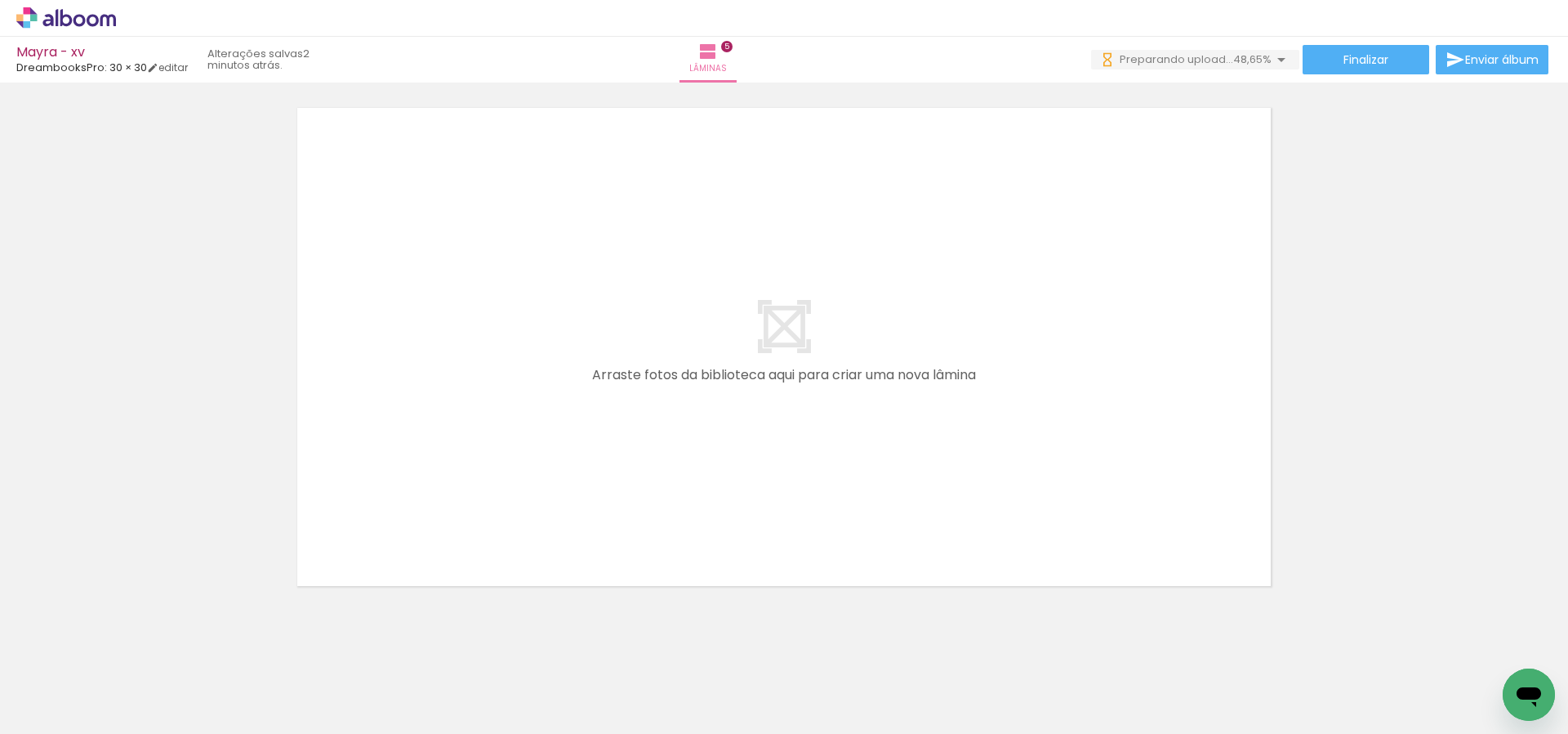
scroll to position [0, 1442]
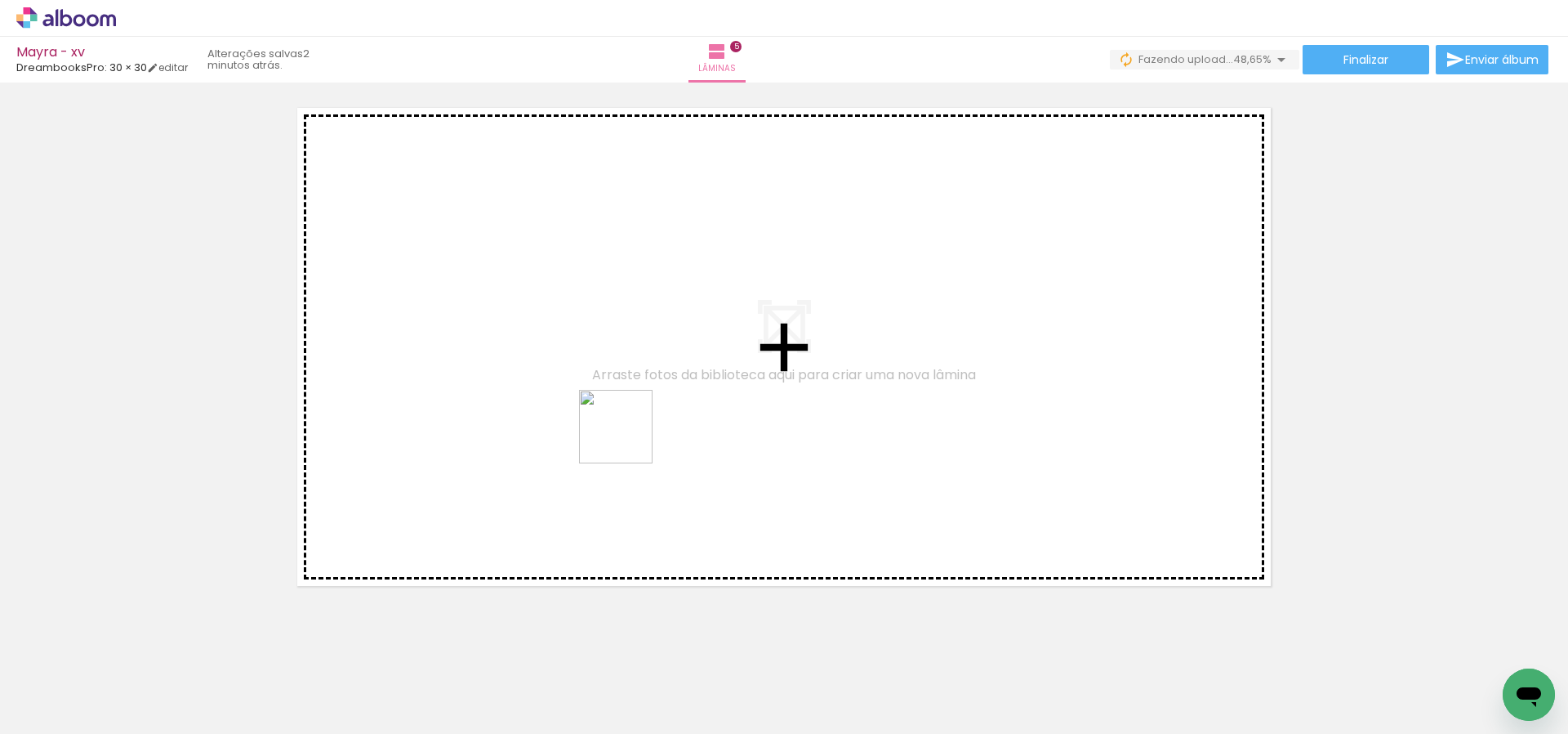
drag, startPoint x: 577, startPoint y: 492, endPoint x: 616, endPoint y: 521, distance: 48.6
click at [628, 439] on quentale-workspace at bounding box center [784, 367] width 1568 height 734
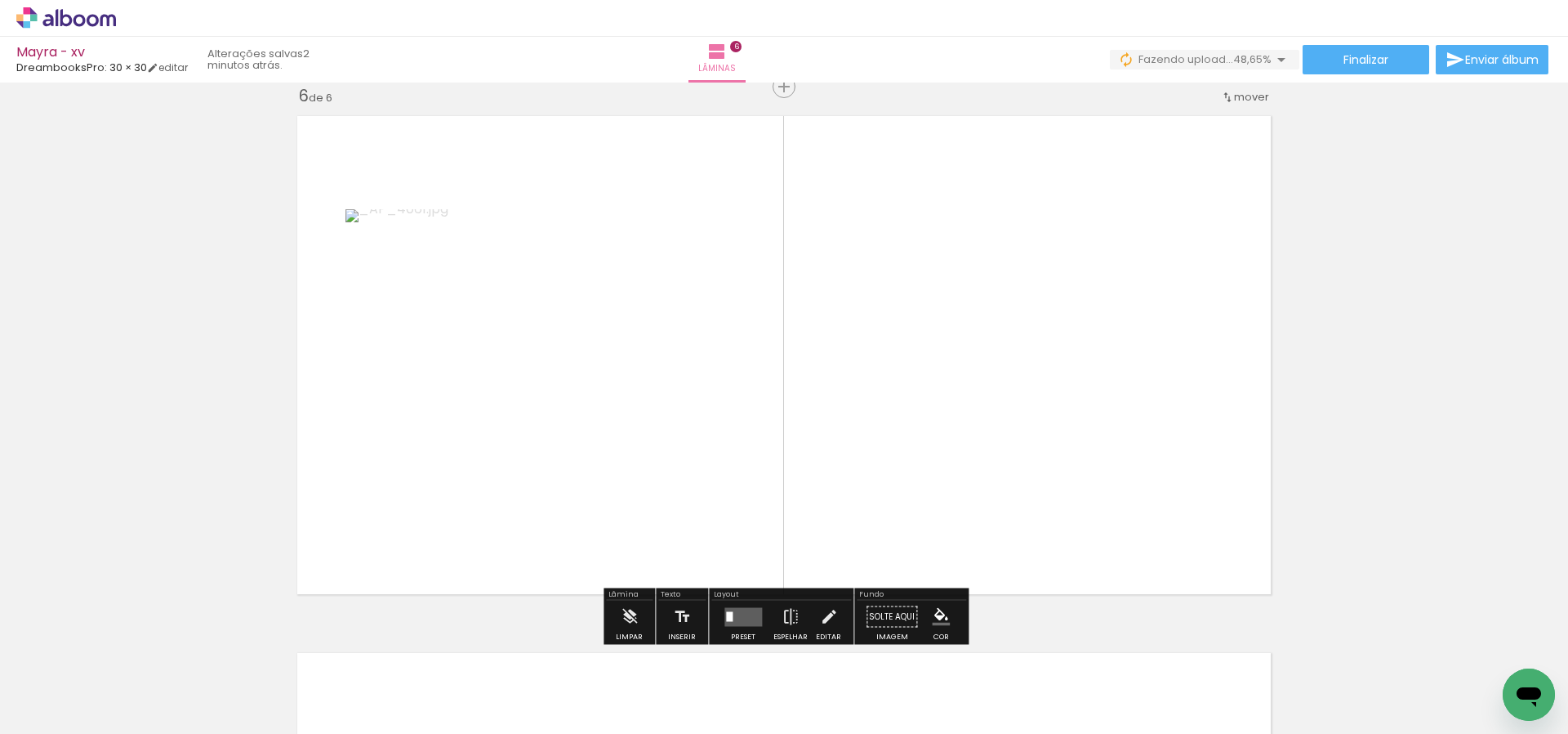
scroll to position [2705, 0]
drag, startPoint x: 567, startPoint y: 662, endPoint x: 768, endPoint y: 347, distance: 373.7
click at [760, 357] on quentale-workspace at bounding box center [784, 367] width 1568 height 734
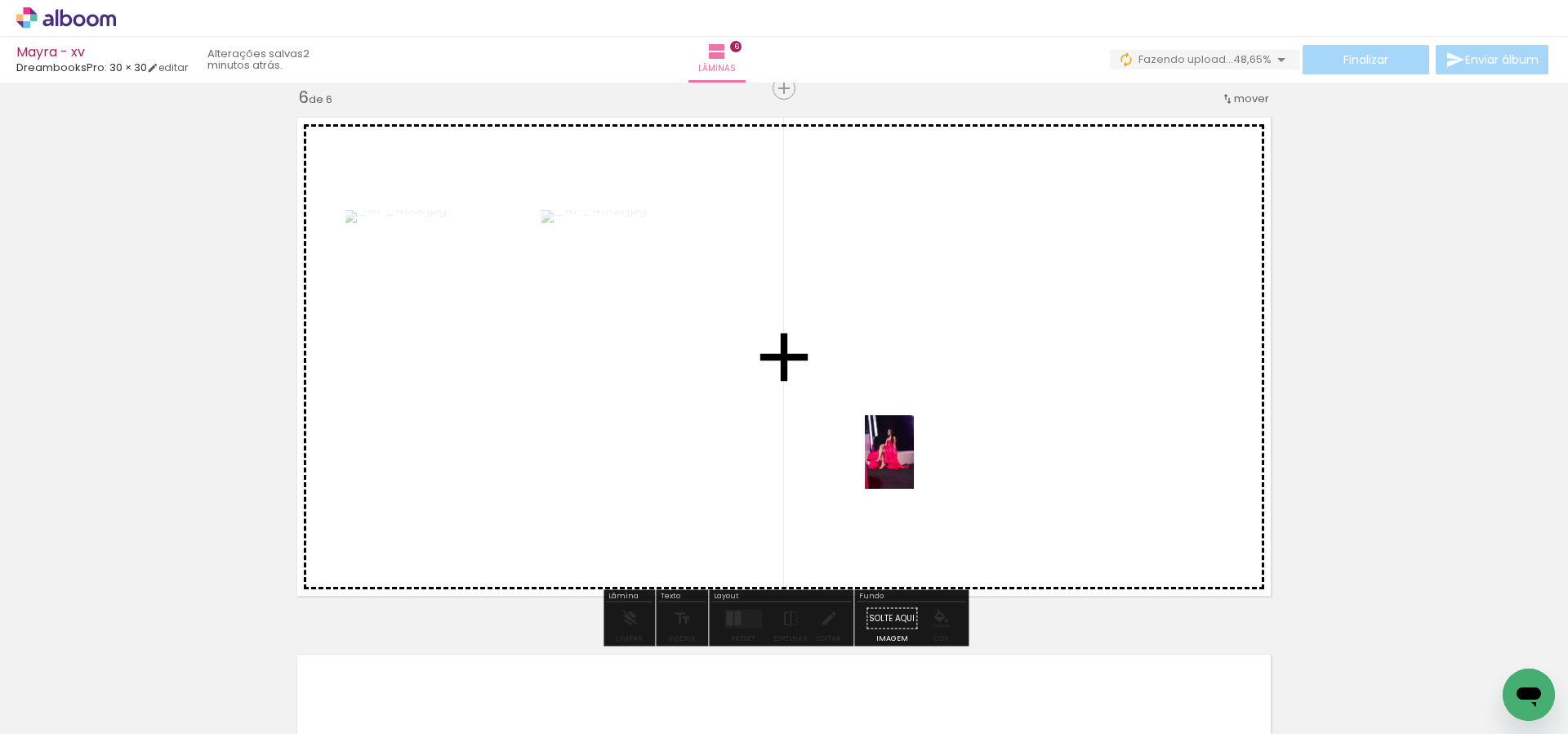
drag, startPoint x: 468, startPoint y: 641, endPoint x: 914, endPoint y: 464, distance: 479.8
click at [914, 464] on quentale-workspace at bounding box center [784, 367] width 1568 height 734
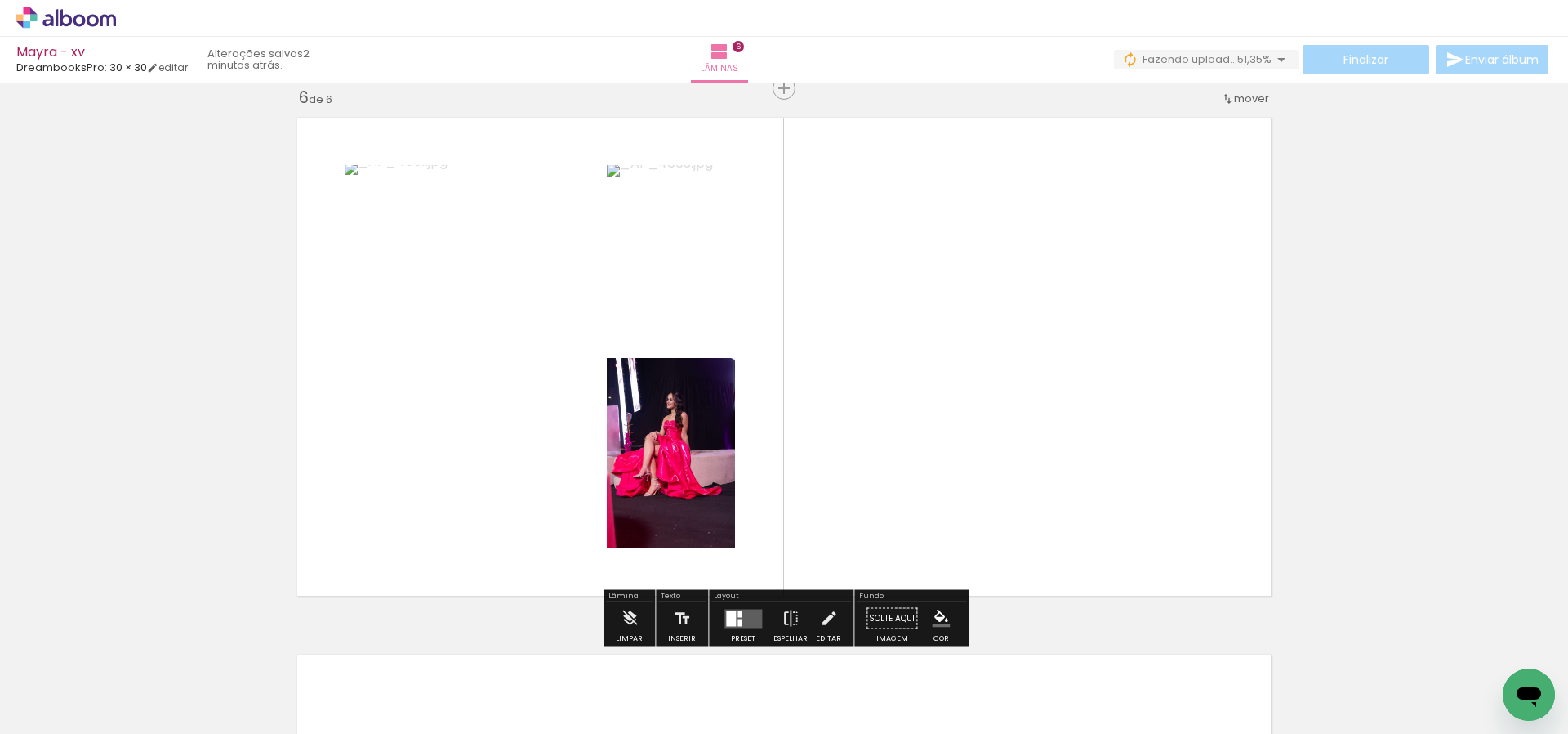
click at [737, 622] on div at bounding box center [739, 622] width 4 height 7
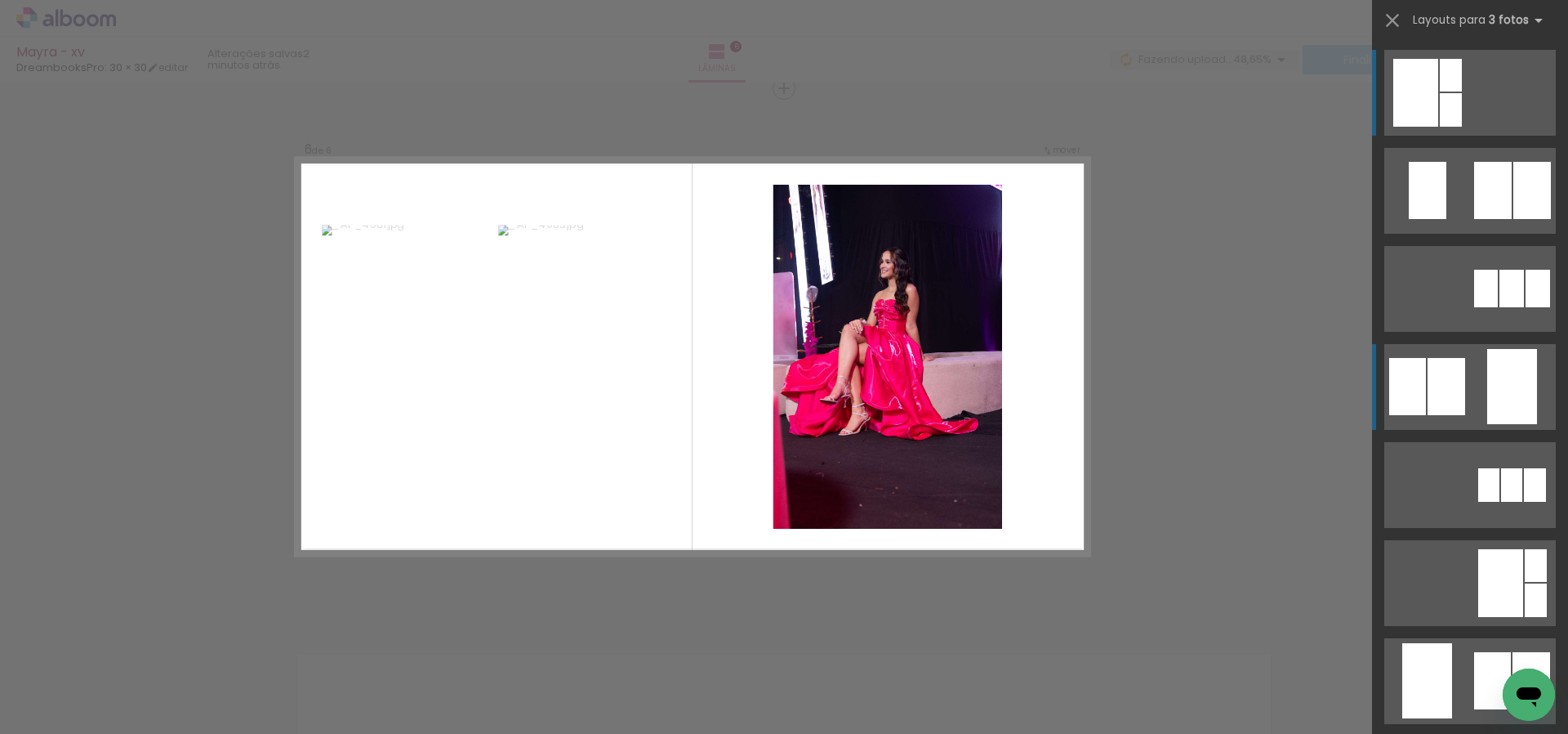
click at [1492, 387] on div at bounding box center [1512, 387] width 50 height 75
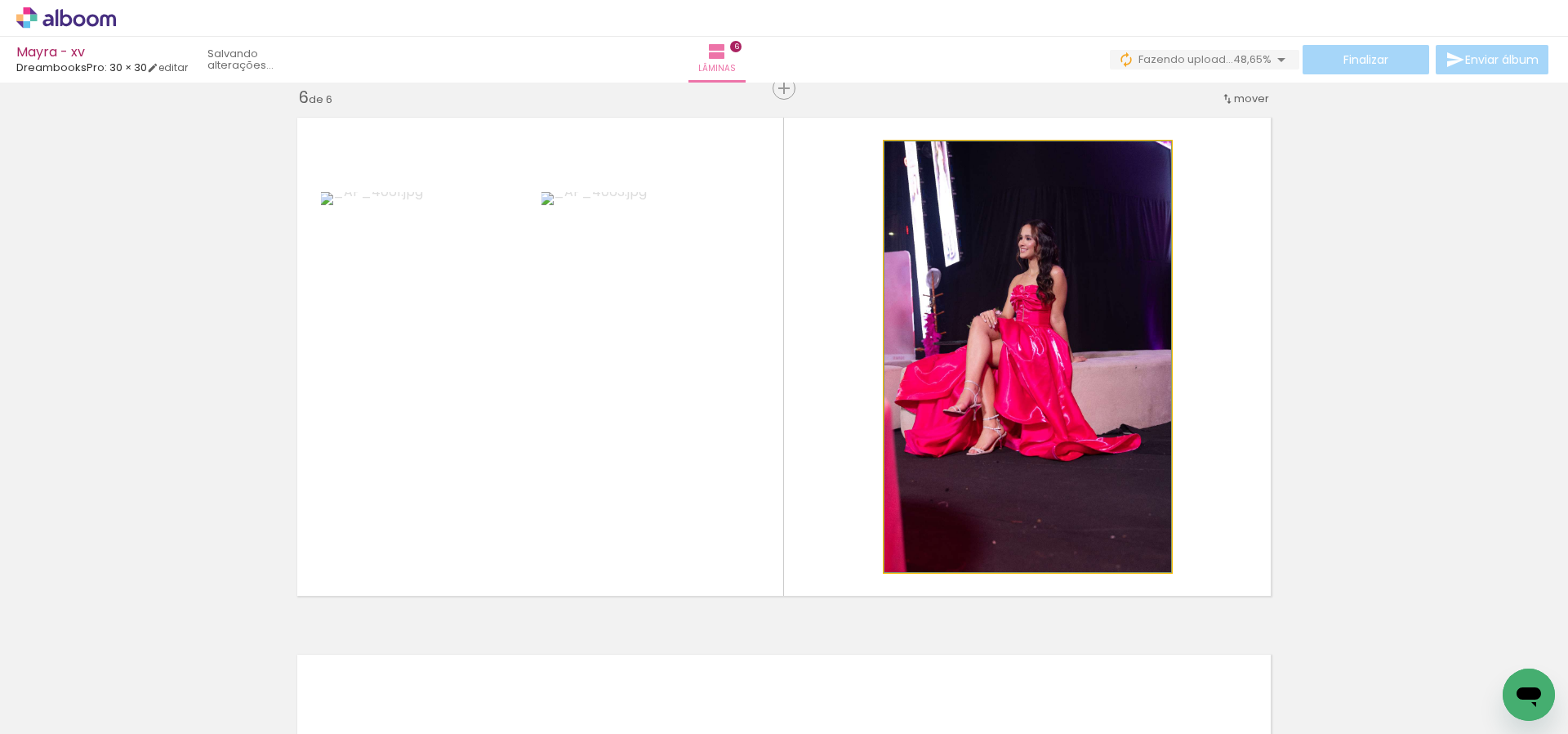
click at [903, 160] on iron-icon at bounding box center [901, 159] width 16 height 16
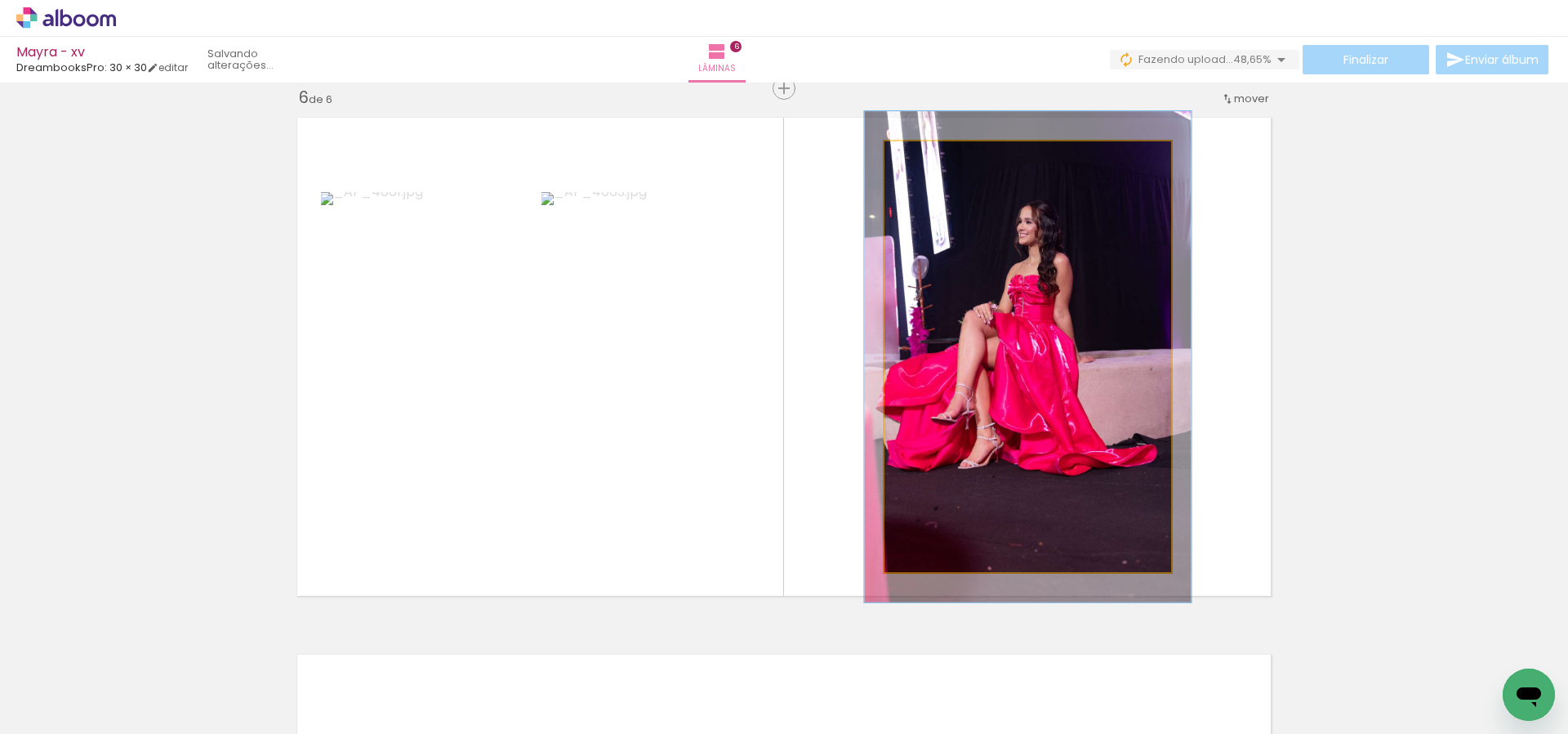
type paper-slider "116"
drag, startPoint x: 922, startPoint y: 161, endPoint x: 955, endPoint y: 184, distance: 40.2
click at [930, 159] on div at bounding box center [930, 159] width 15 height 15
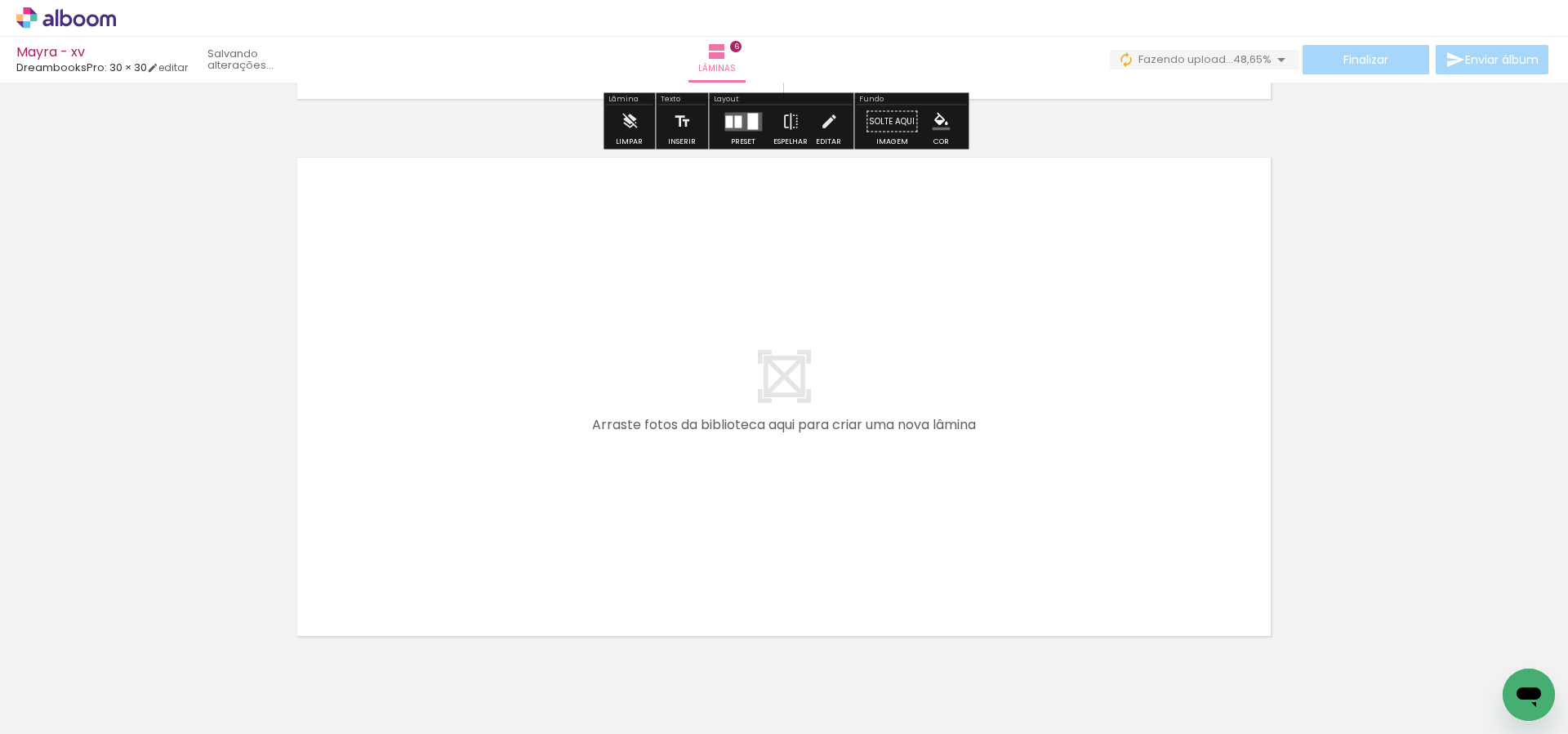
scroll to position [3210, 0]
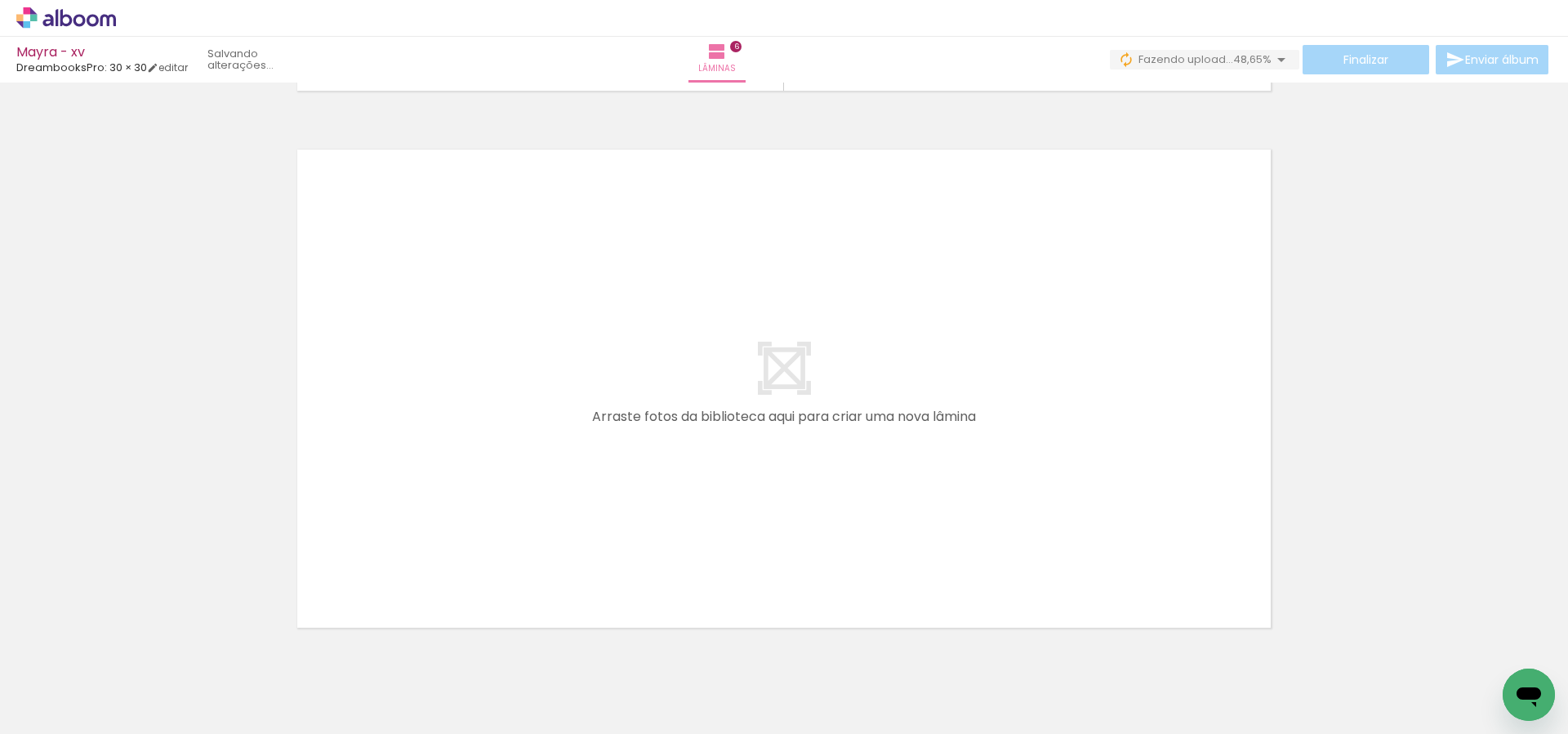
click at [703, 559] on quentale-workspace at bounding box center [784, 367] width 1568 height 734
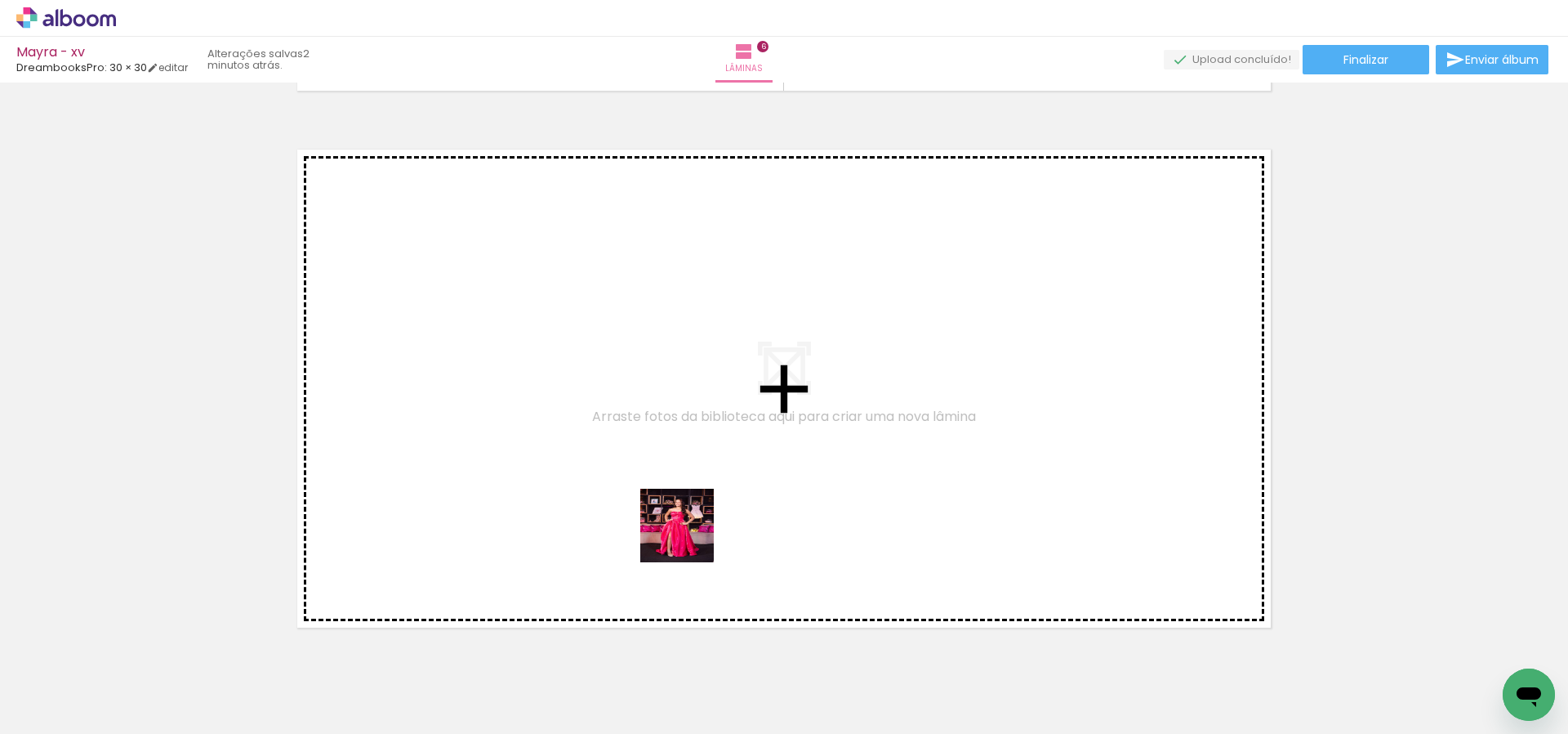
click at [710, 495] on quentale-workspace at bounding box center [784, 367] width 1568 height 734
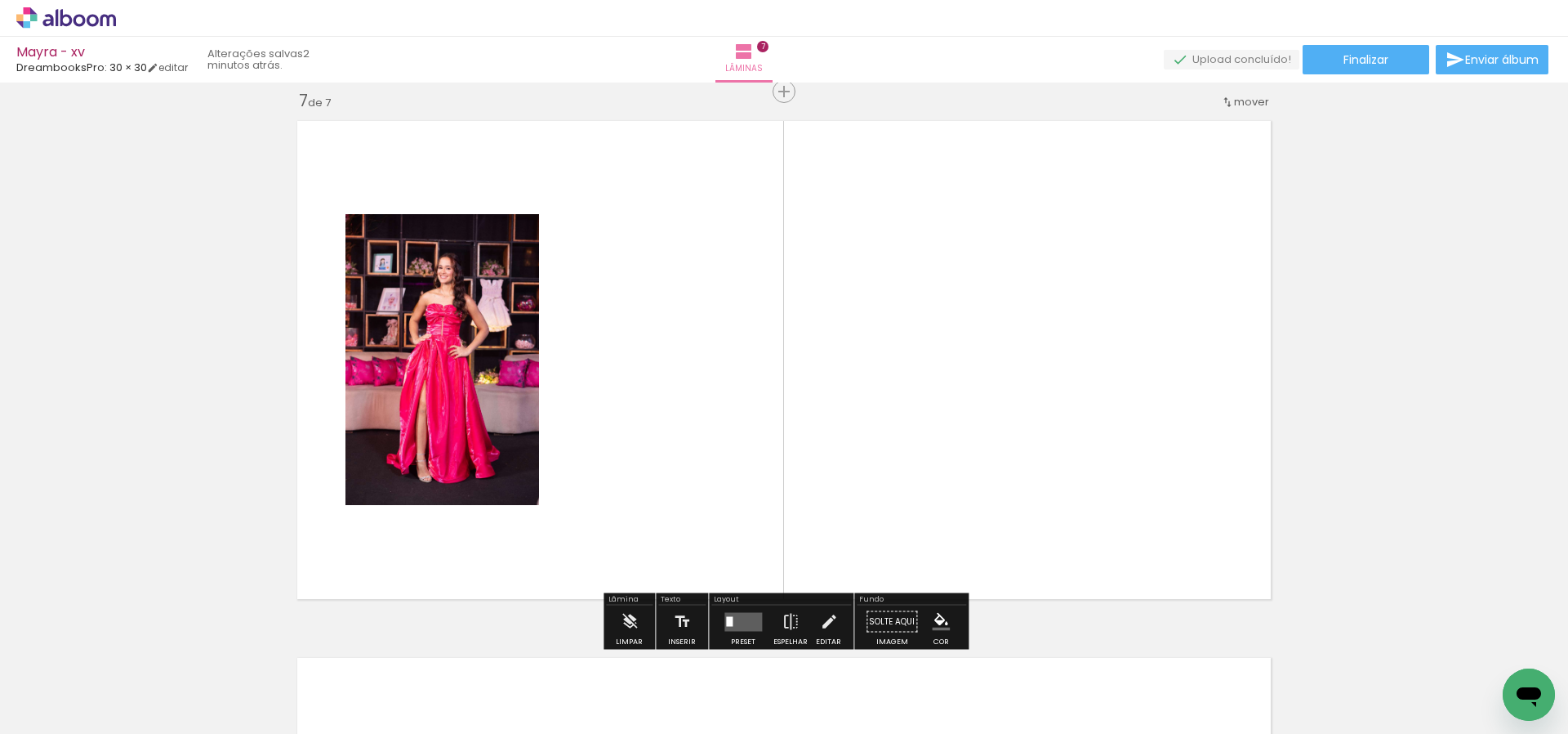
scroll to position [3242, 0]
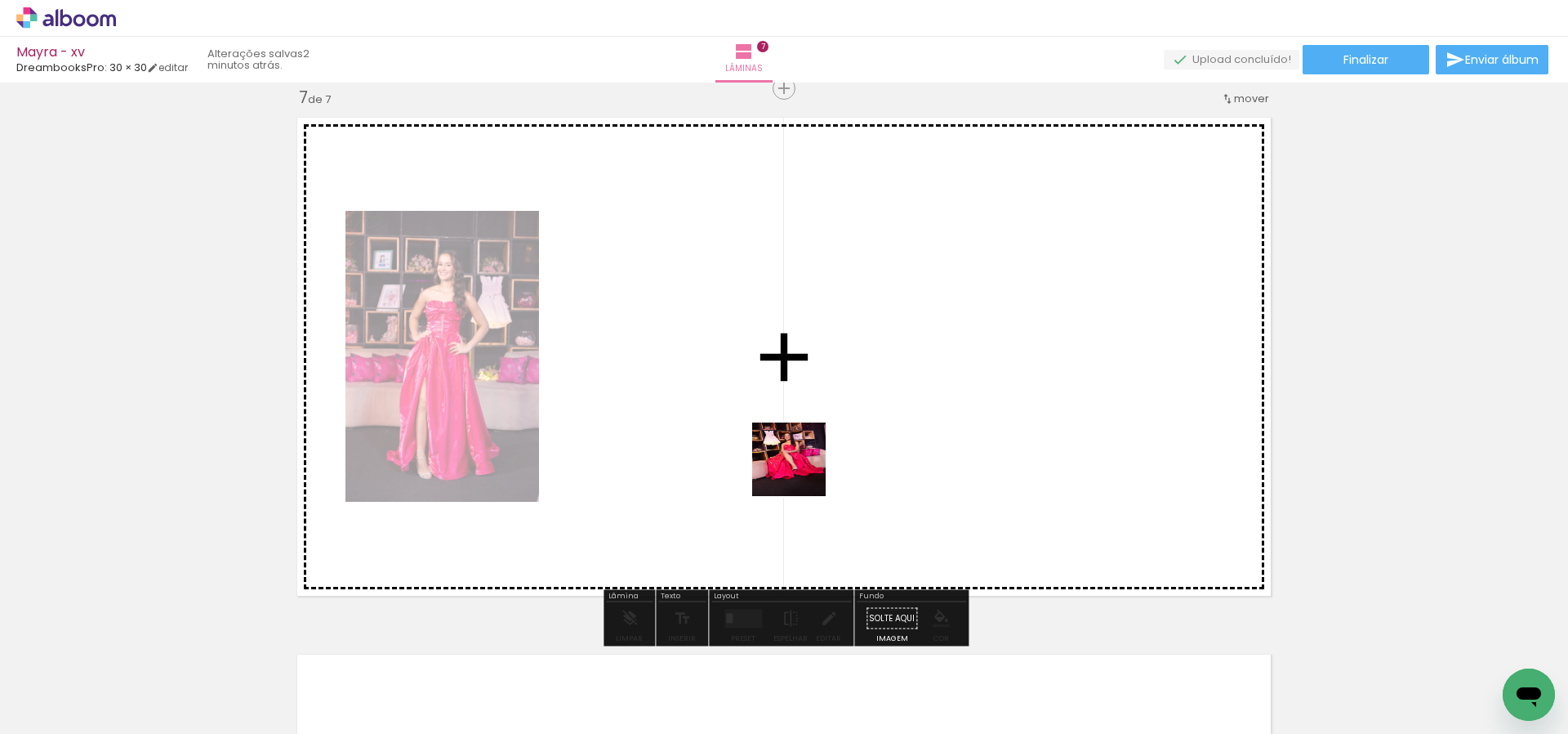
drag, startPoint x: 789, startPoint y: 493, endPoint x: 821, endPoint y: 597, distance: 108.8
click at [803, 472] on quentale-workspace at bounding box center [784, 367] width 1568 height 734
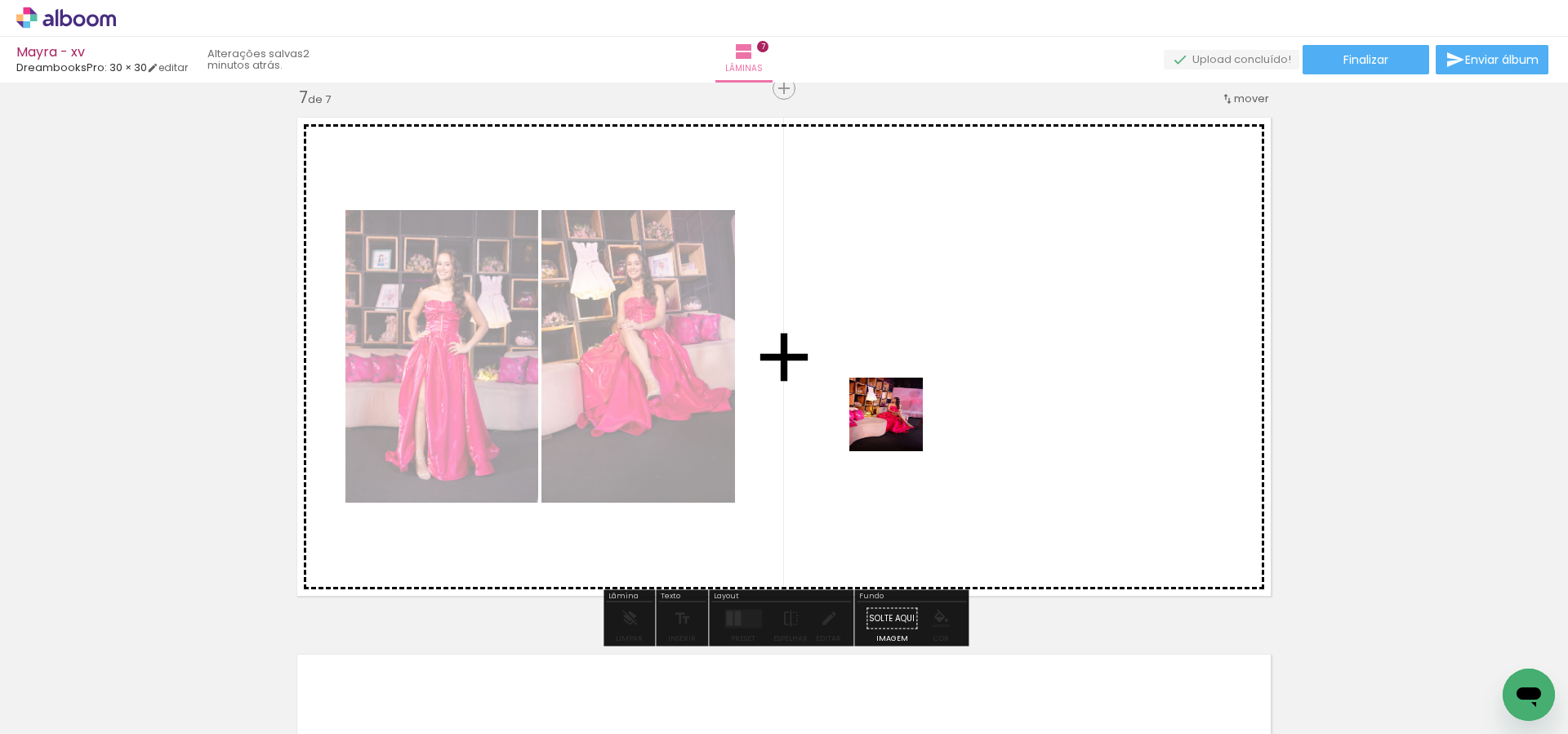
drag, startPoint x: 825, startPoint y: 683, endPoint x: 921, endPoint y: 410, distance: 289.4
click at [913, 404] on quentale-workspace at bounding box center [784, 367] width 1568 height 734
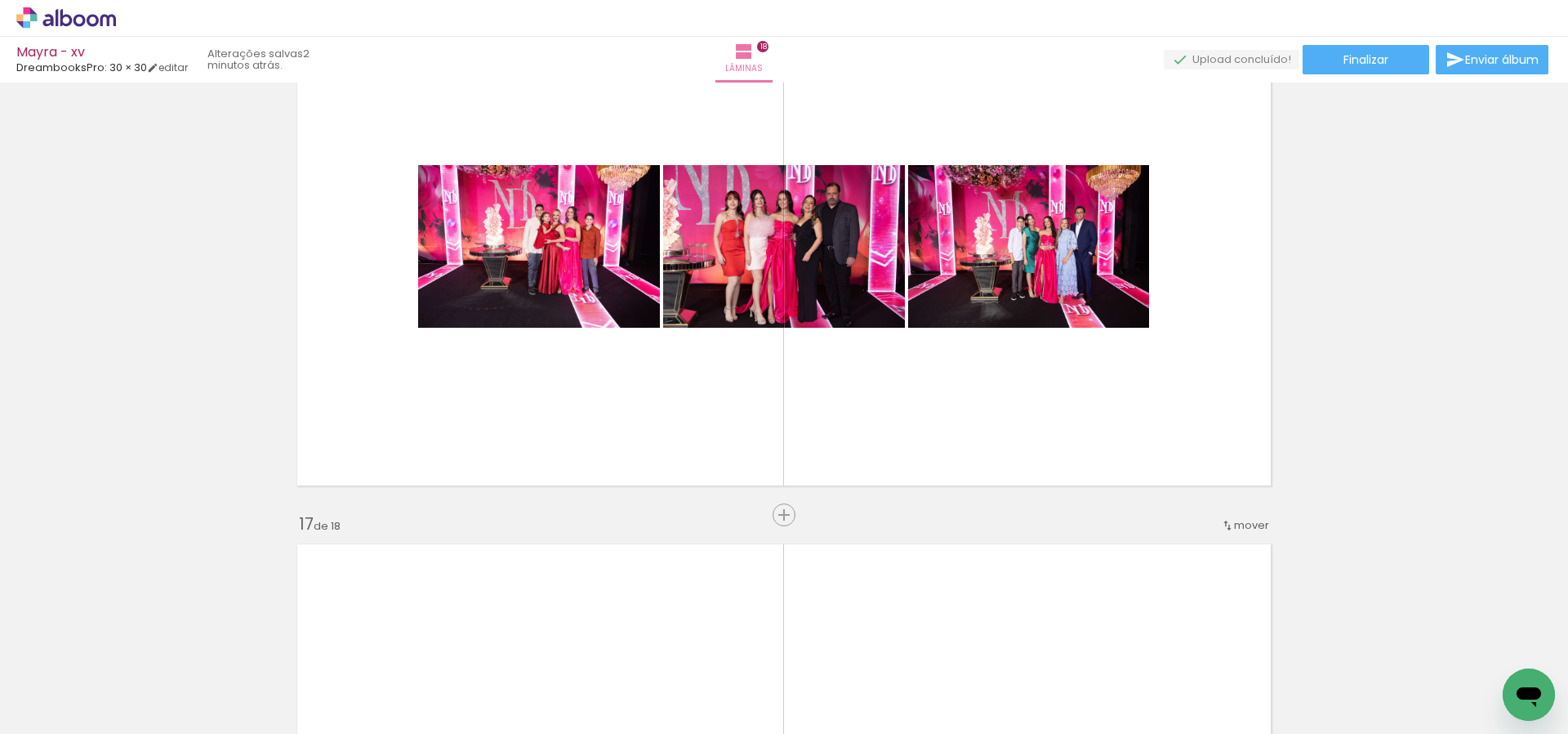
scroll to position [8168, 0]
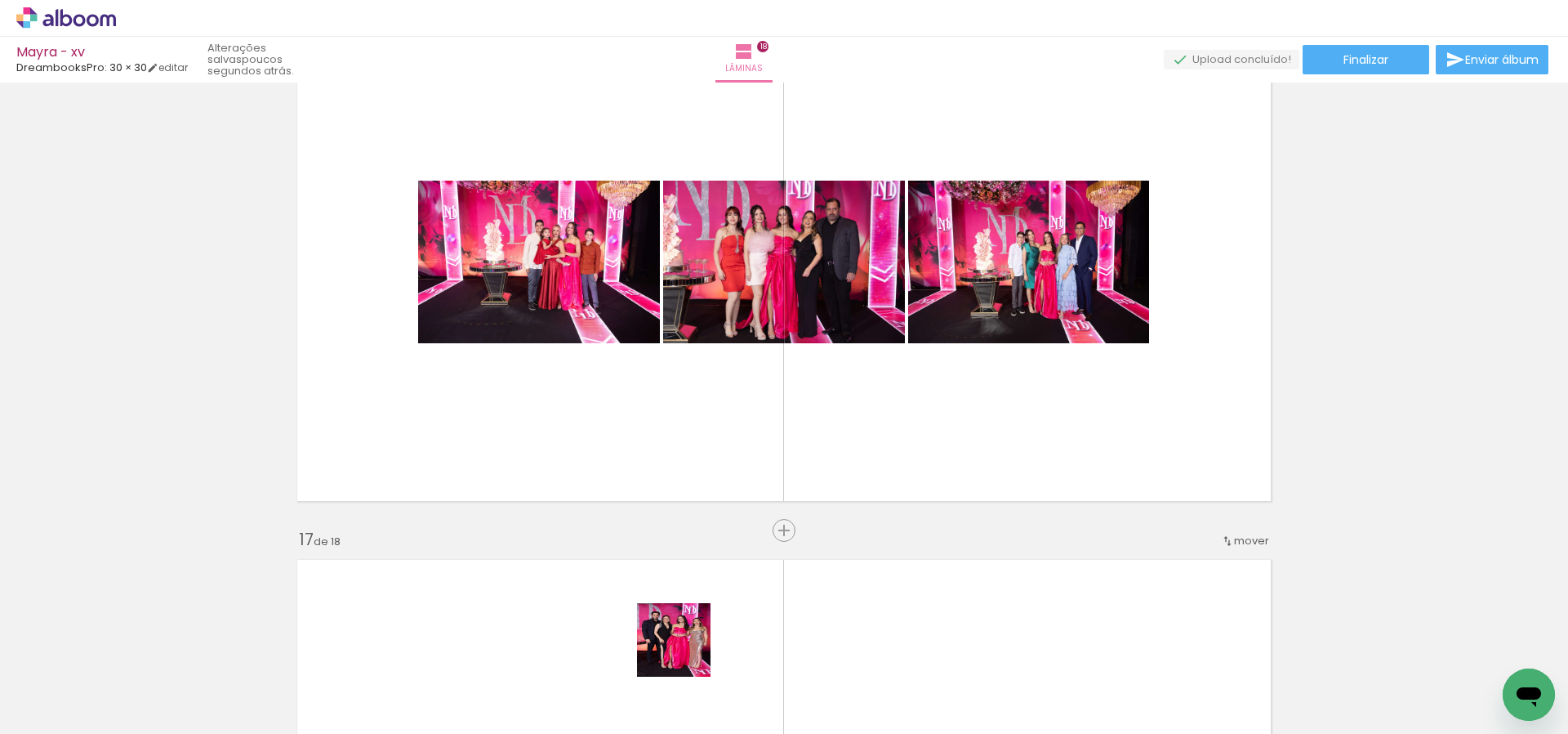
drag, startPoint x: 686, startPoint y: 666, endPoint x: 765, endPoint y: 523, distance: 163.4
click at [757, 399] on quentale-workspace at bounding box center [784, 367] width 1568 height 734
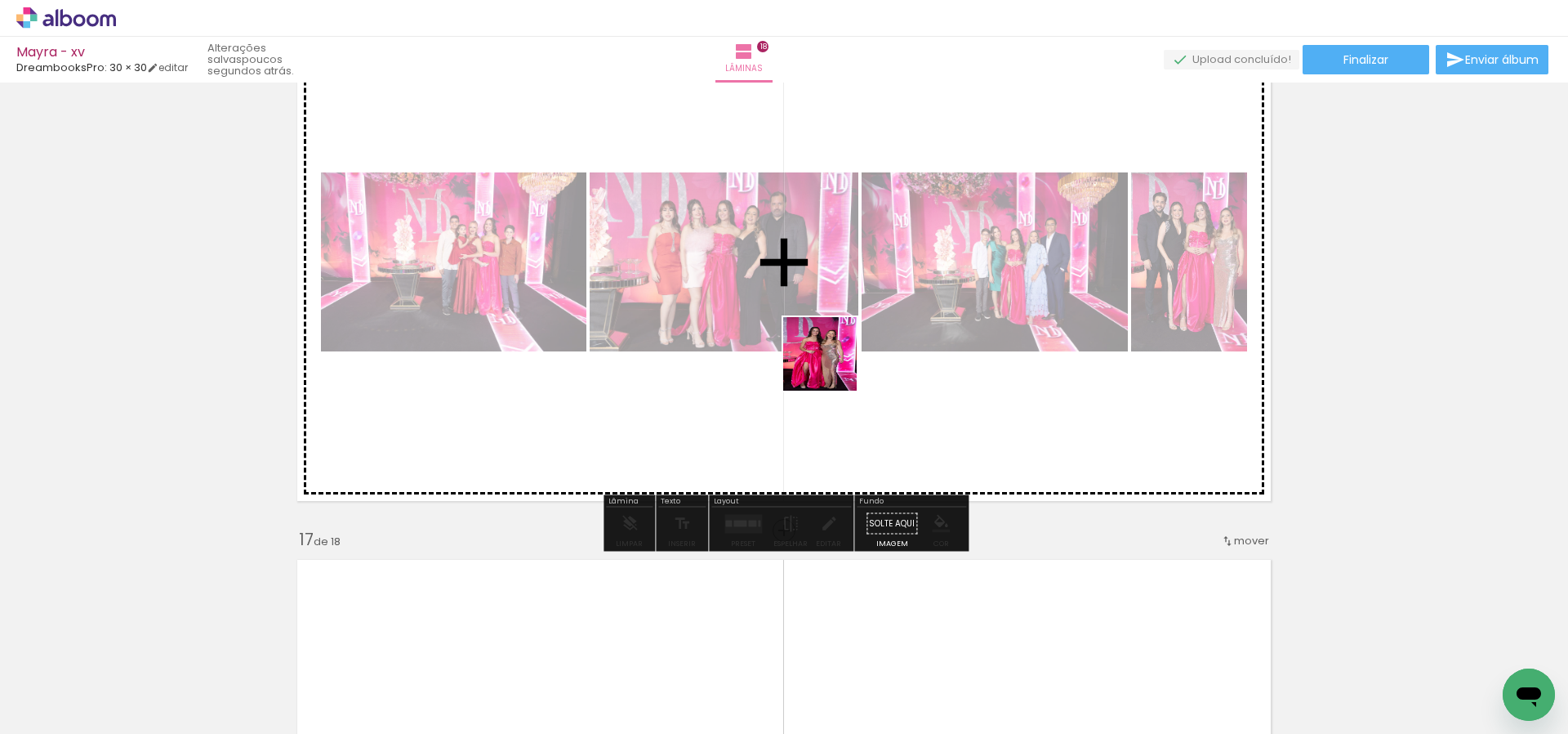
drag, startPoint x: 774, startPoint y: 648, endPoint x: 833, endPoint y: 365, distance: 289.1
click at [833, 365] on quentale-workspace at bounding box center [784, 367] width 1568 height 734
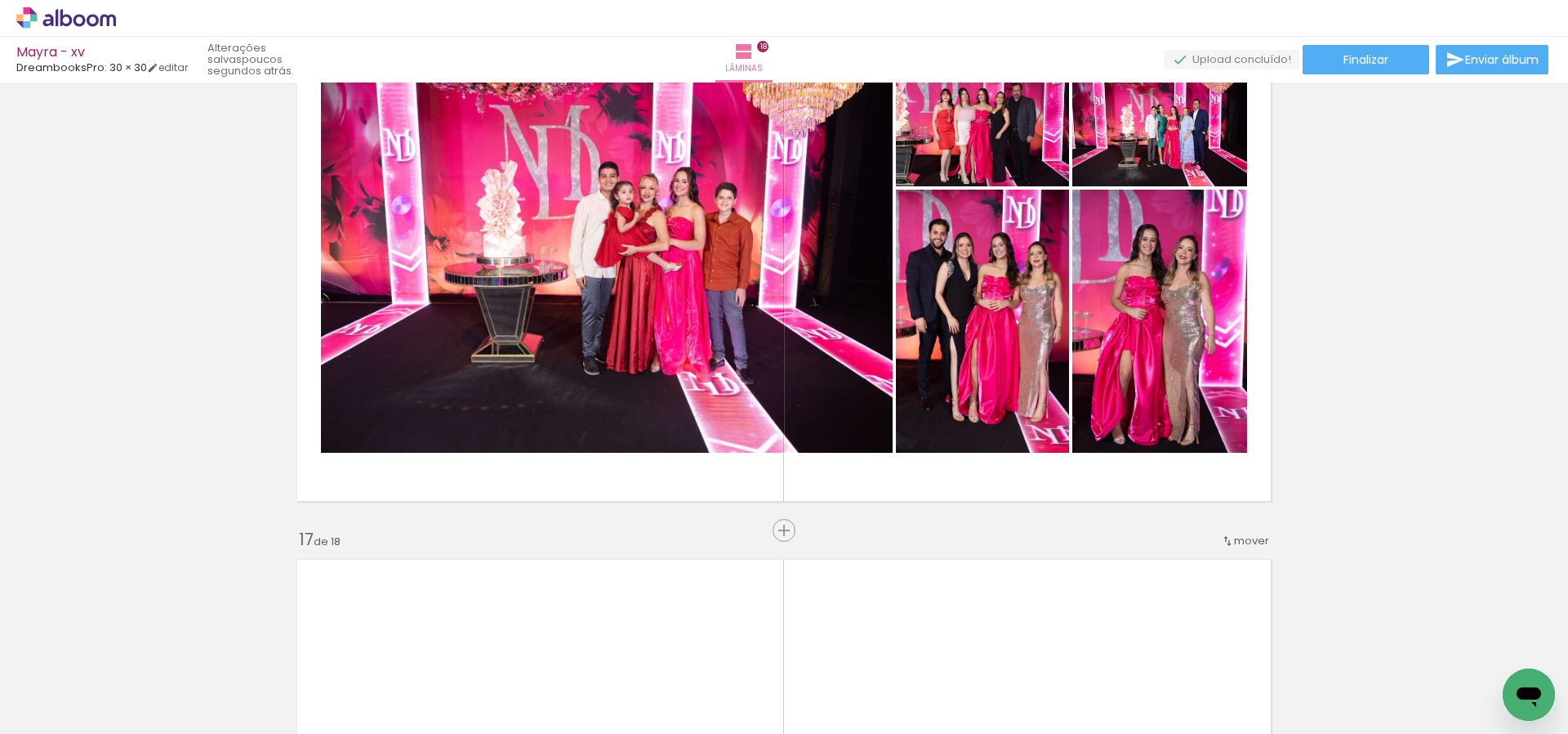
scroll to position [0, 3183]
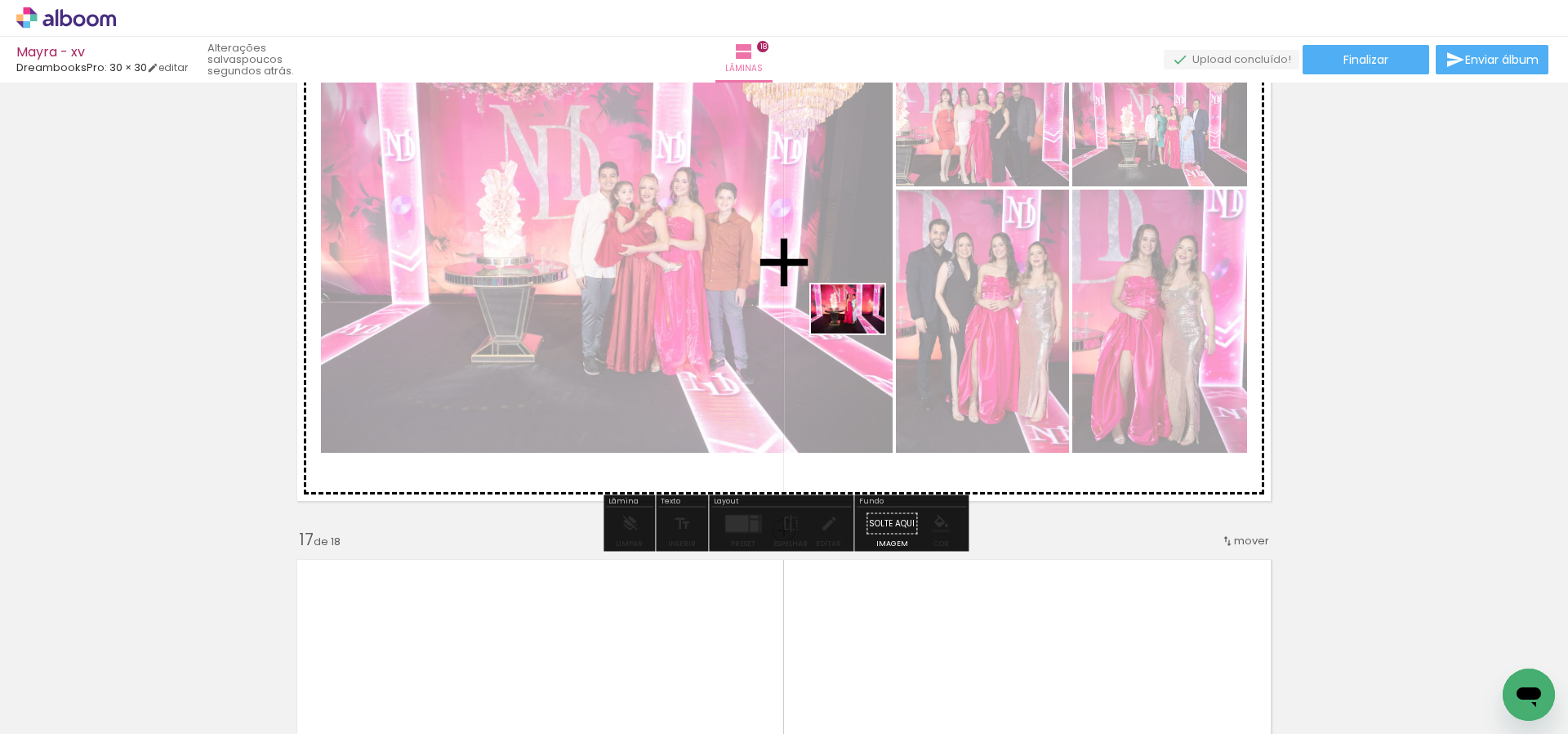
drag, startPoint x: 838, startPoint y: 546, endPoint x: 860, endPoint y: 333, distance: 214.1
click at [860, 333] on quentale-workspace at bounding box center [784, 367] width 1568 height 734
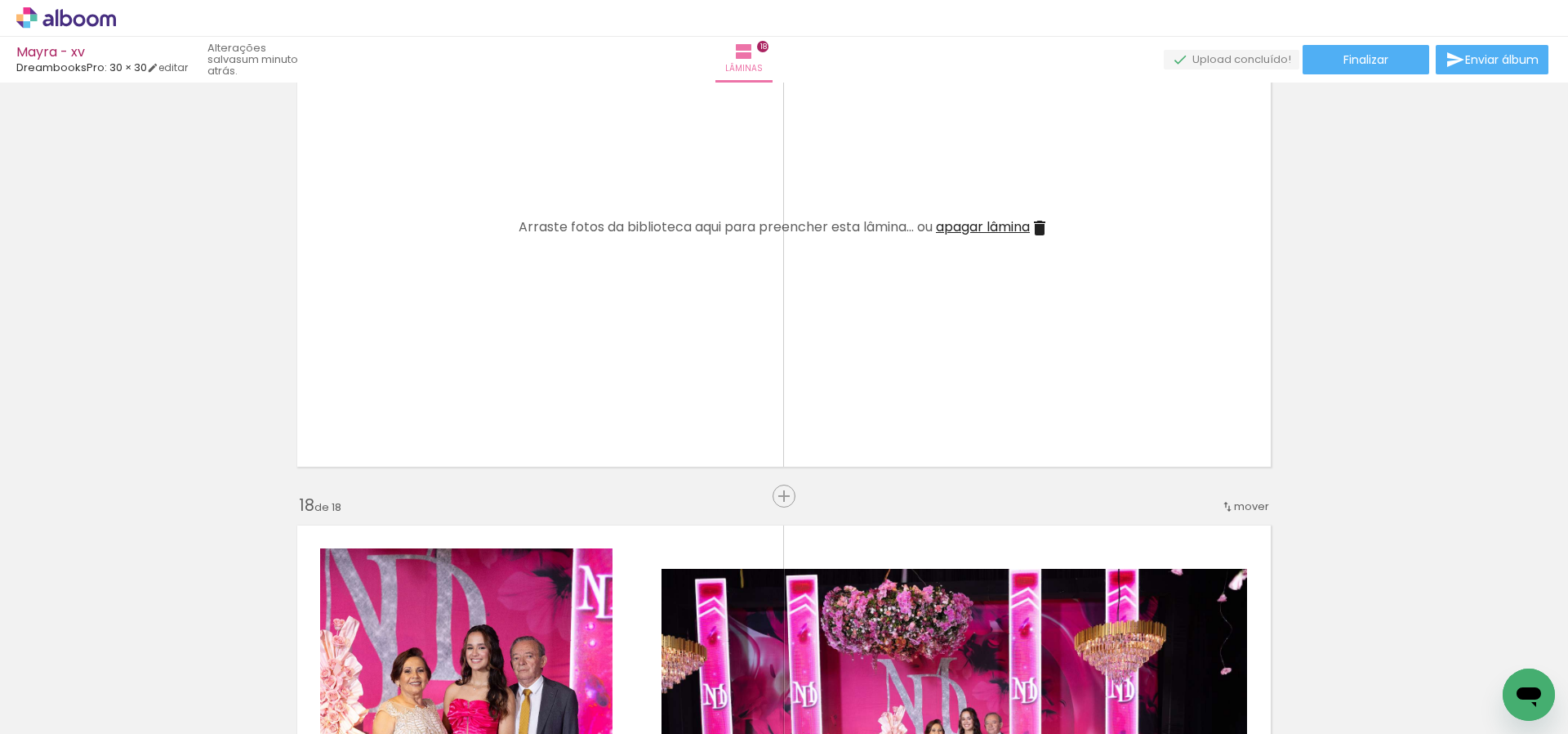
scroll to position [8742, 0]
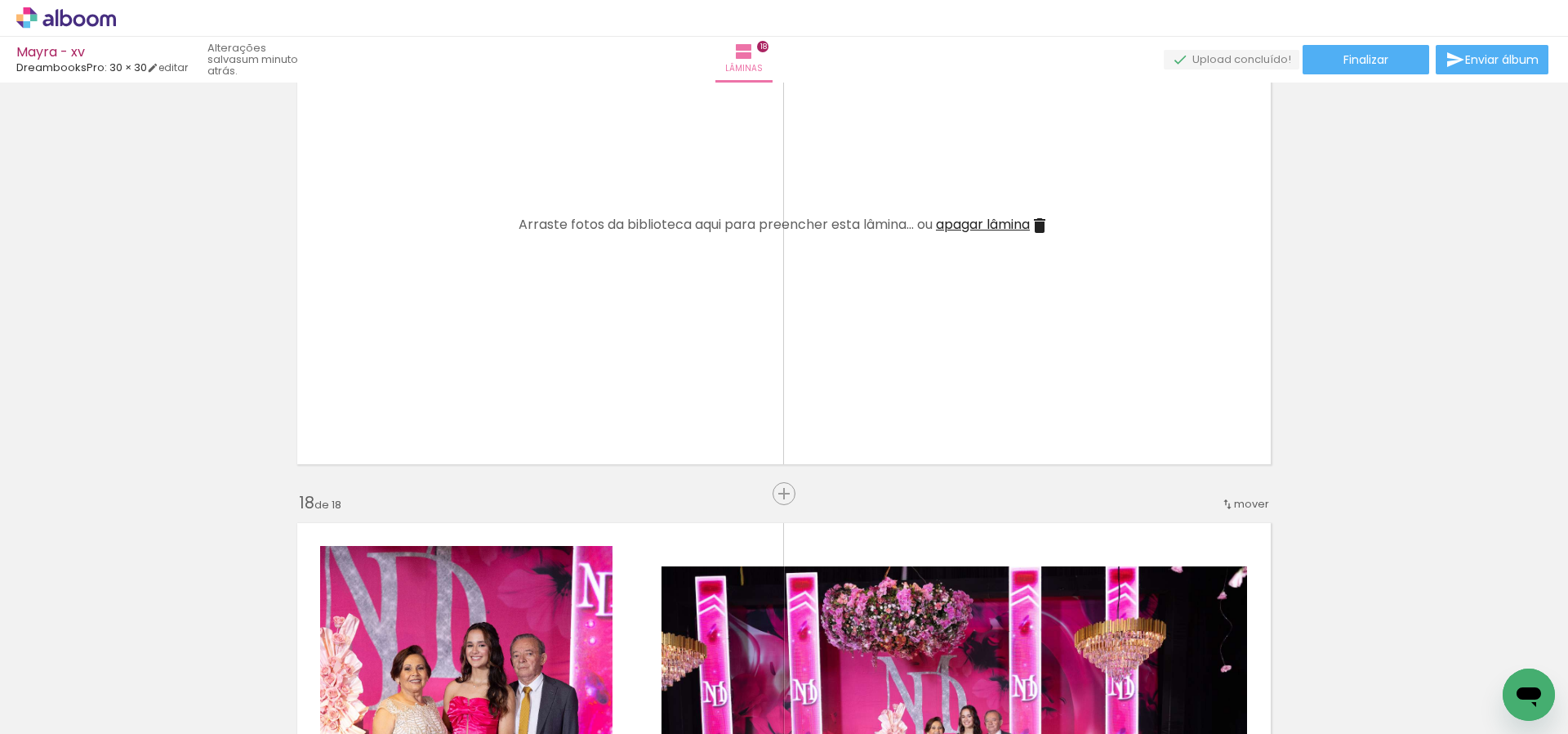
click at [1507, 659] on div at bounding box center [1501, 678] width 54 height 81
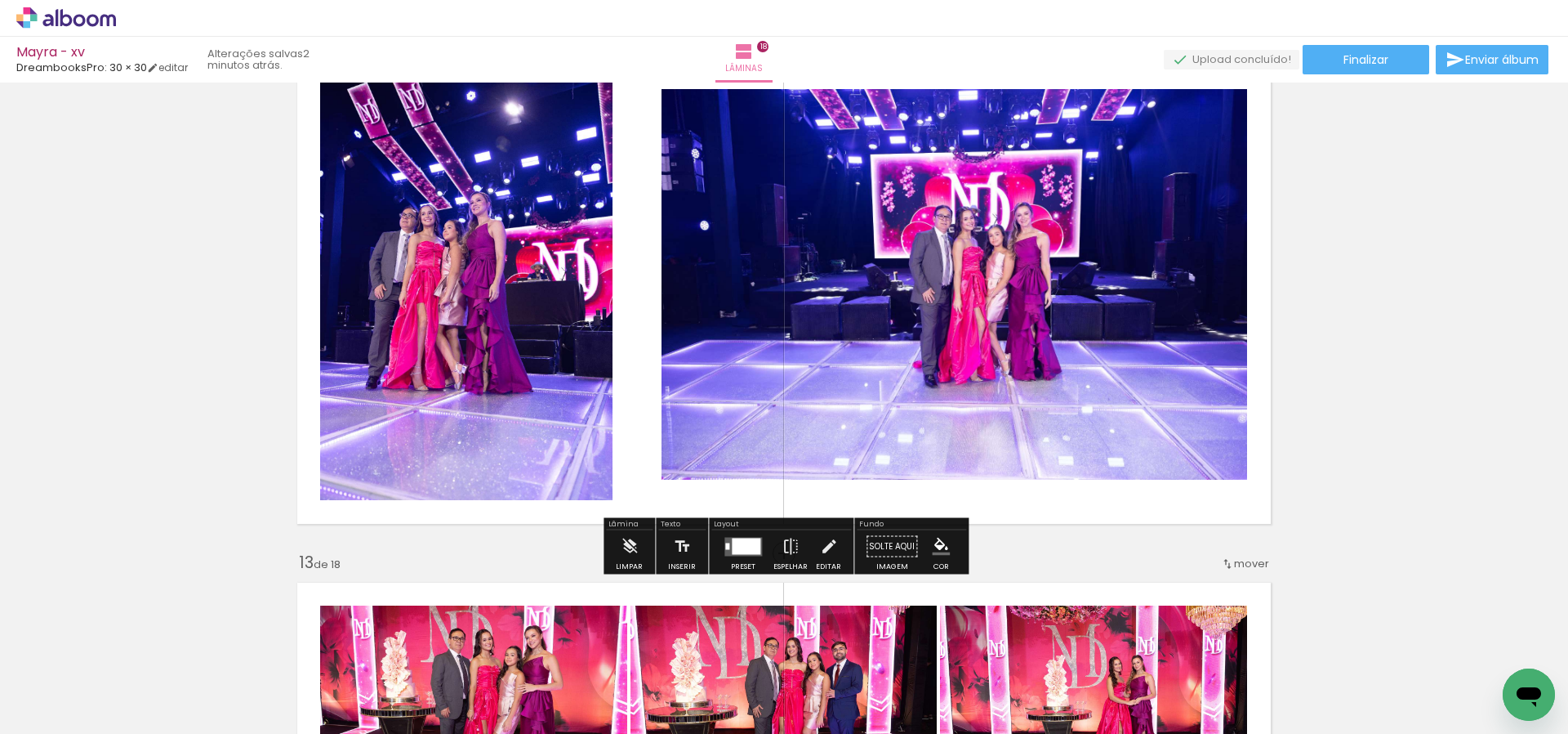
scroll to position [5994, 0]
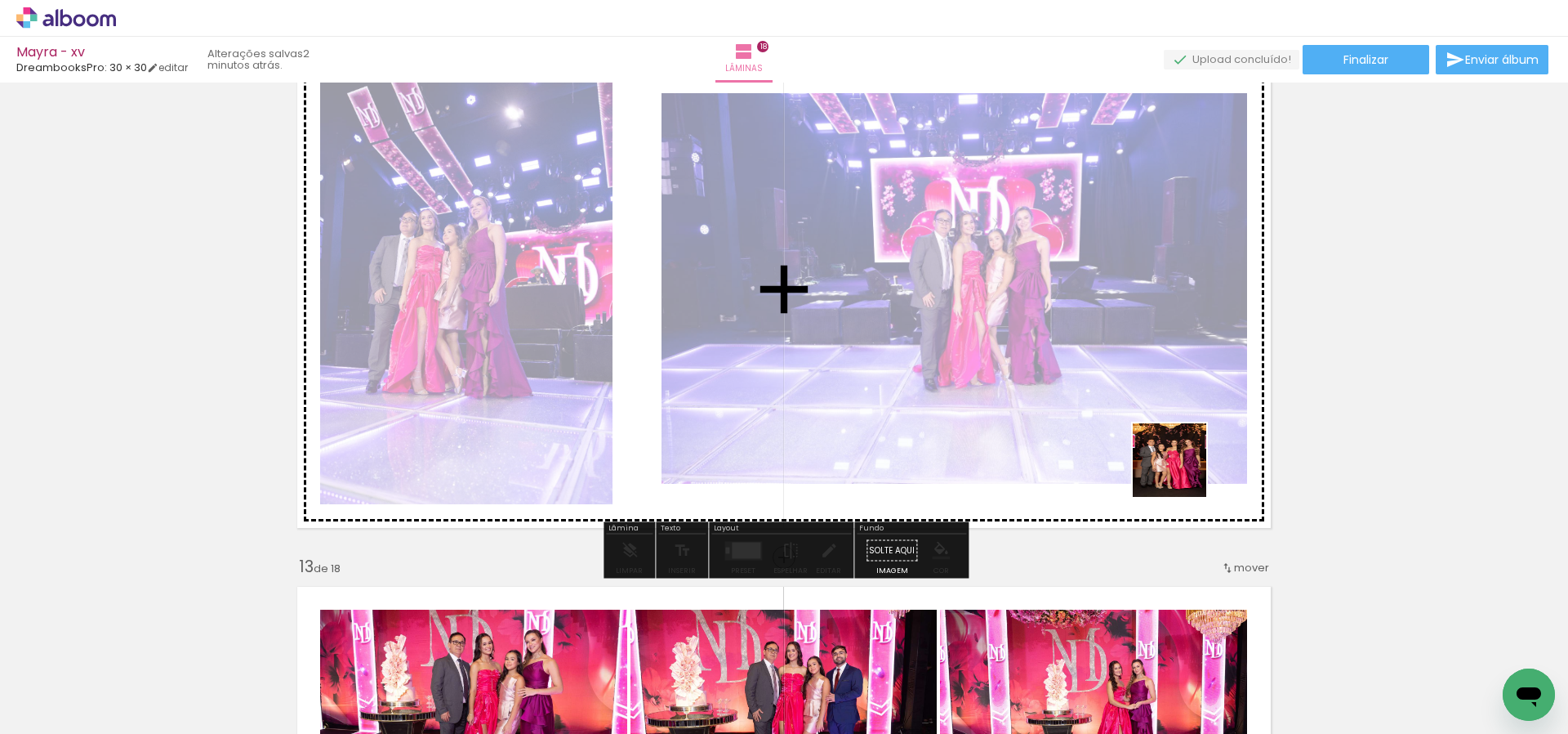
drag, startPoint x: 1310, startPoint y: 540, endPoint x: 1019, endPoint y: 371, distance: 336.5
click at [1020, 371] on quentale-workspace at bounding box center [784, 367] width 1568 height 734
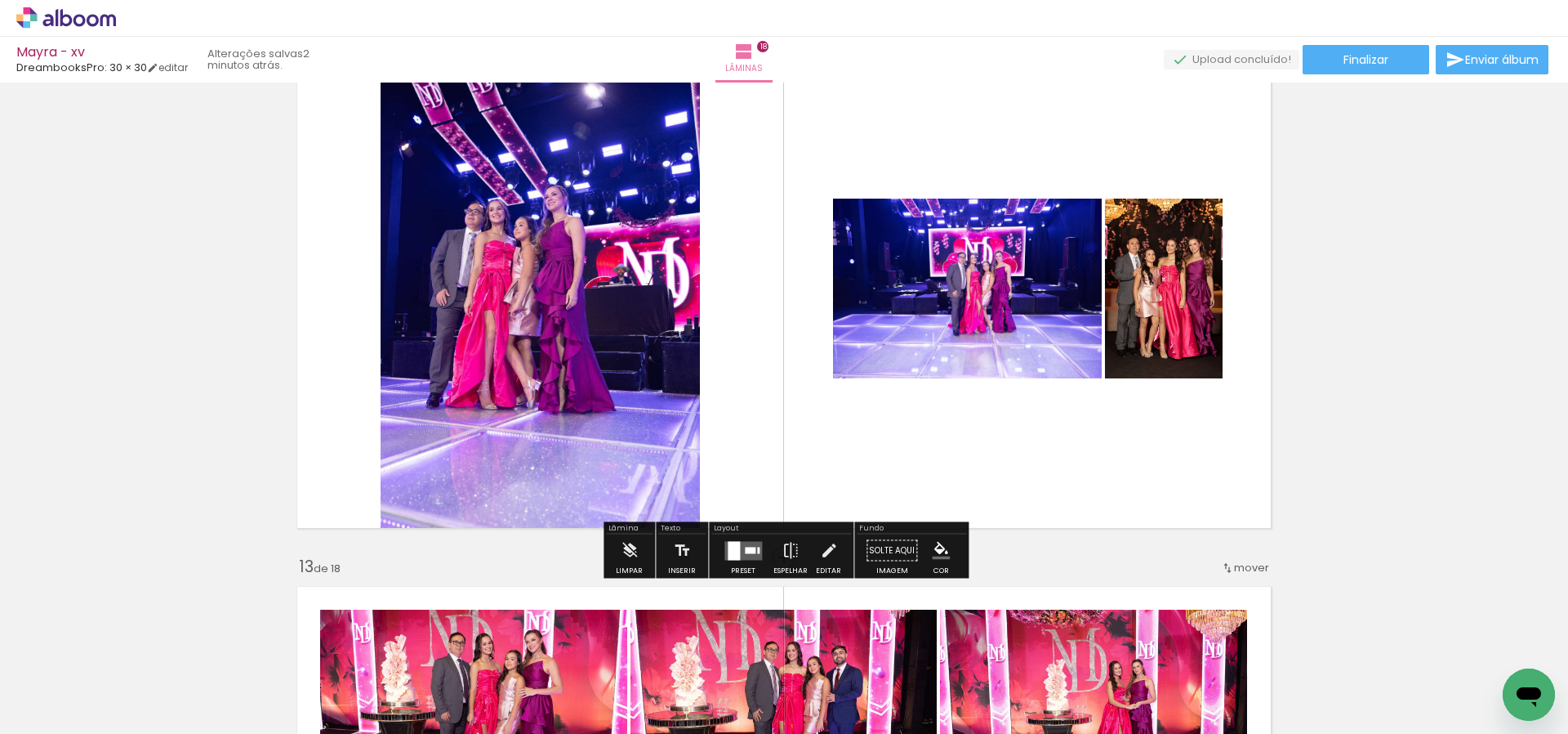
click at [742, 545] on quentale-layouter at bounding box center [743, 550] width 37 height 19
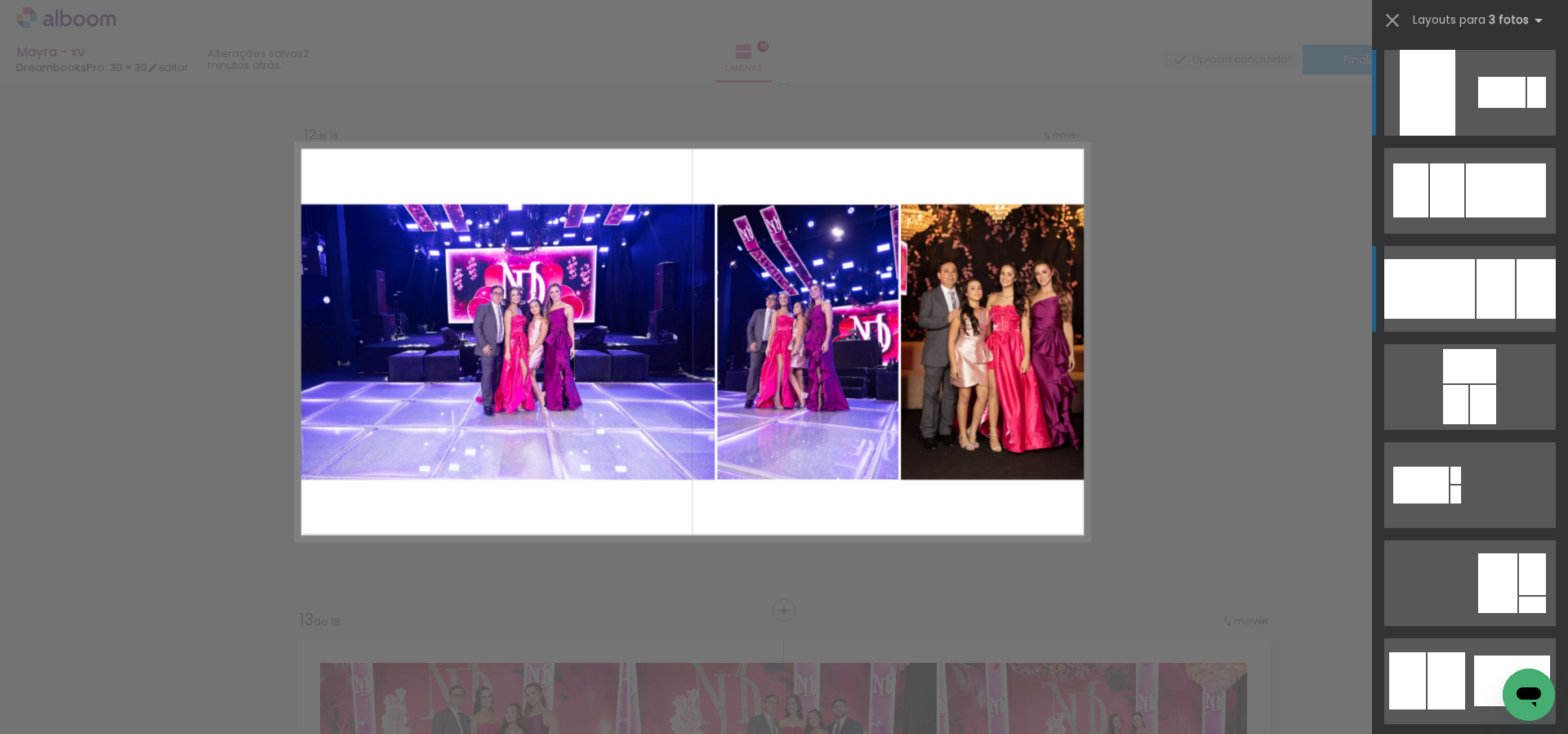
scroll to position [5926, 0]
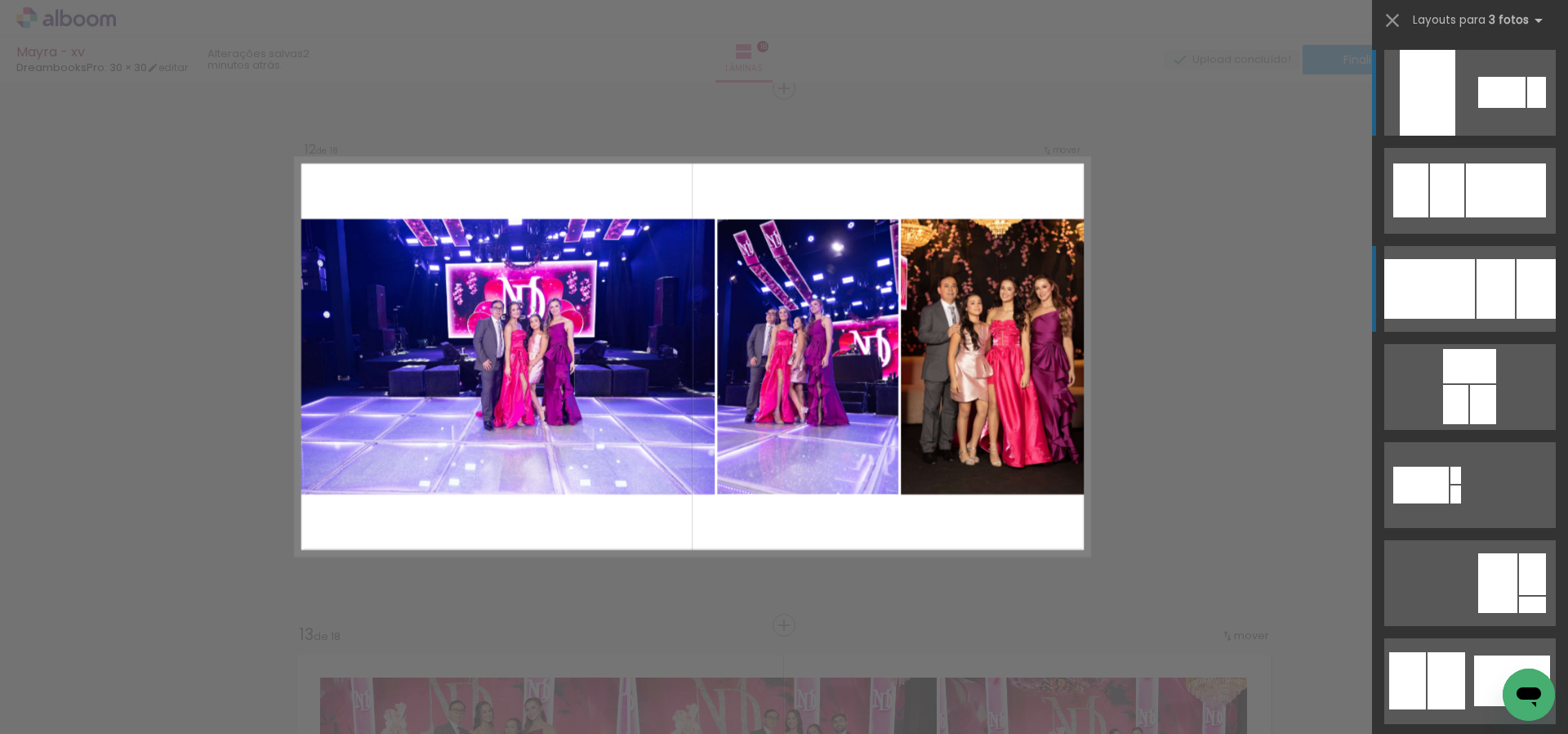
click at [1493, 265] on div at bounding box center [1495, 289] width 38 height 60
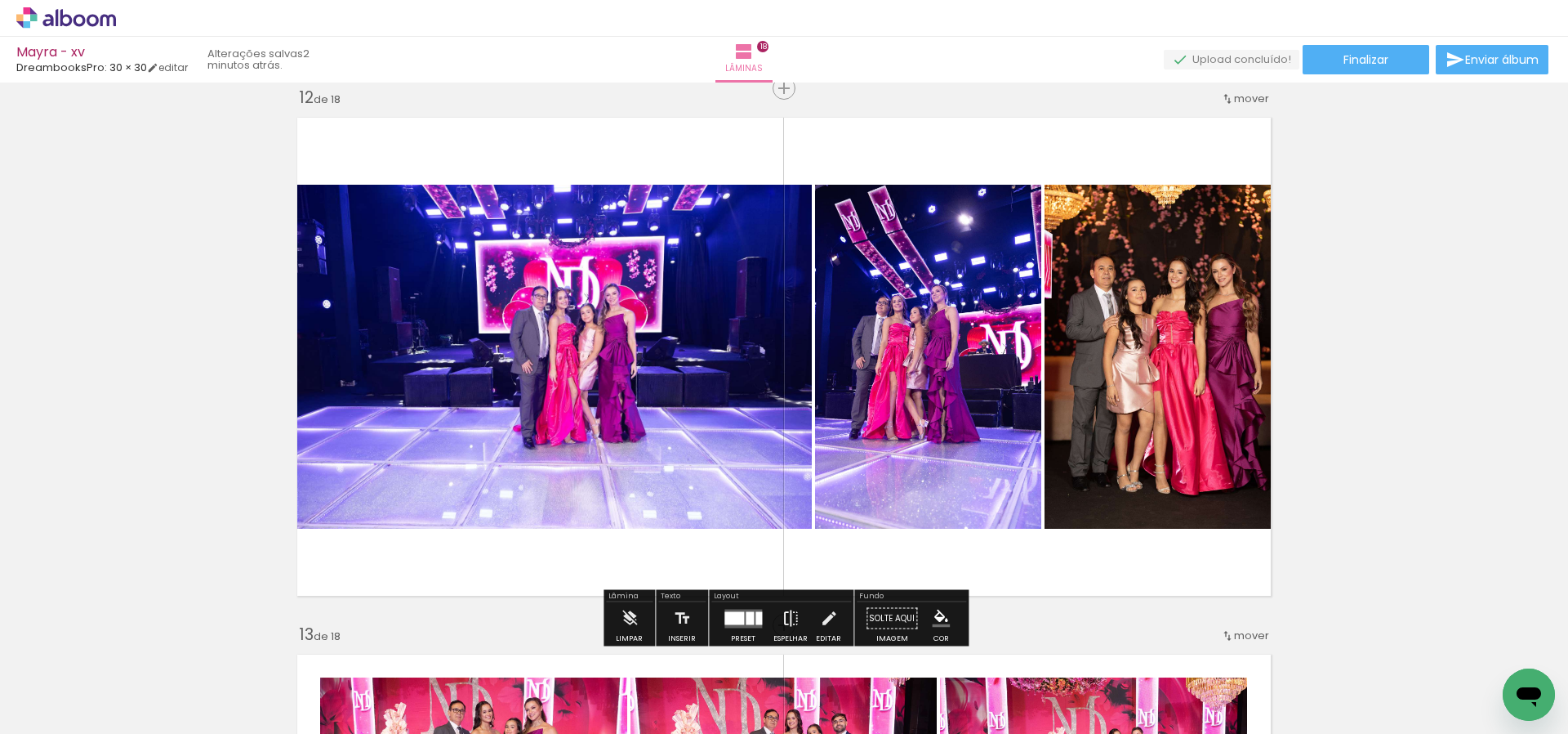
click at [786, 617] on iron-icon at bounding box center [791, 618] width 18 height 33
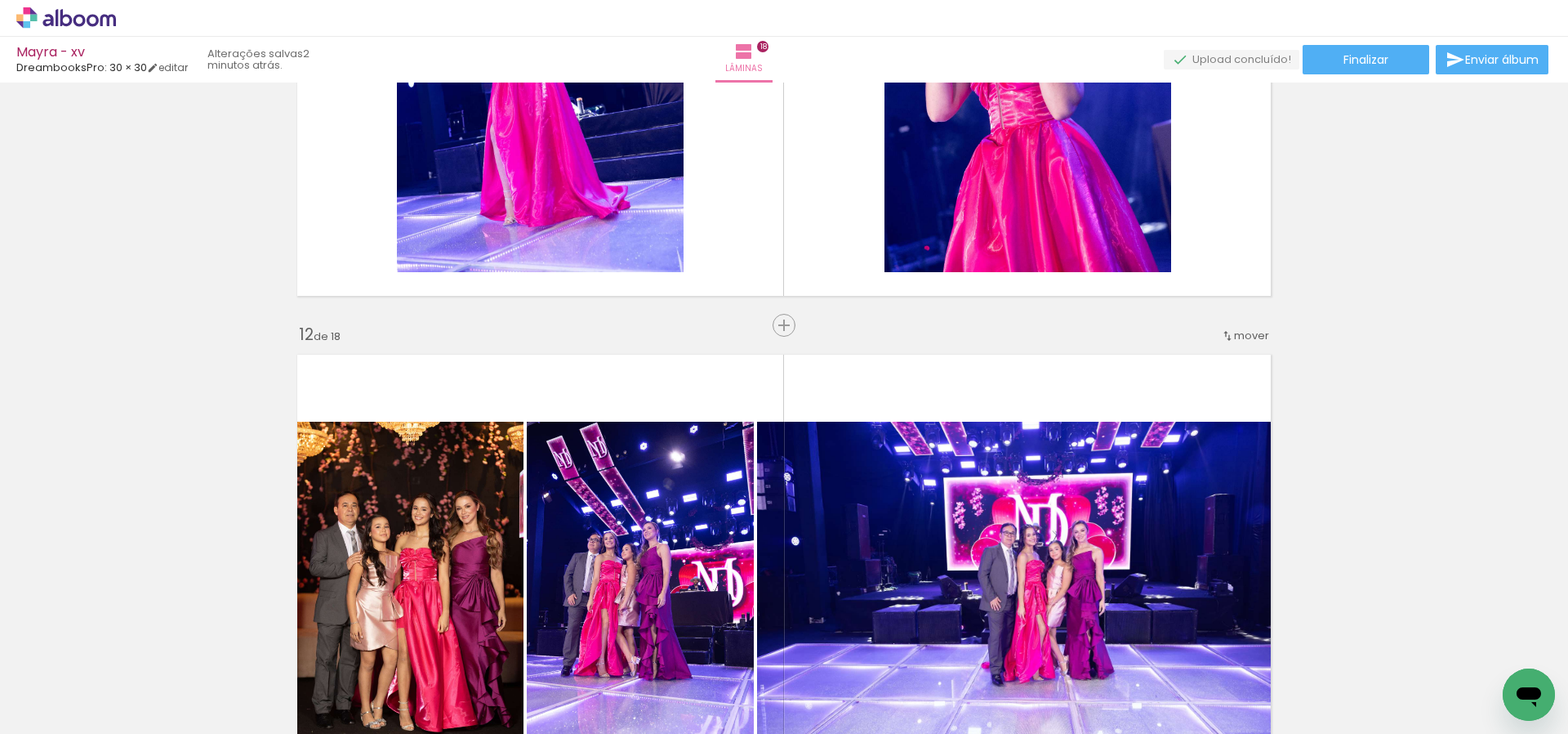
scroll to position [5653, 0]
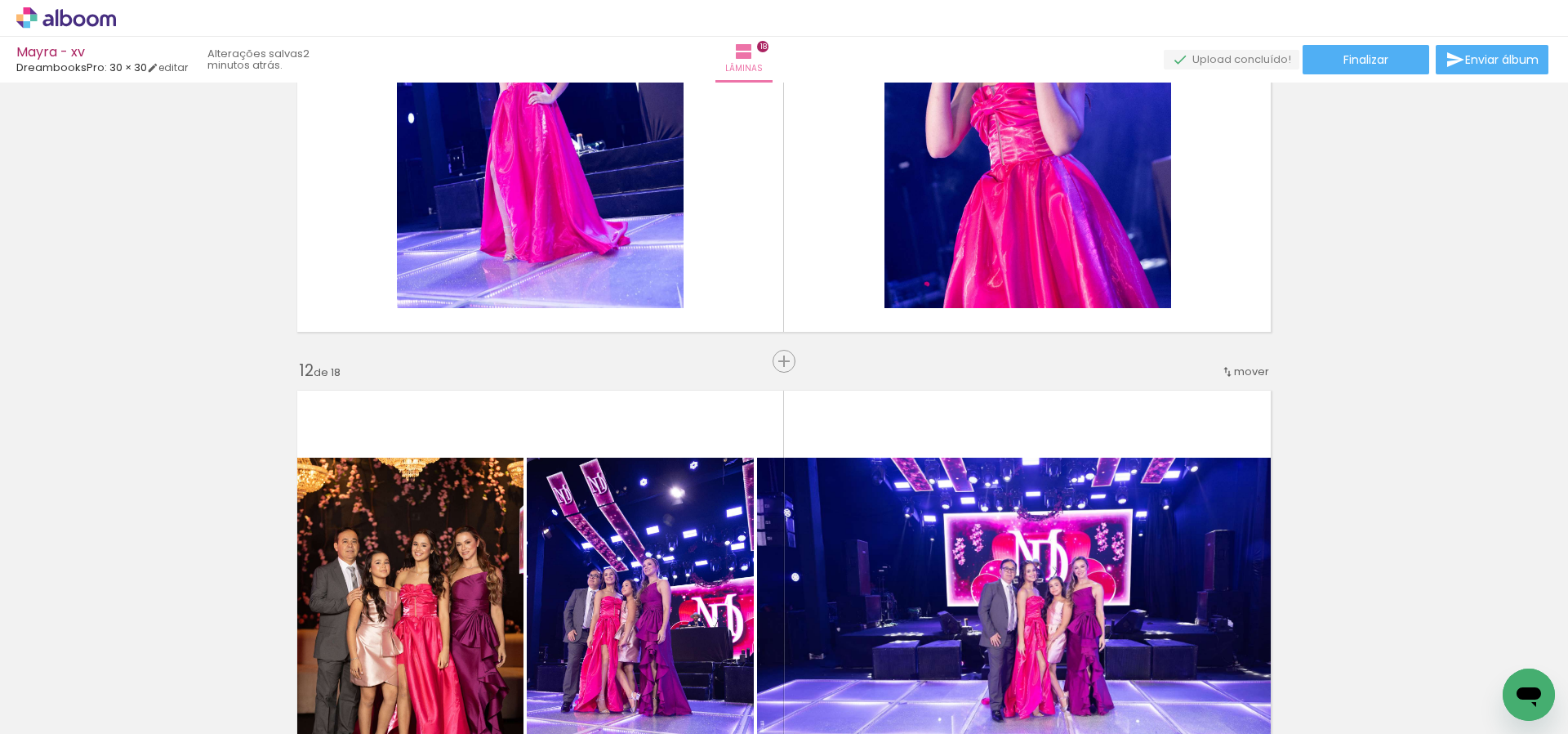
click at [1236, 372] on span "mover" at bounding box center [1251, 371] width 35 height 15
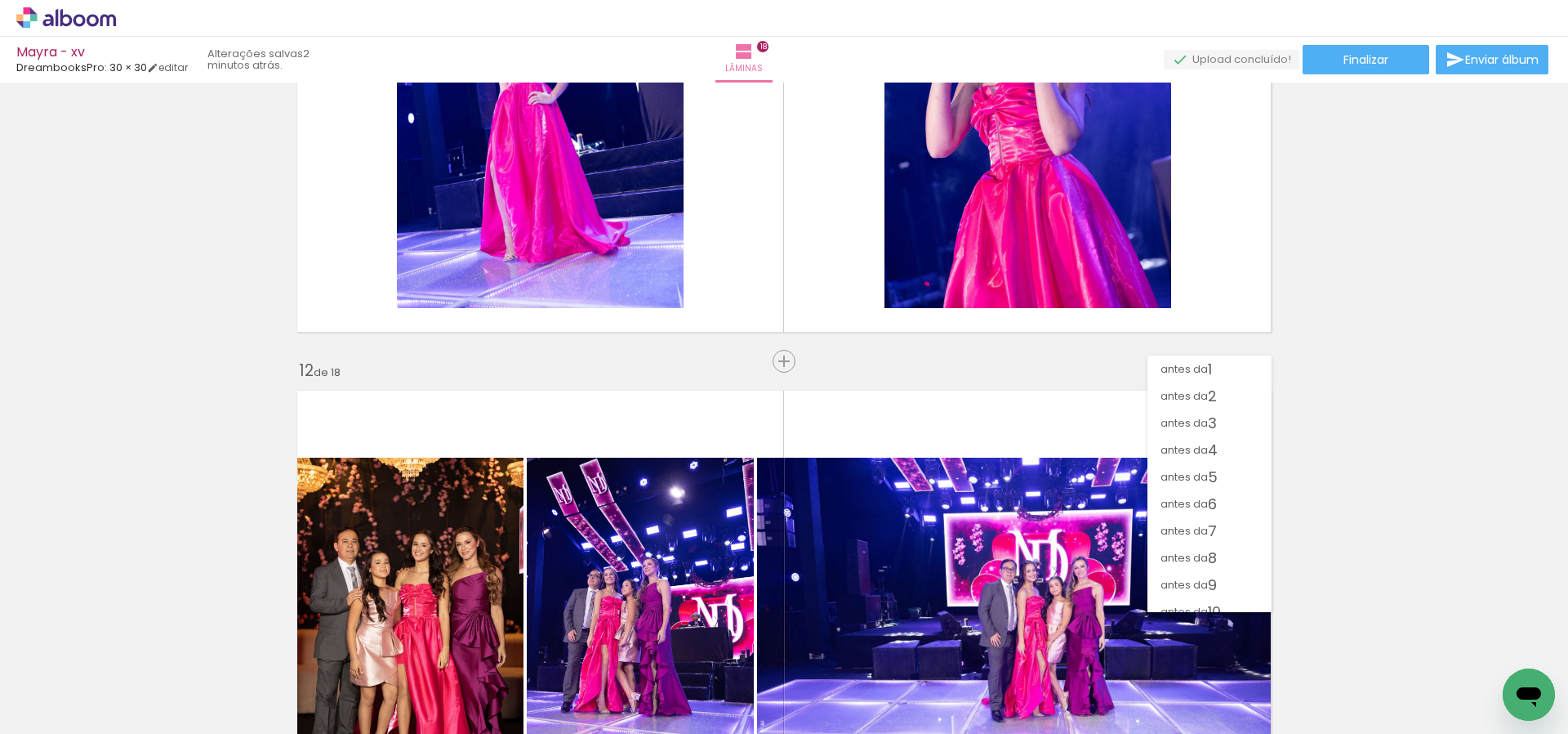
scroll to position [182, 0]
click at [1219, 459] on paper-item "antes da 11" at bounding box center [1209, 457] width 124 height 27
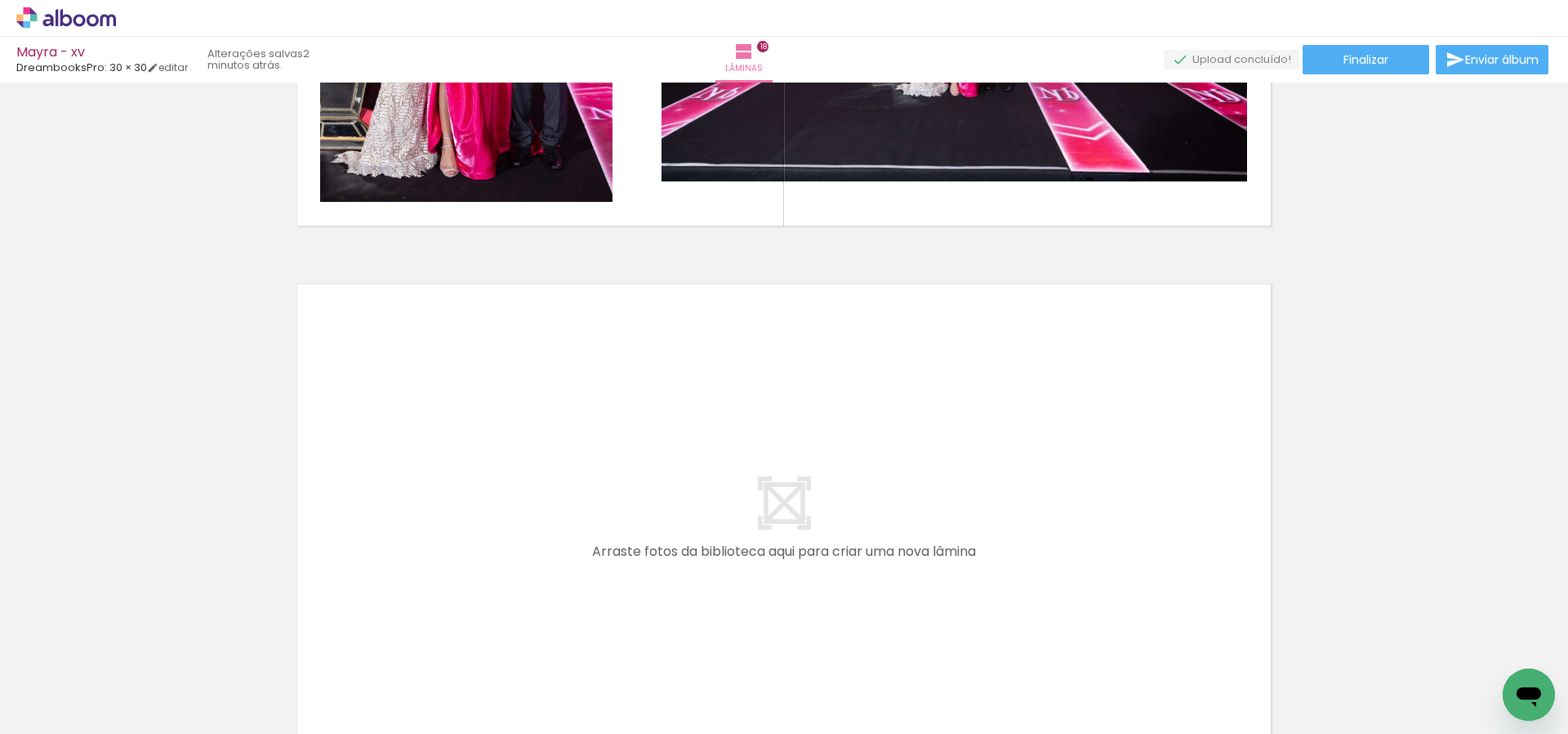
scroll to position [0, 4242]
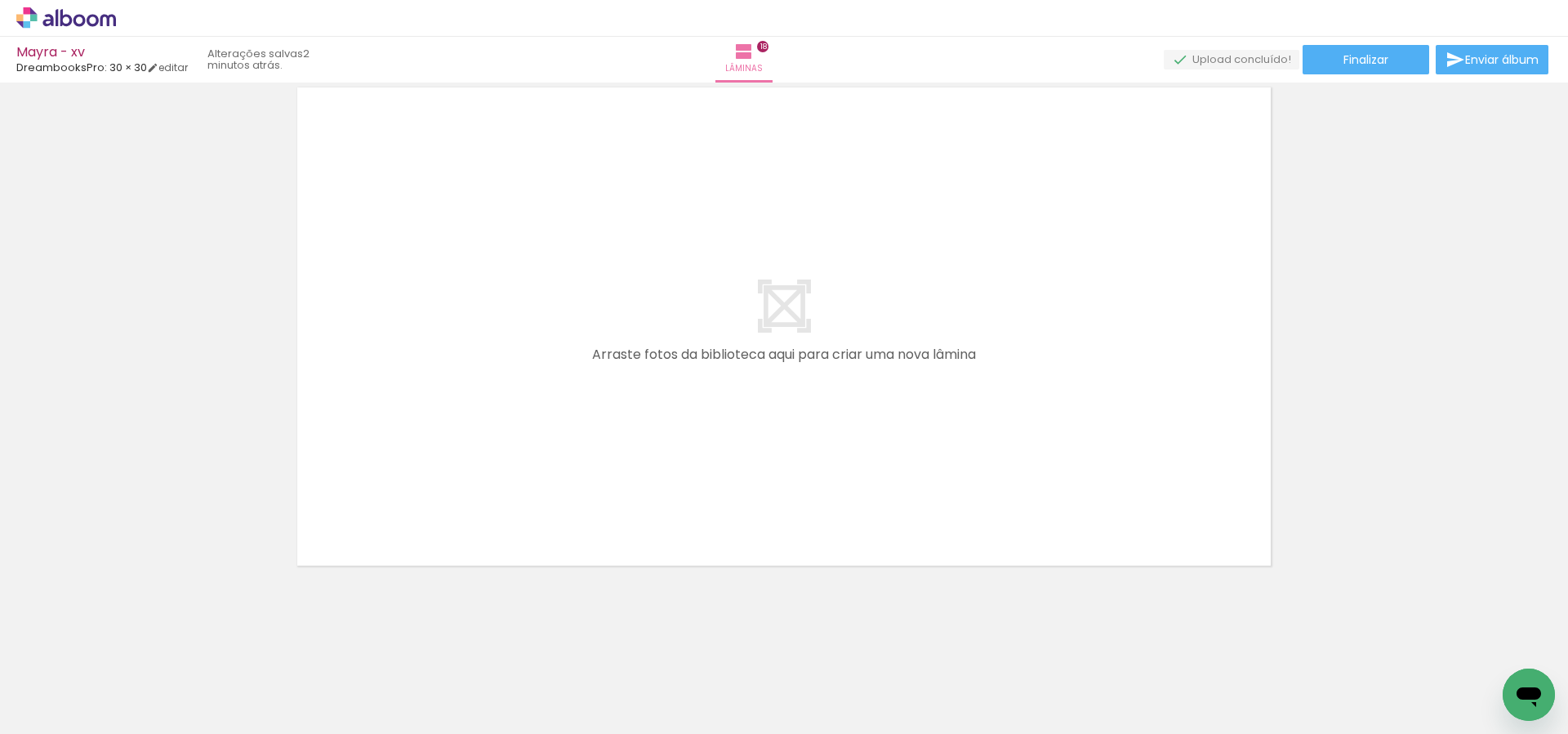
scroll to position [0, 4242]
click at [52, 705] on span "Adicionar Fotos" at bounding box center [58, 712] width 49 height 18
click at [0, 0] on input "file" at bounding box center [0, 0] width 0 height 0
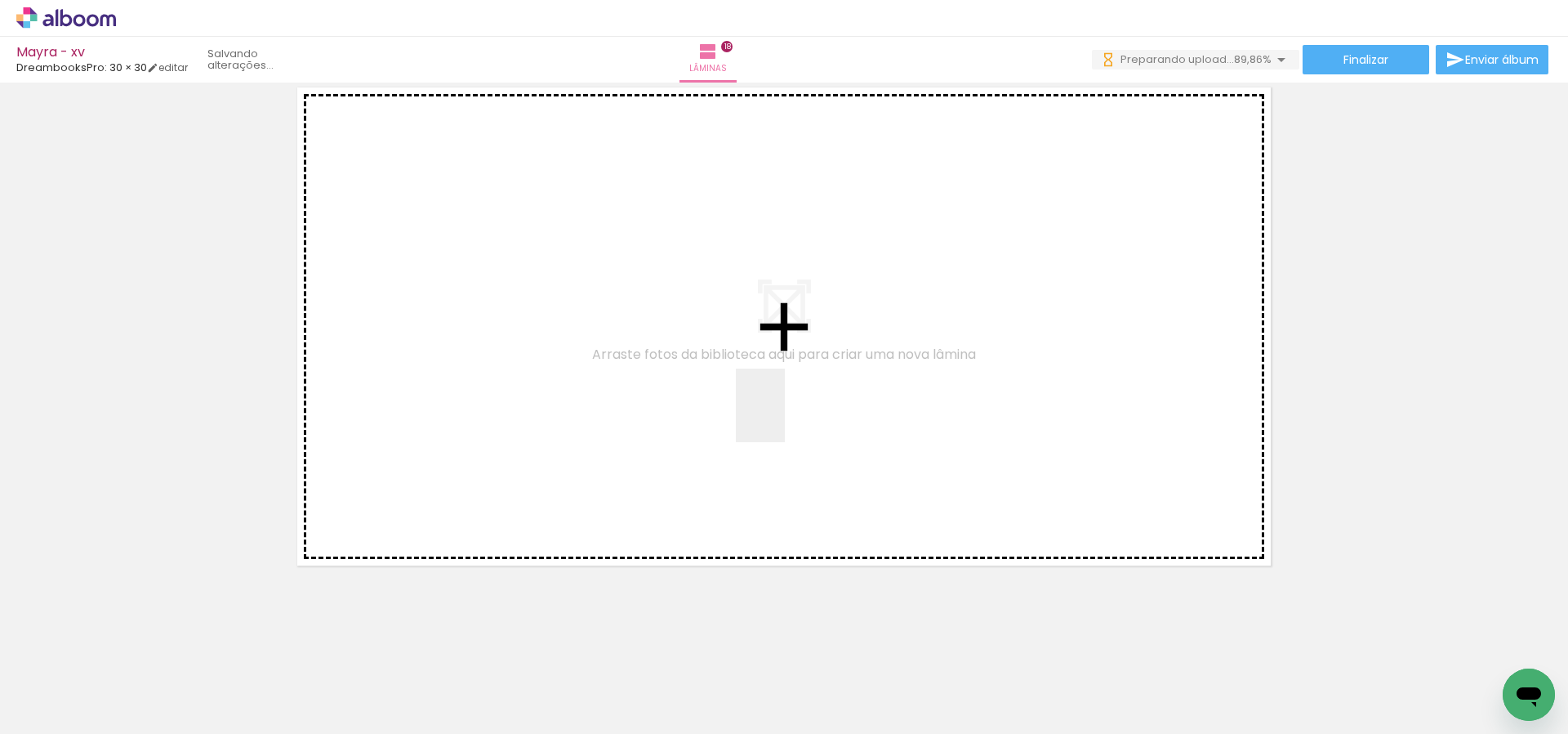
drag, startPoint x: 784, startPoint y: 418, endPoint x: 857, endPoint y: 609, distance: 204.5
click at [795, 400] on quentale-workspace at bounding box center [784, 367] width 1568 height 734
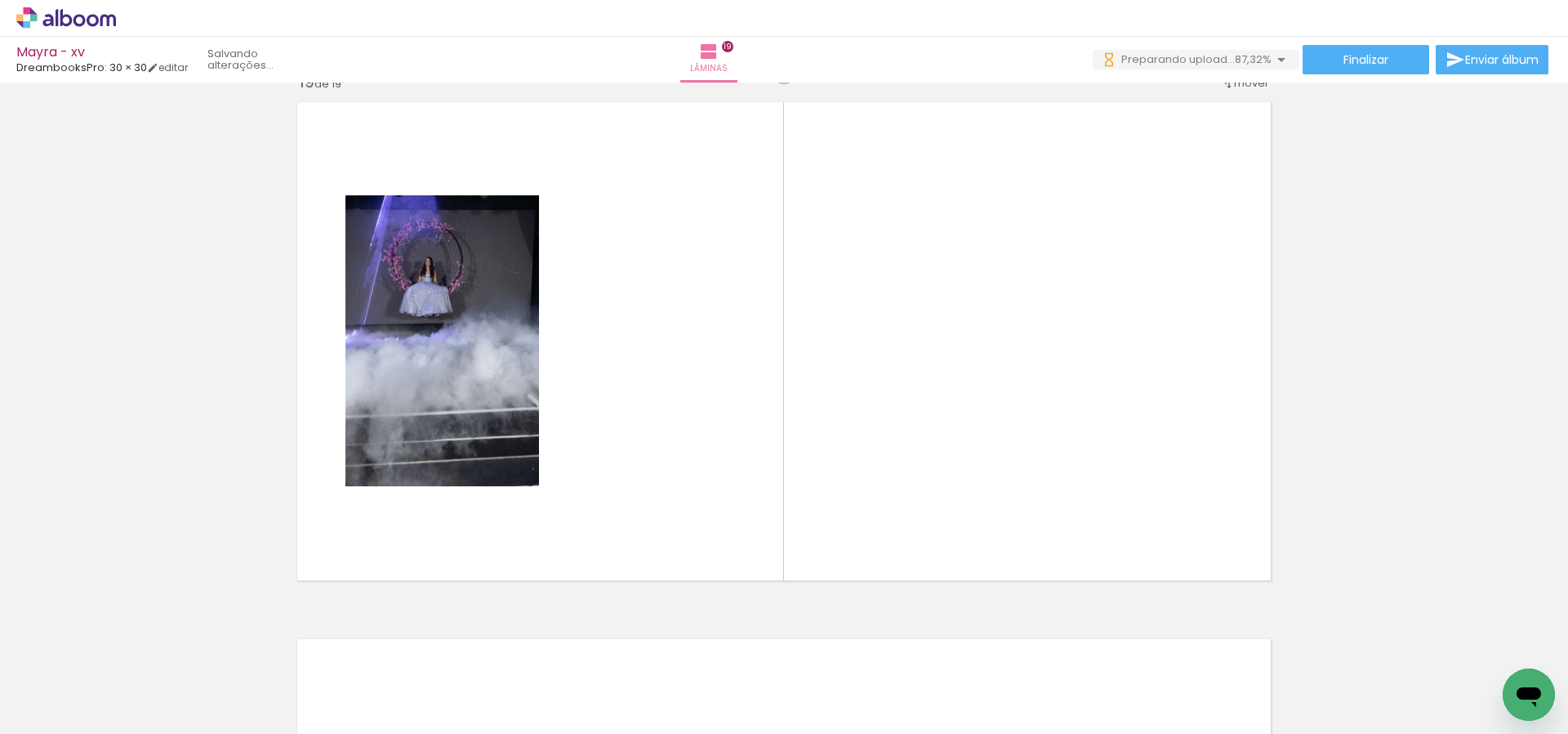
scroll to position [9684, 0]
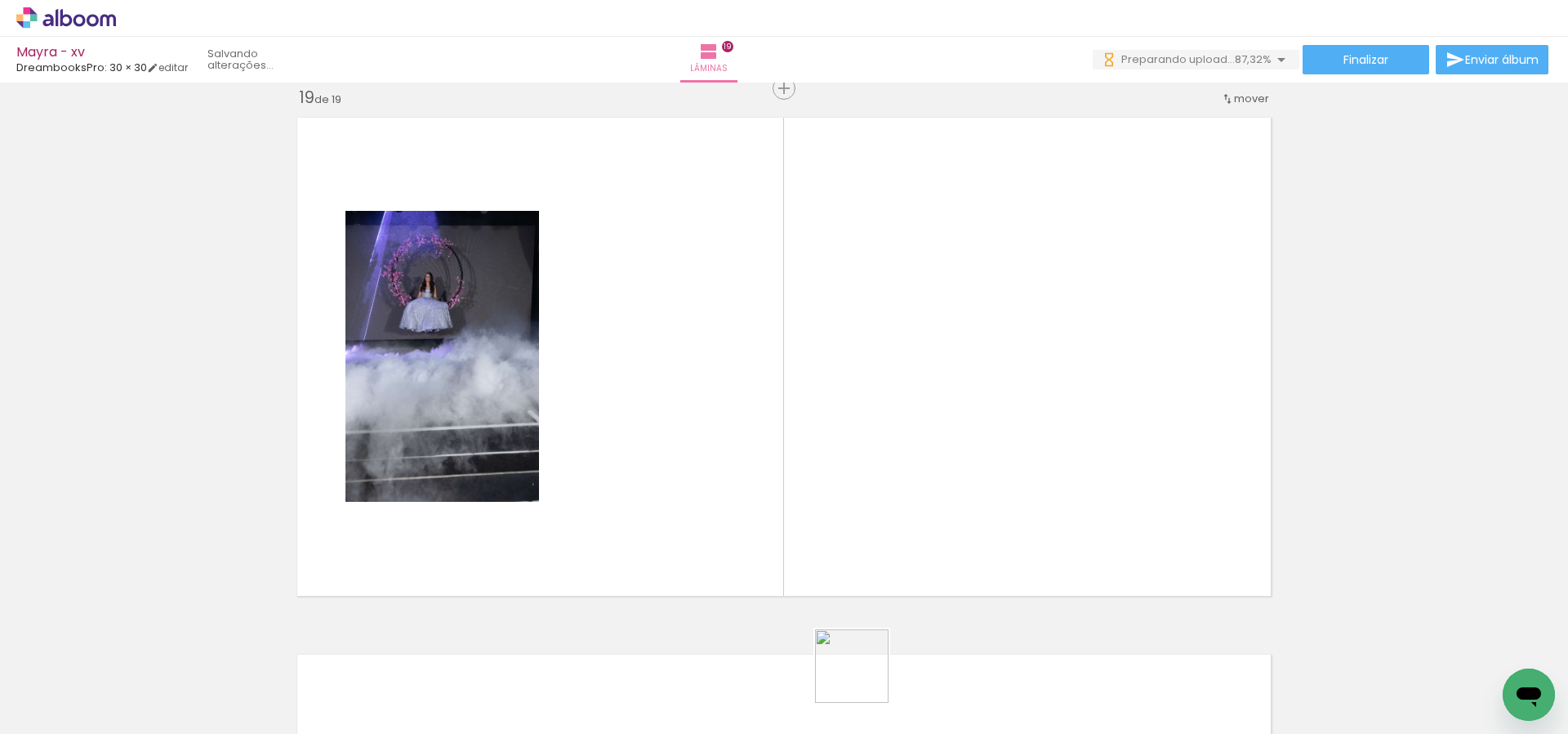
drag, startPoint x: 864, startPoint y: 678, endPoint x: 906, endPoint y: 350, distance: 330.7
click at [906, 350] on quentale-workspace at bounding box center [784, 367] width 1568 height 734
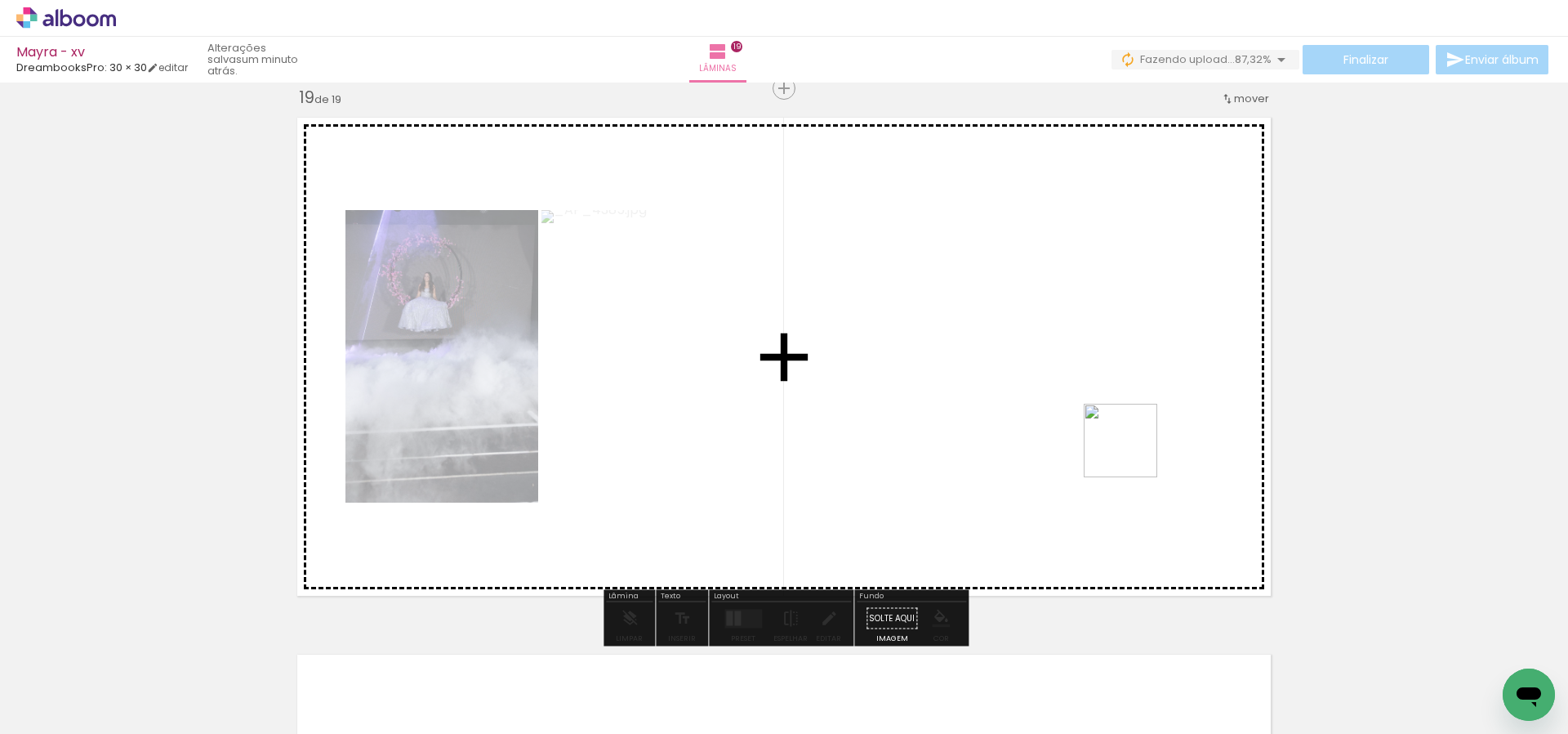
drag, startPoint x: 1100, startPoint y: 537, endPoint x: 1150, endPoint y: 431, distance: 117.2
click at [1150, 430] on quentale-workspace at bounding box center [784, 367] width 1568 height 734
